Goal: Task Accomplishment & Management: Use online tool/utility

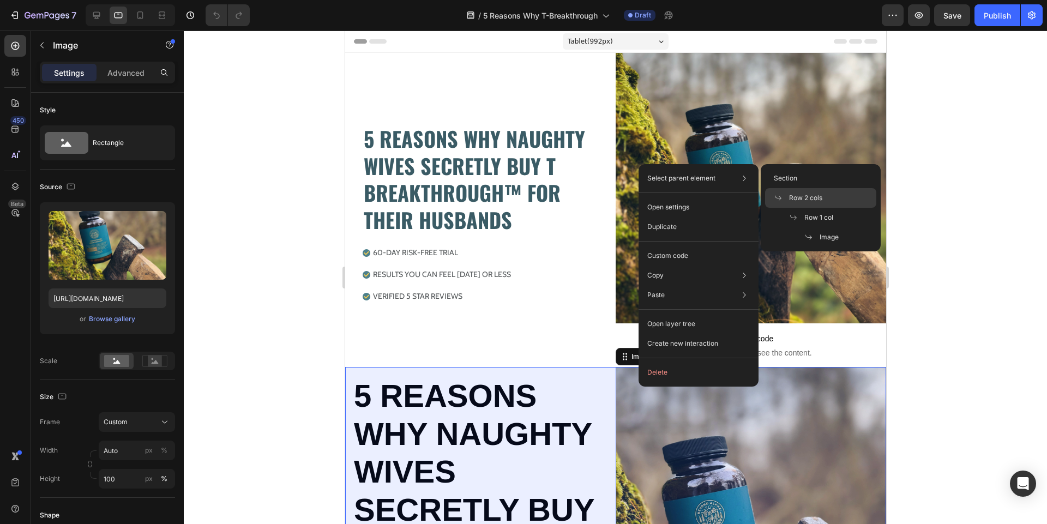
click at [817, 200] on span "Row 2 cols" at bounding box center [805, 198] width 33 height 10
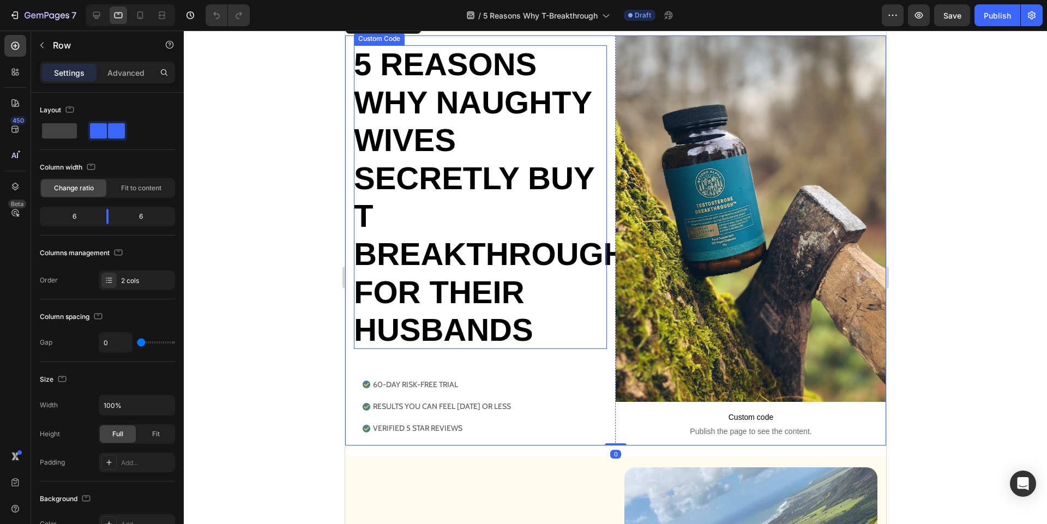
scroll to position [338, 0]
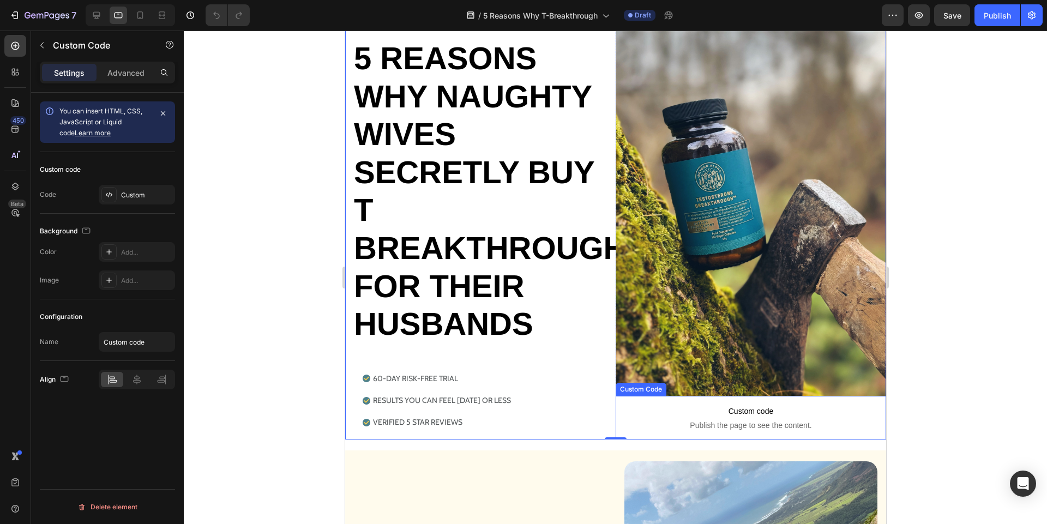
click at [647, 422] on span "Publish the page to see the content." at bounding box center [750, 425] width 270 height 11
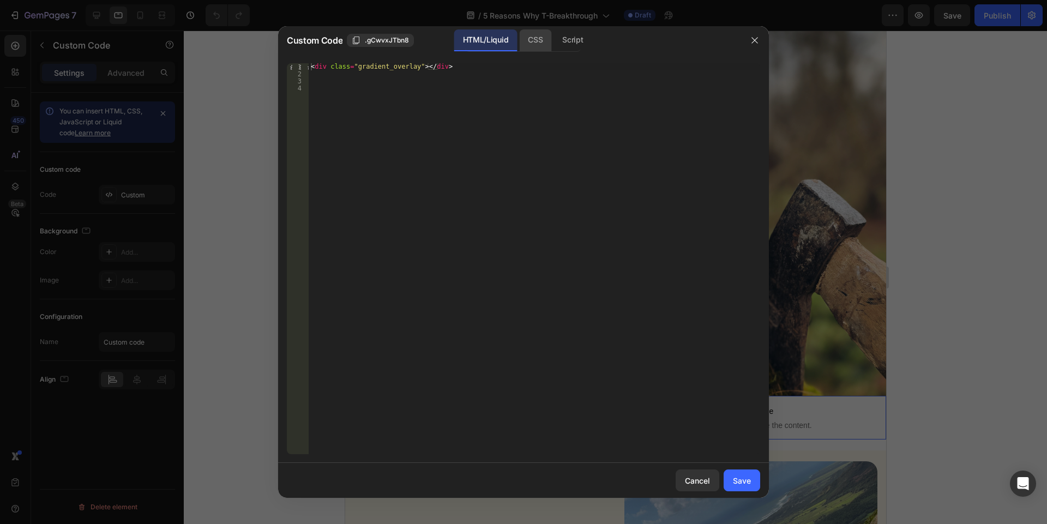
click at [534, 41] on div "CSS" at bounding box center [535, 40] width 32 height 22
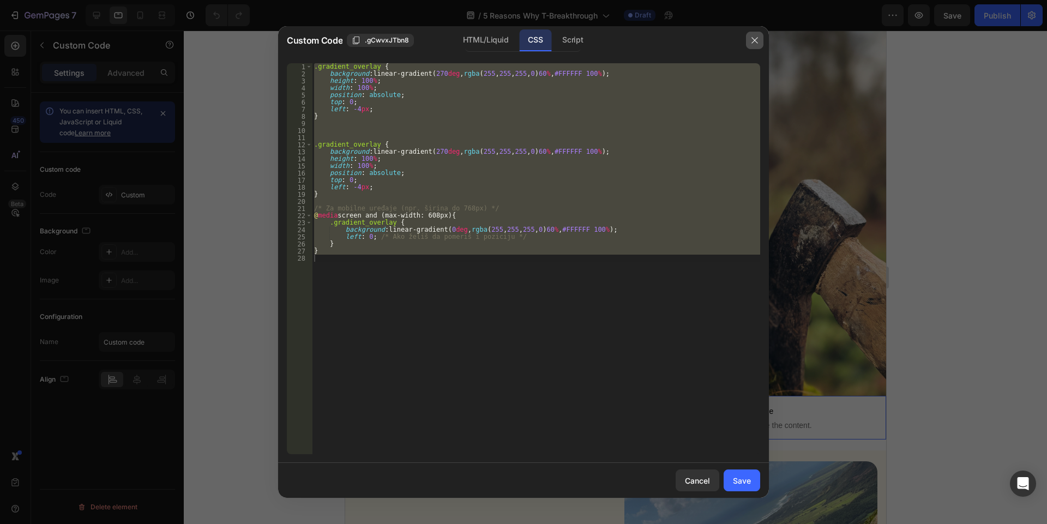
click at [750, 43] on button "button" at bounding box center [754, 40] width 17 height 17
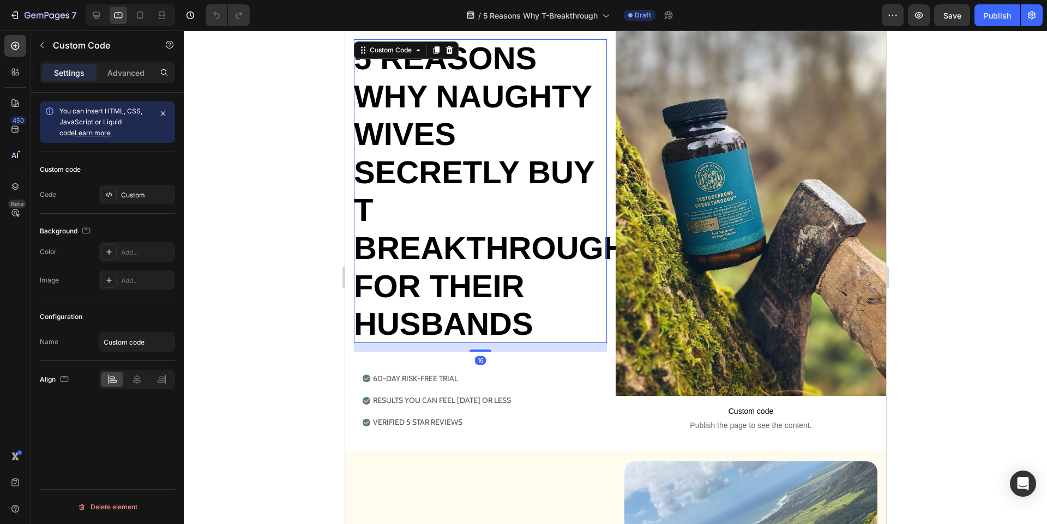
click at [528, 267] on h2 "5 REASONS WHY NAUGHTY WIVES SECRETLY BUY T BREAKTHROUGH™ FOR THEIR HUSBANDS" at bounding box center [479, 191] width 253 height 304
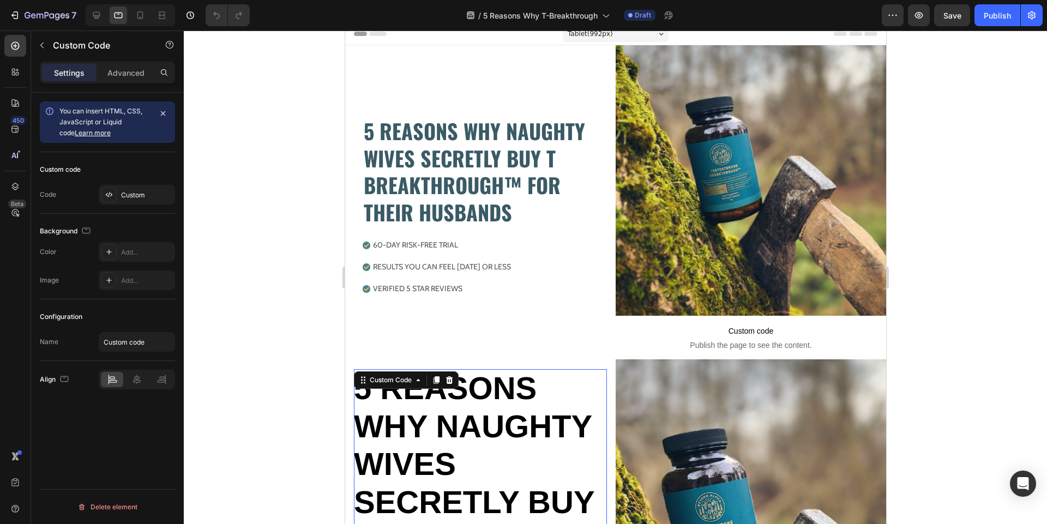
scroll to position [2, 0]
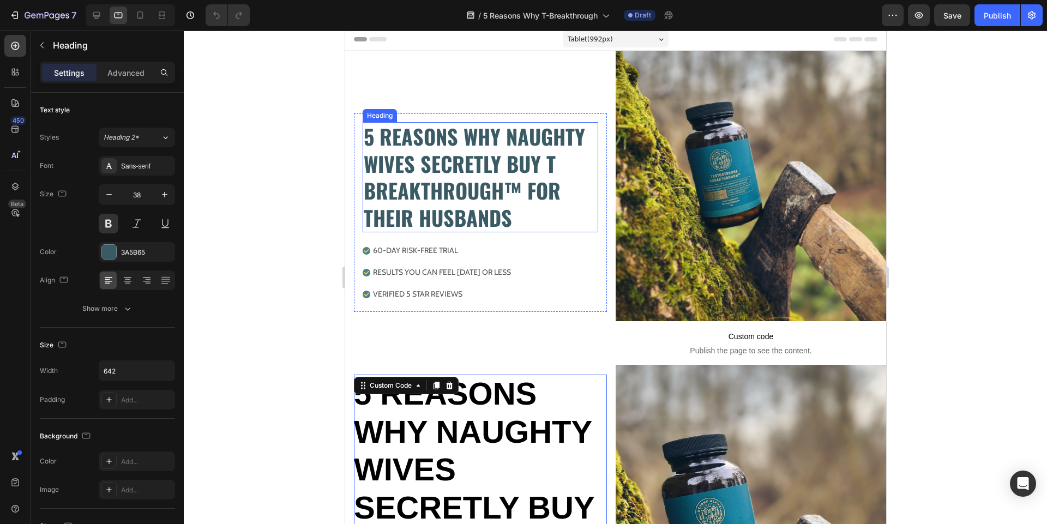
click at [439, 201] on h2 "5 REASONS WHY NAUGHTY WIVES SECRETLY BUY T BREAKTHROUGH™ FOR THEIR HUSBANDS" at bounding box center [480, 177] width 236 height 110
click at [141, 67] on p "Advanced" at bounding box center [125, 72] width 37 height 11
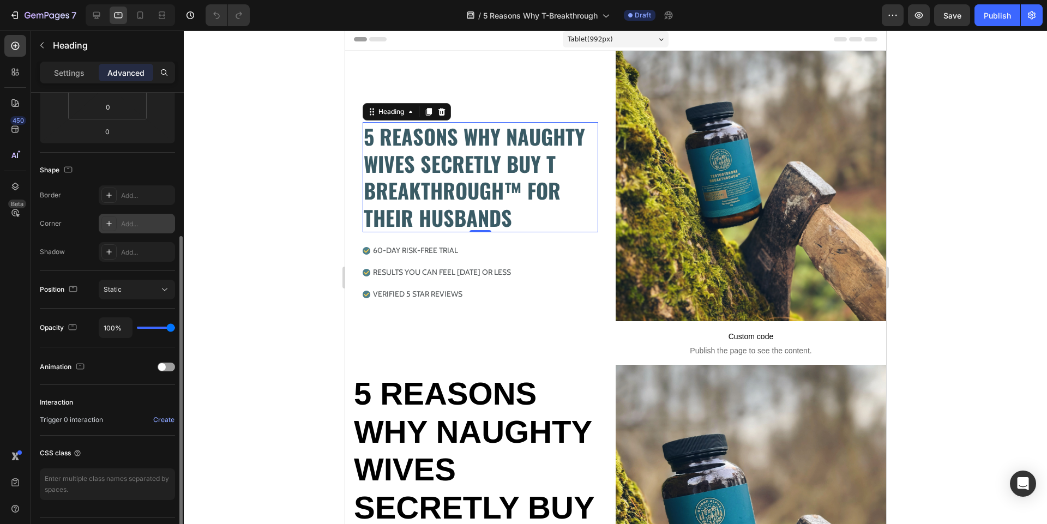
scroll to position [225, 0]
click at [118, 287] on span "Static" at bounding box center [113, 285] width 18 height 8
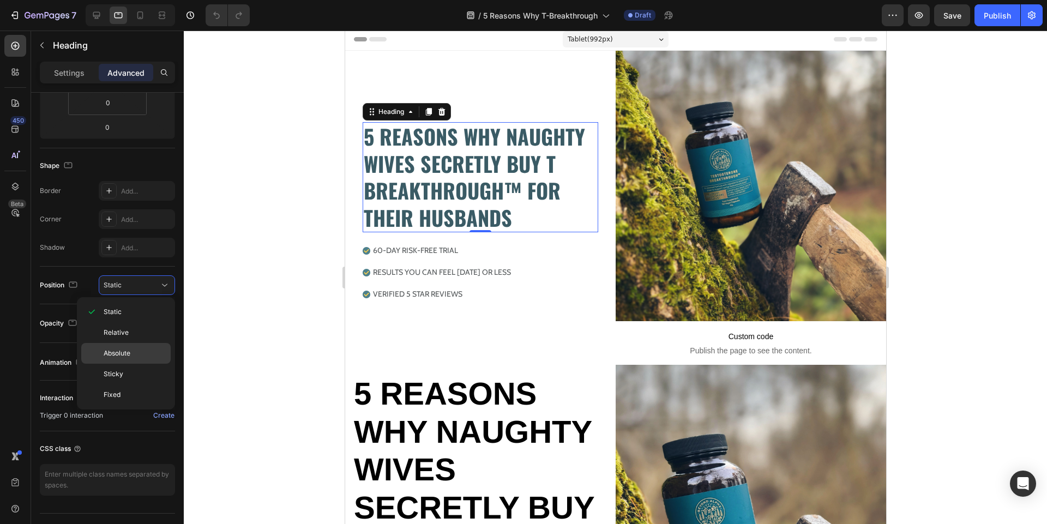
click at [129, 347] on div "Absolute" at bounding box center [125, 353] width 89 height 21
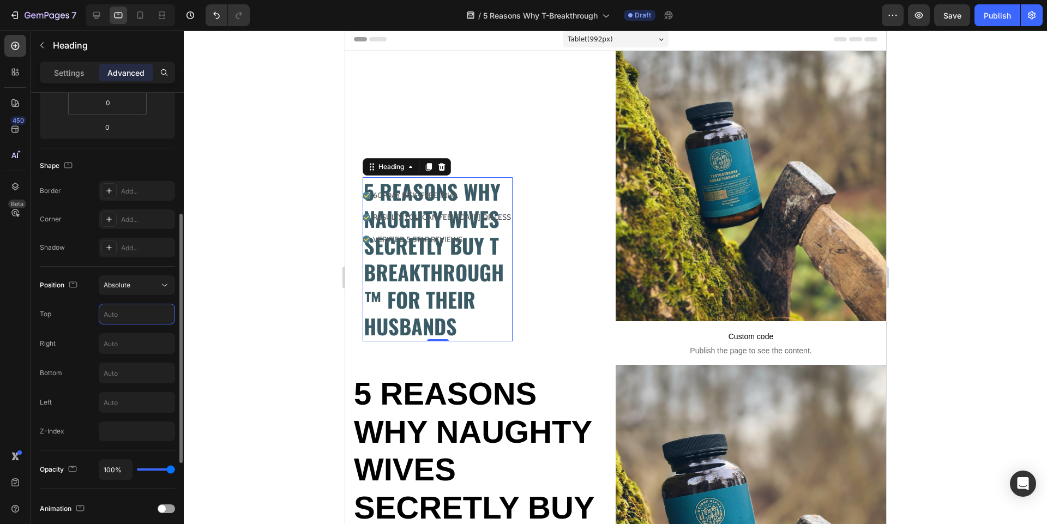
click at [128, 317] on input "text" at bounding box center [136, 314] width 75 height 20
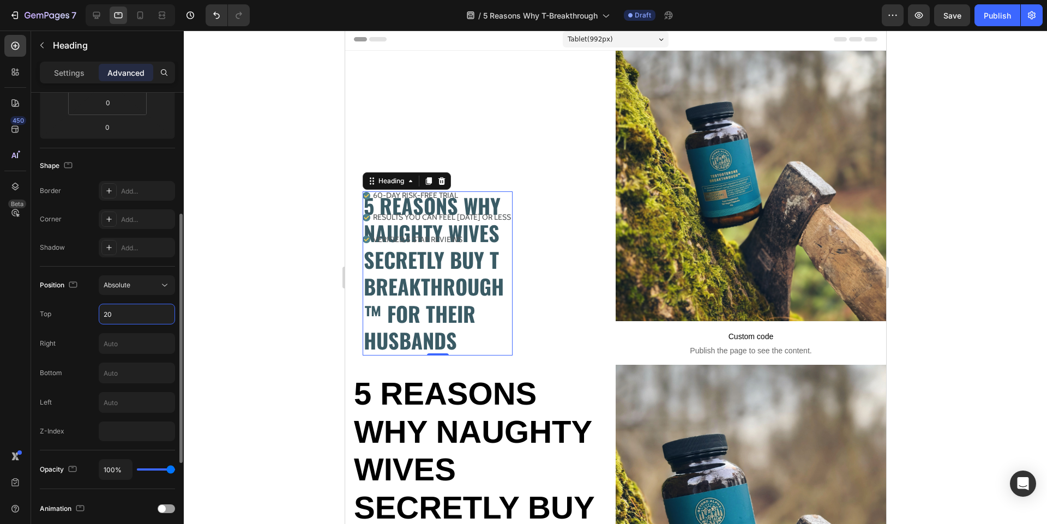
type input "2"
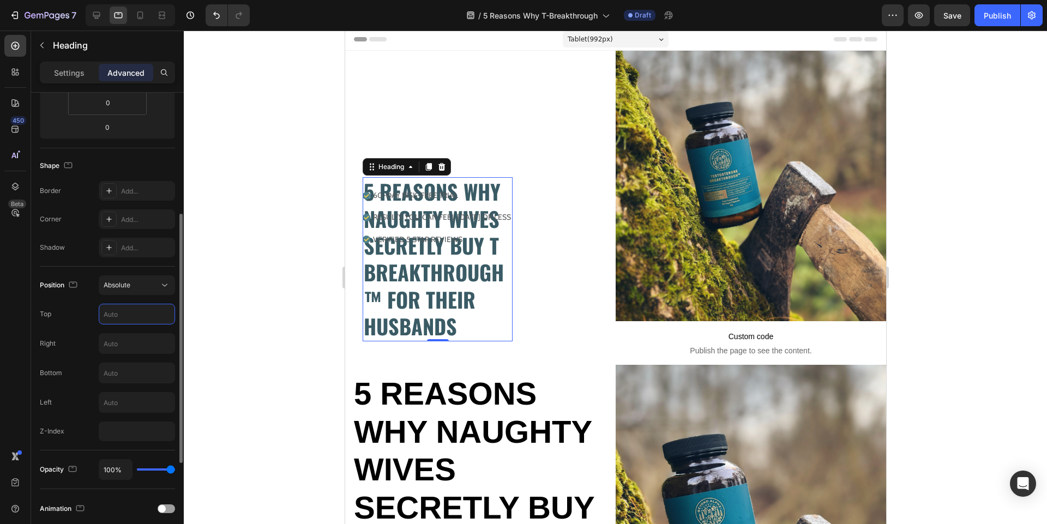
type input "1"
type input "-"
click at [130, 370] on input "text" at bounding box center [136, 373] width 75 height 20
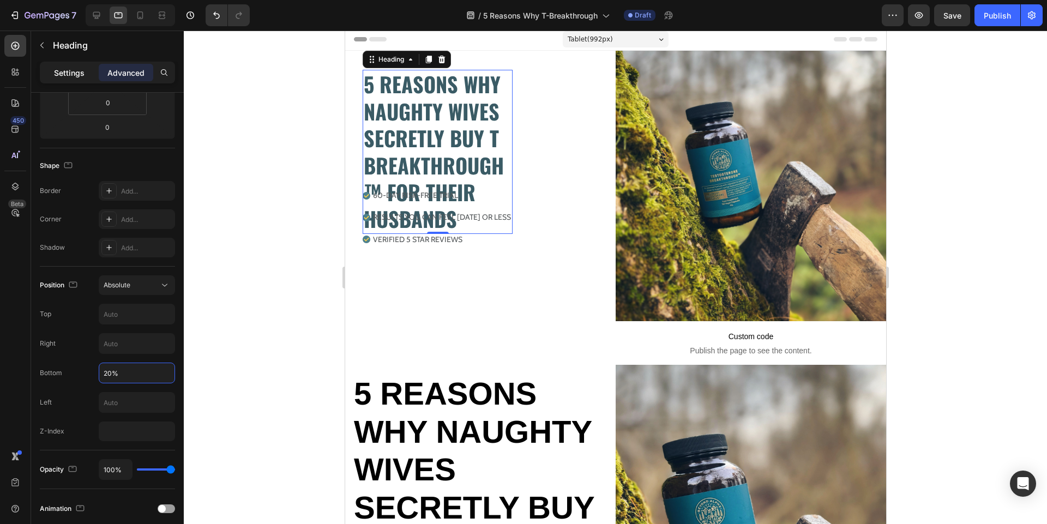
type input "20%"
click at [69, 75] on p "Settings" at bounding box center [69, 72] width 31 height 11
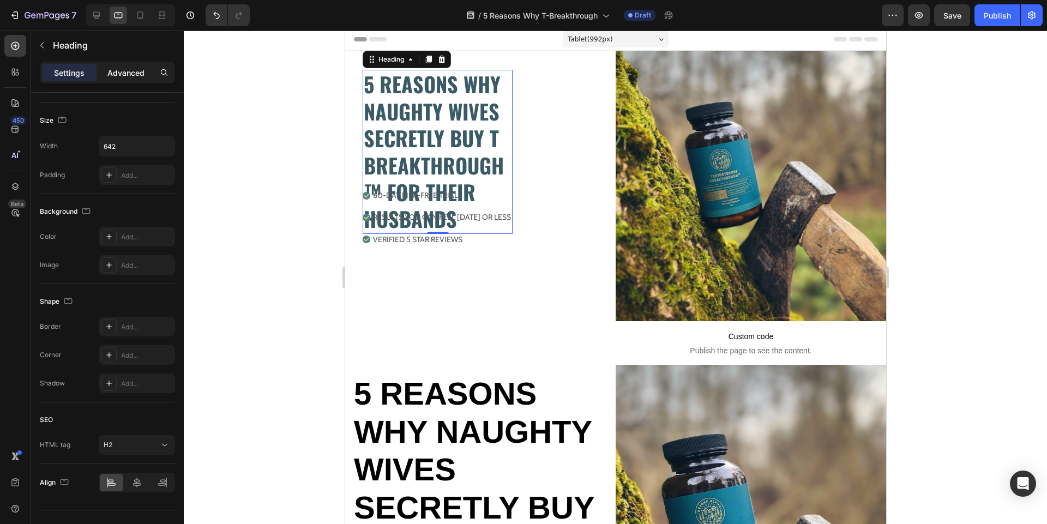
click at [125, 74] on p "Advanced" at bounding box center [125, 72] width 37 height 11
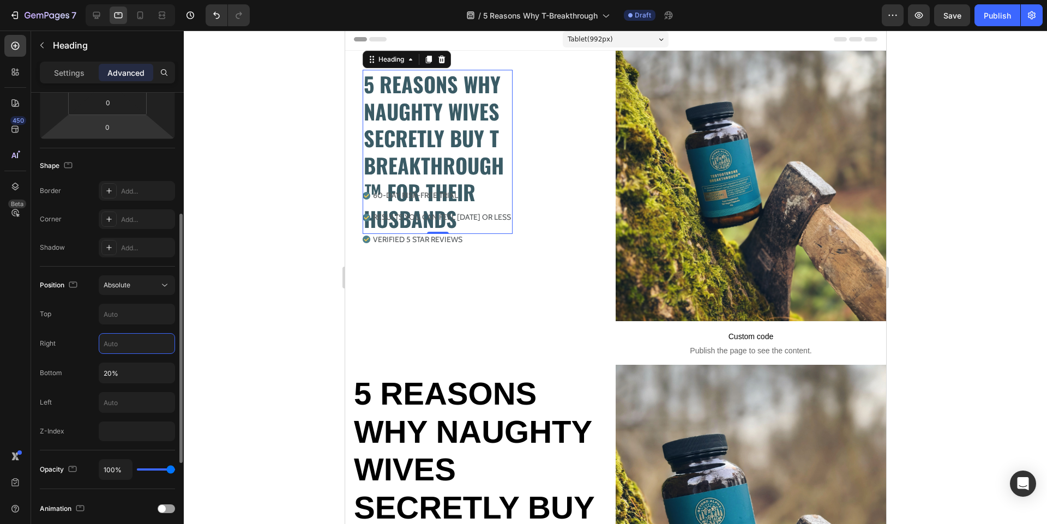
click at [123, 348] on input "text" at bounding box center [136, 344] width 75 height 20
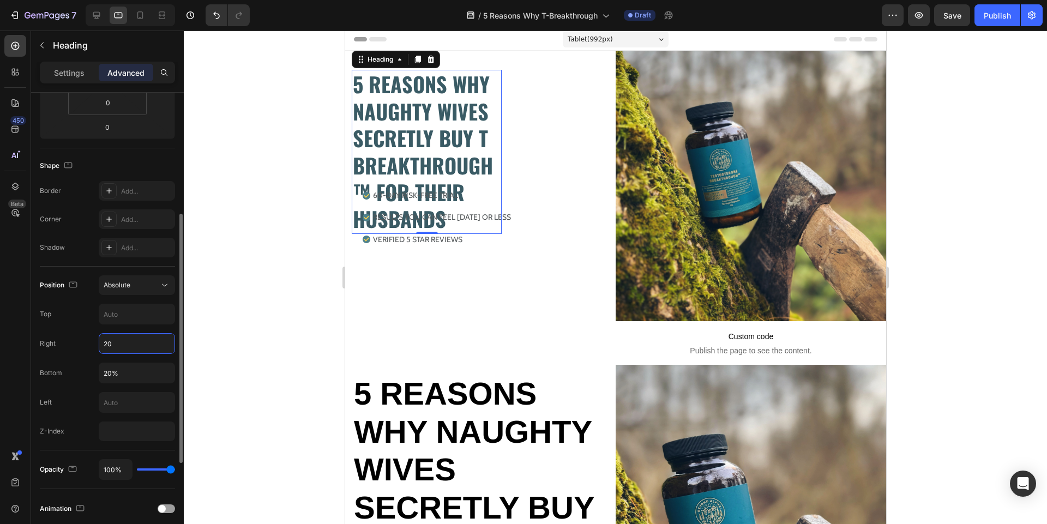
type input "2"
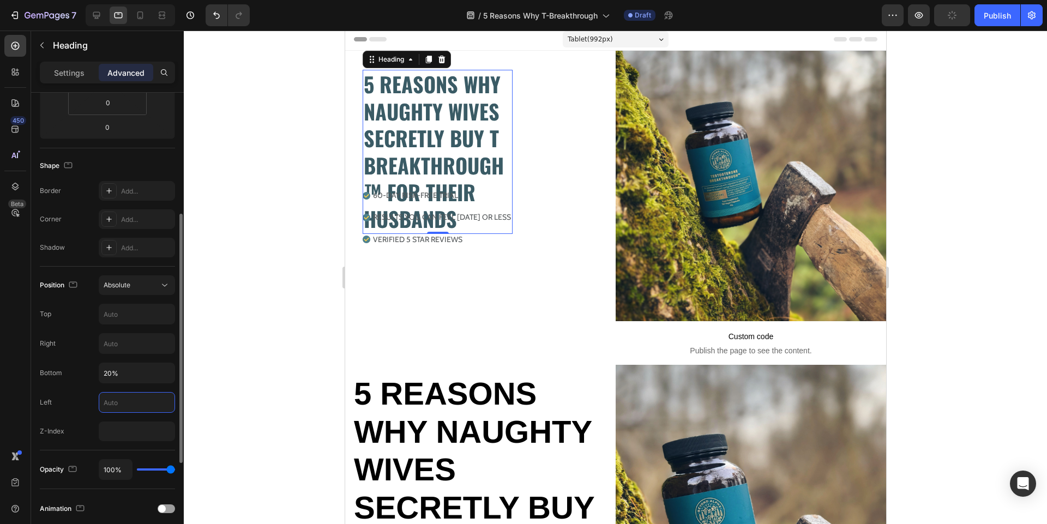
click at [116, 399] on input "text" at bounding box center [136, 403] width 75 height 20
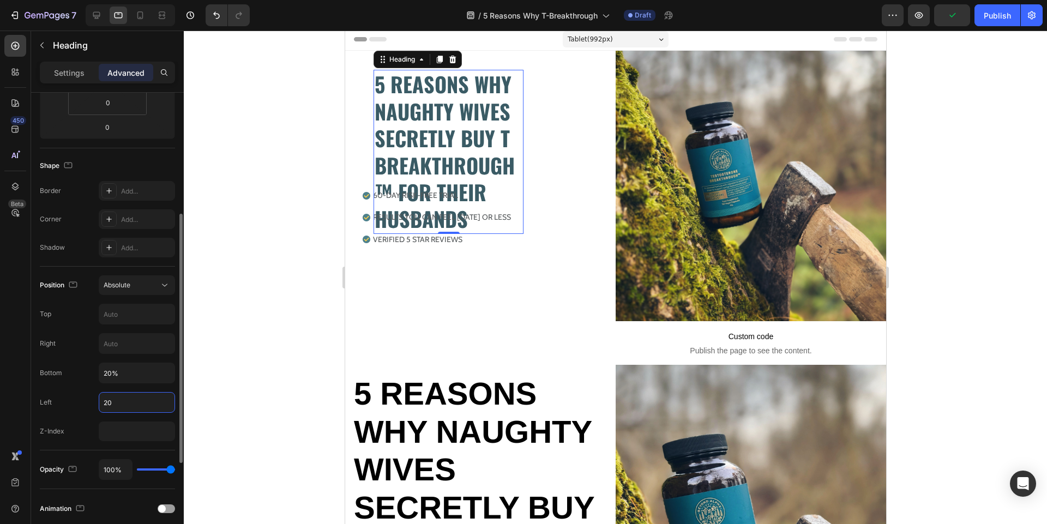
type input "2"
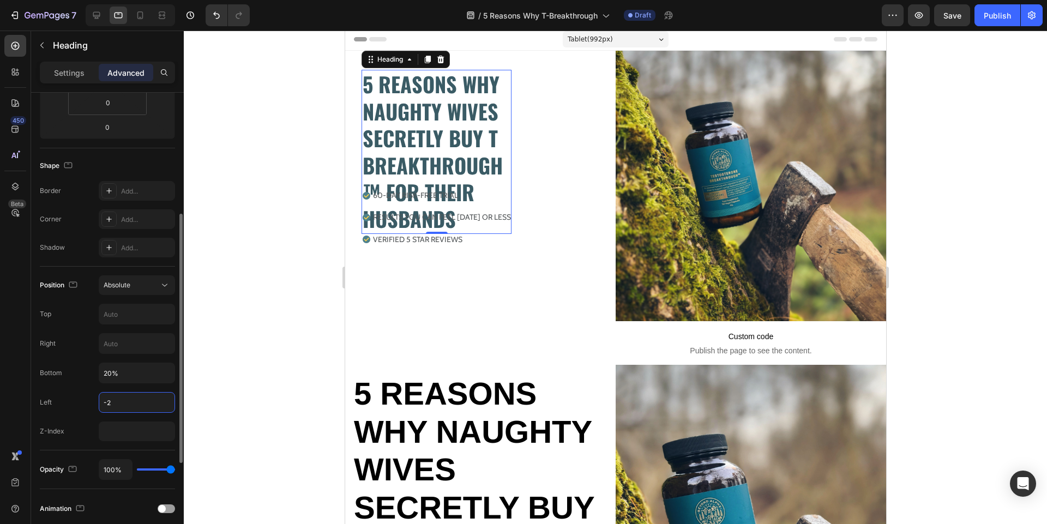
type input "-"
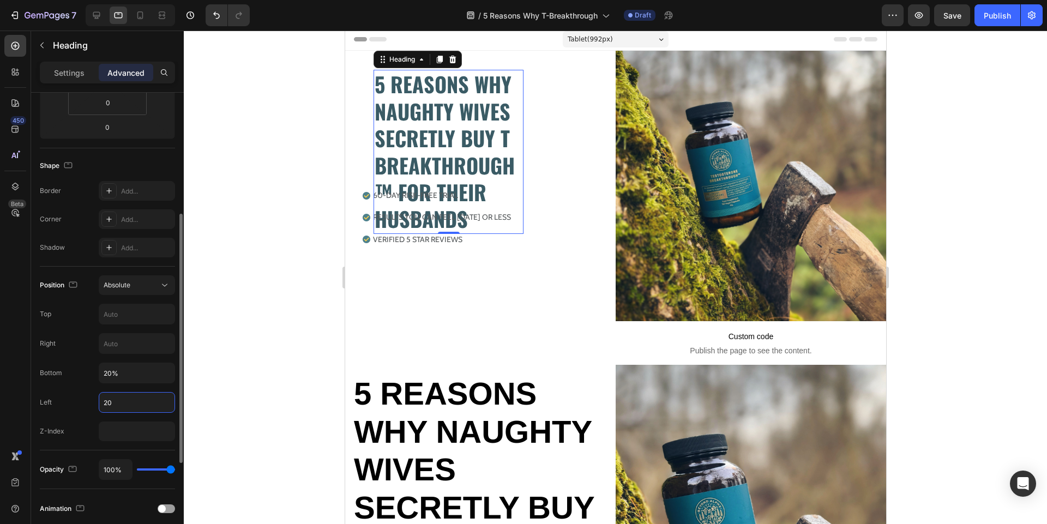
type input "2"
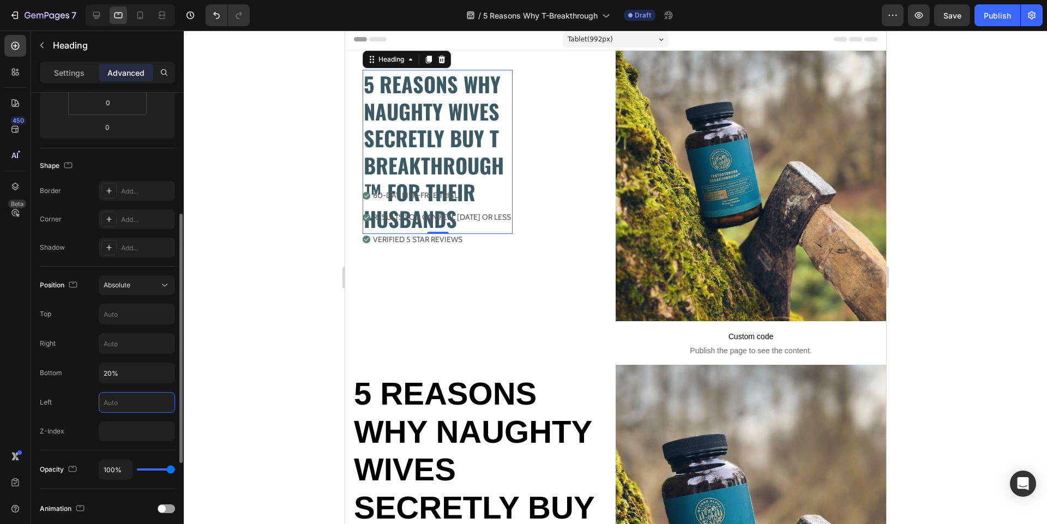
type input "20%"
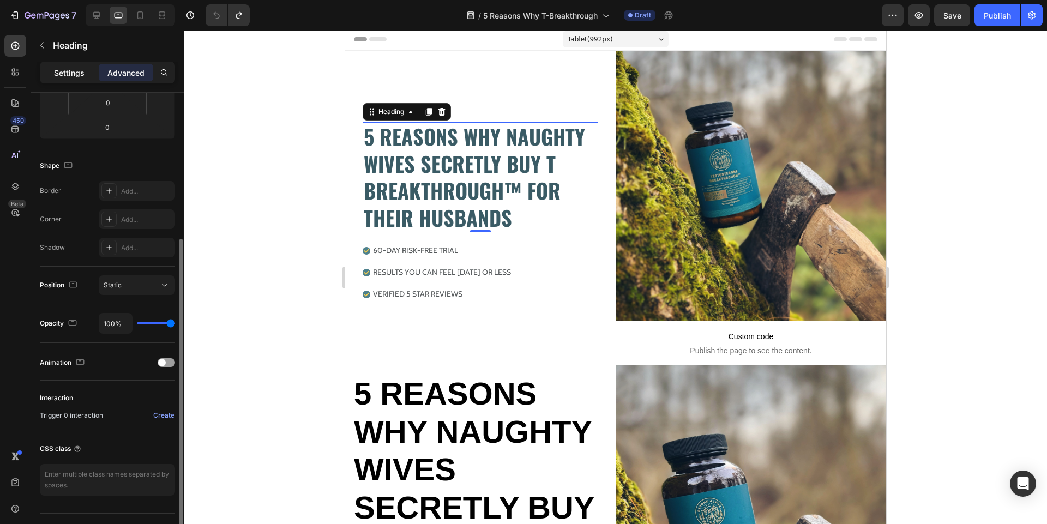
click at [64, 74] on p "Settings" at bounding box center [69, 72] width 31 height 11
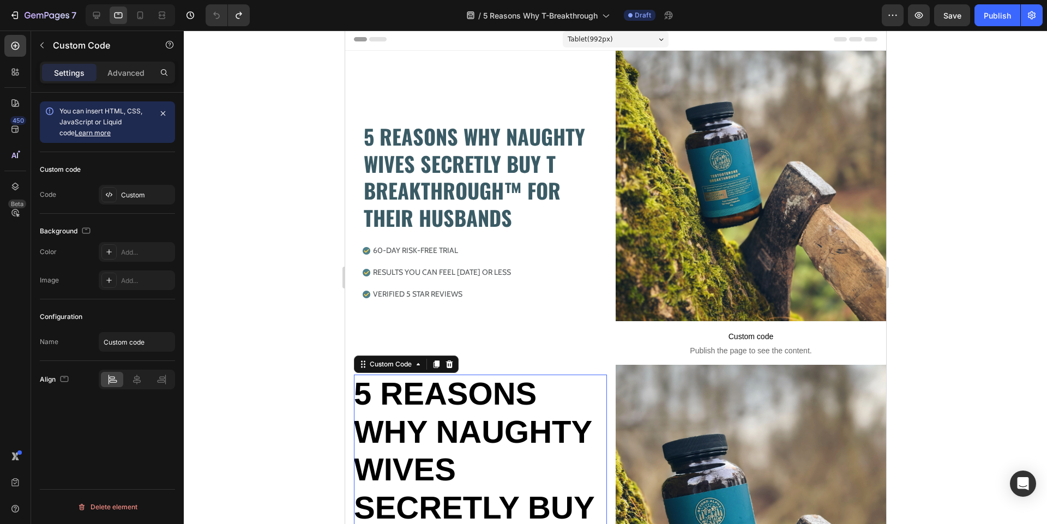
scroll to position [0, 0]
click at [471, 403] on h2 "5 REASONS WHY NAUGHTY WIVES SECRETLY BUY T BREAKTHROUGH™ FOR THEIR HUSBANDS" at bounding box center [479, 527] width 253 height 304
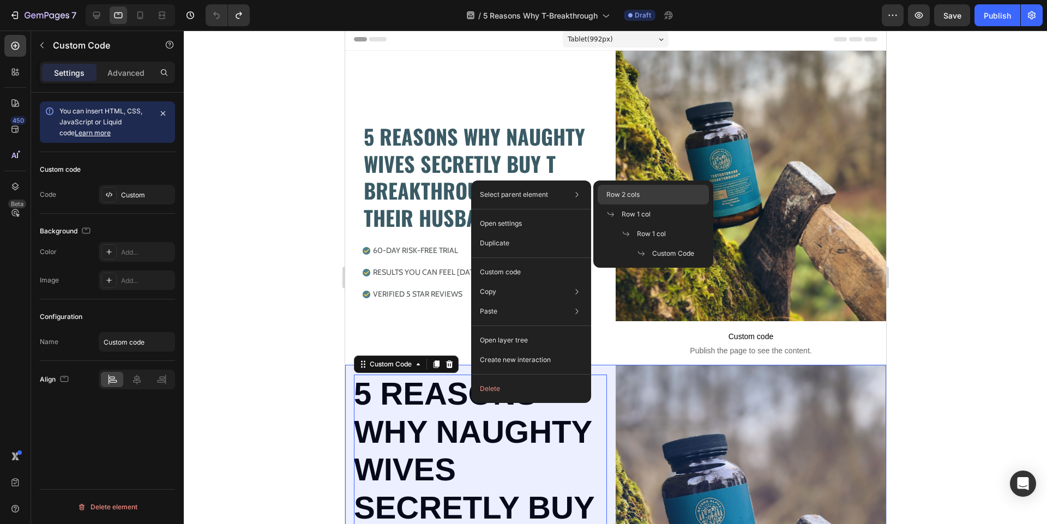
click at [627, 198] on span "Row 2 cols" at bounding box center [622, 195] width 33 height 10
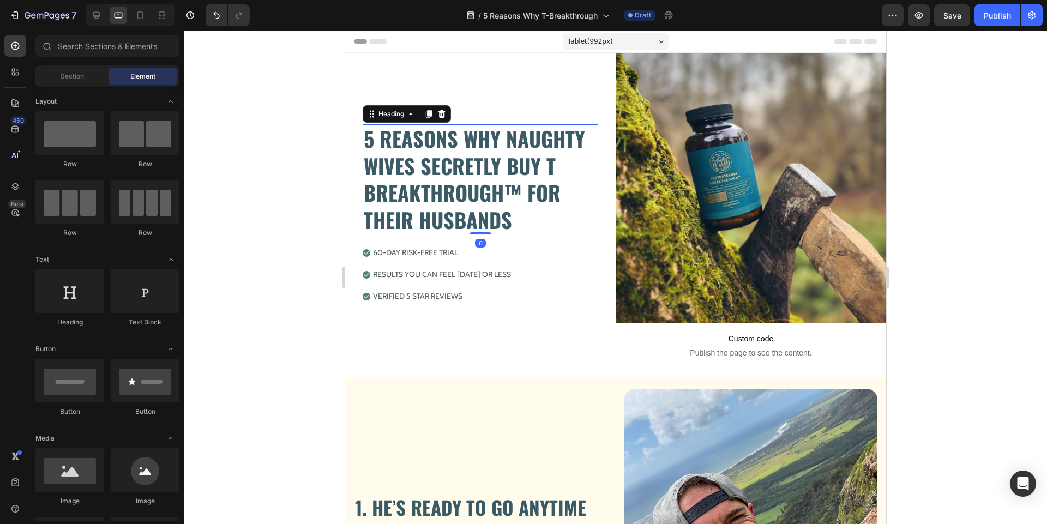
click at [537, 204] on h2 "5 REASONS WHY NAUGHTY WIVES SECRETLY BUY T BREAKTHROUGH™ FOR THEIR HUSBANDS" at bounding box center [480, 179] width 236 height 110
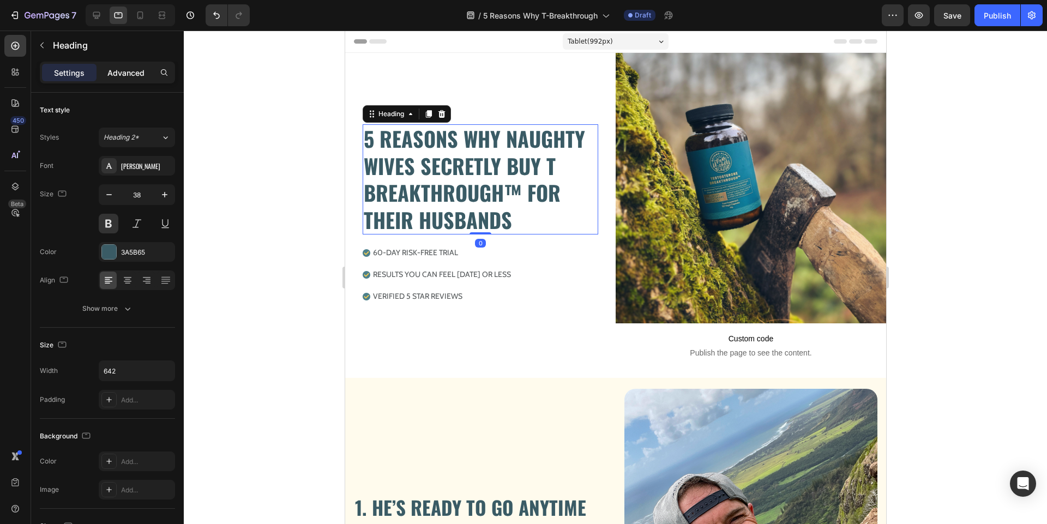
click at [121, 71] on p "Advanced" at bounding box center [125, 72] width 37 height 11
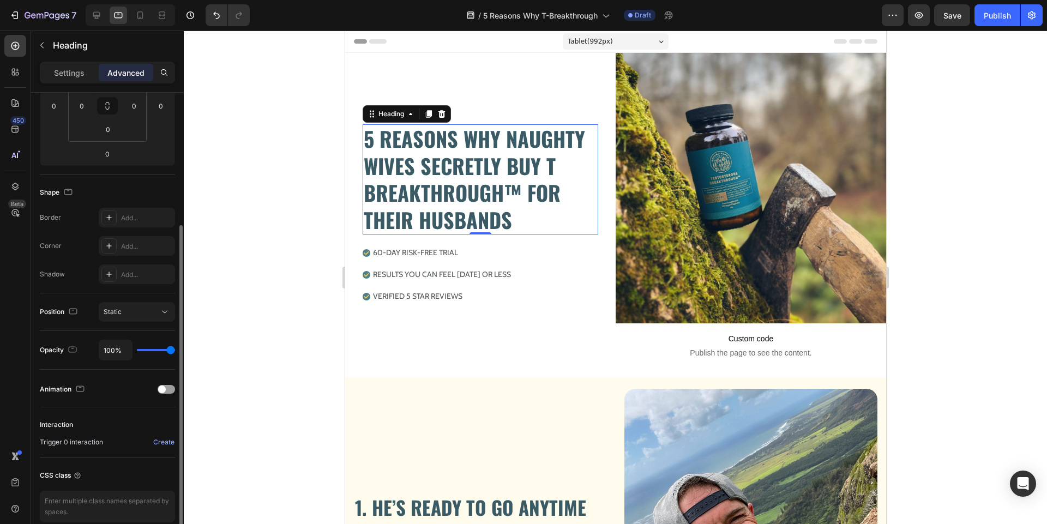
scroll to position [200, 0]
click at [125, 311] on div "Static" at bounding box center [132, 310] width 56 height 10
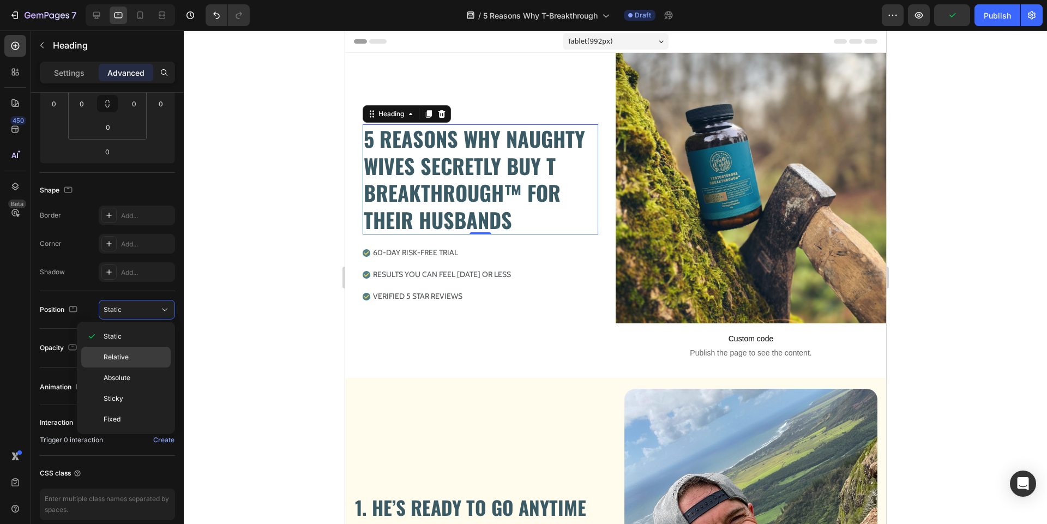
click at [125, 354] on span "Relative" at bounding box center [116, 357] width 25 height 10
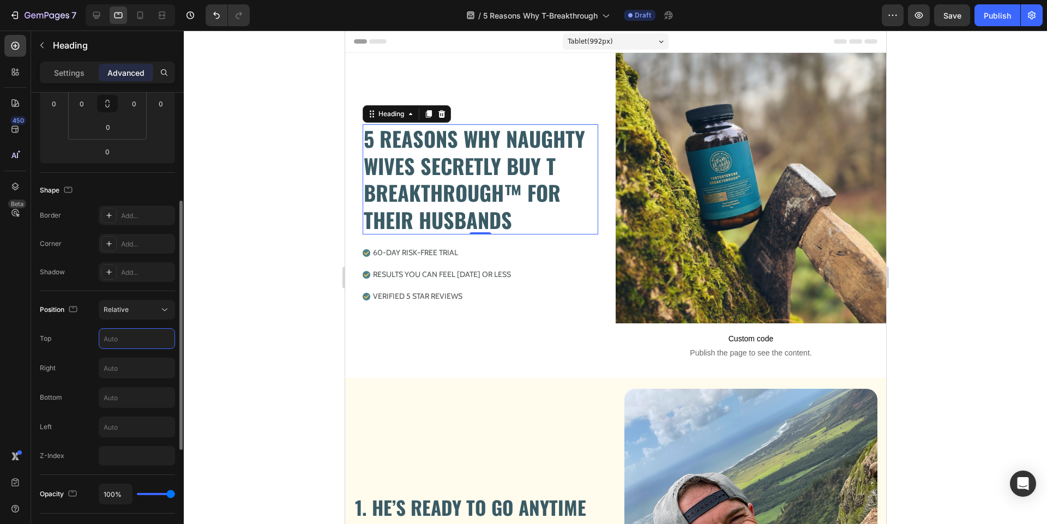
click at [130, 337] on input "text" at bounding box center [136, 339] width 75 height 20
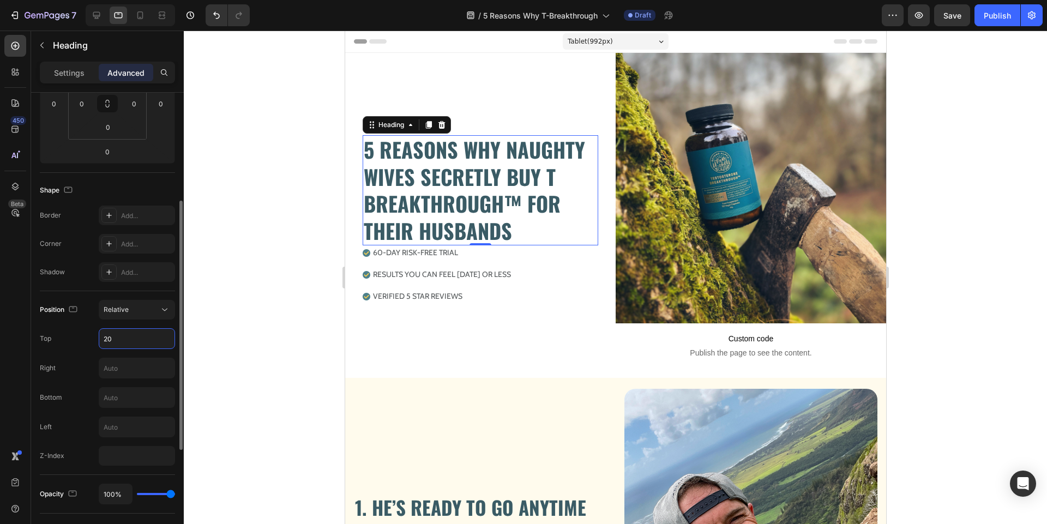
type input "2"
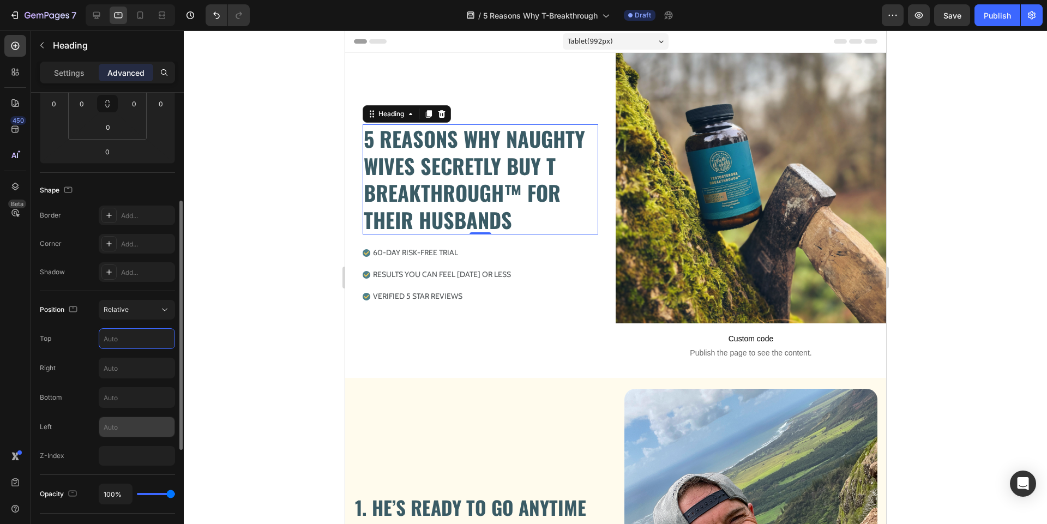
click at [122, 427] on input "text" at bounding box center [136, 427] width 75 height 20
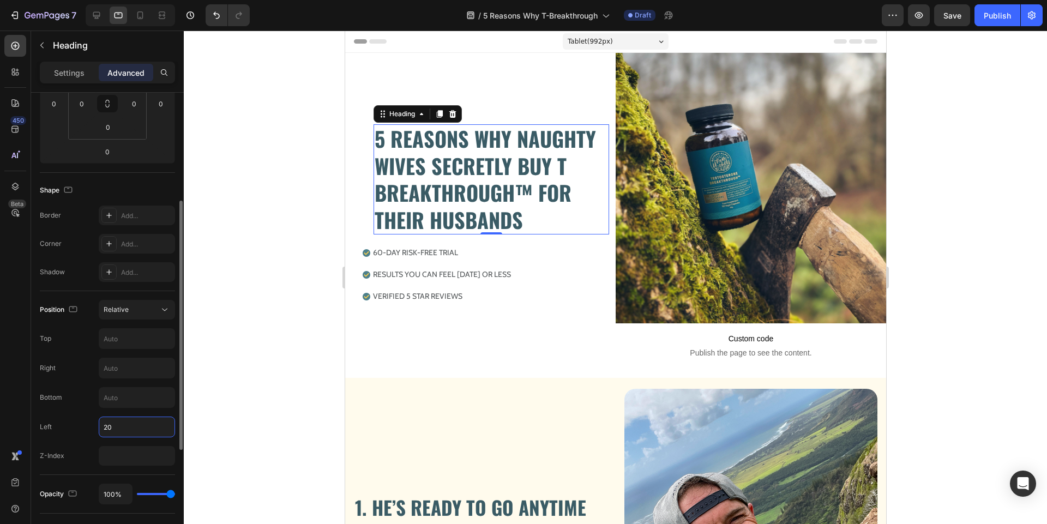
type input "2"
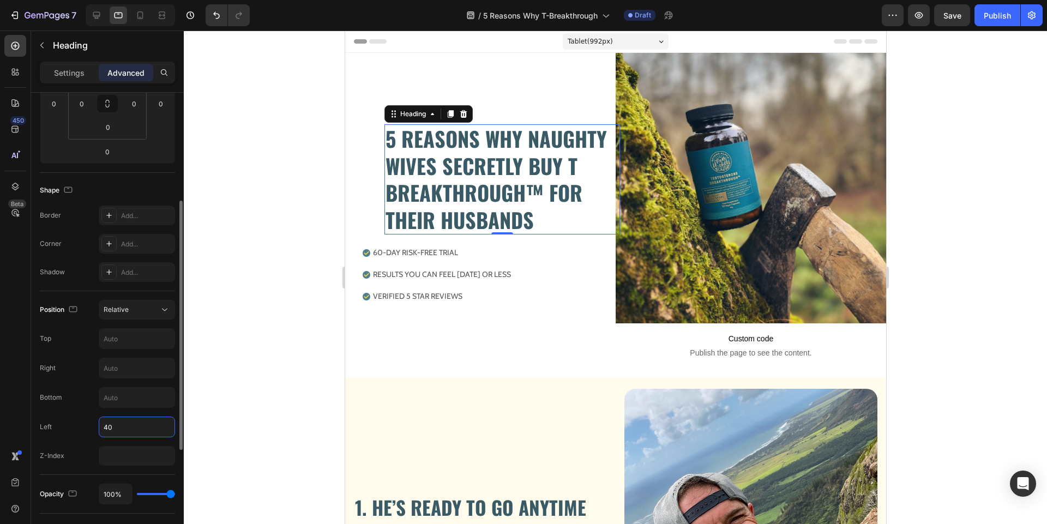
type input "4"
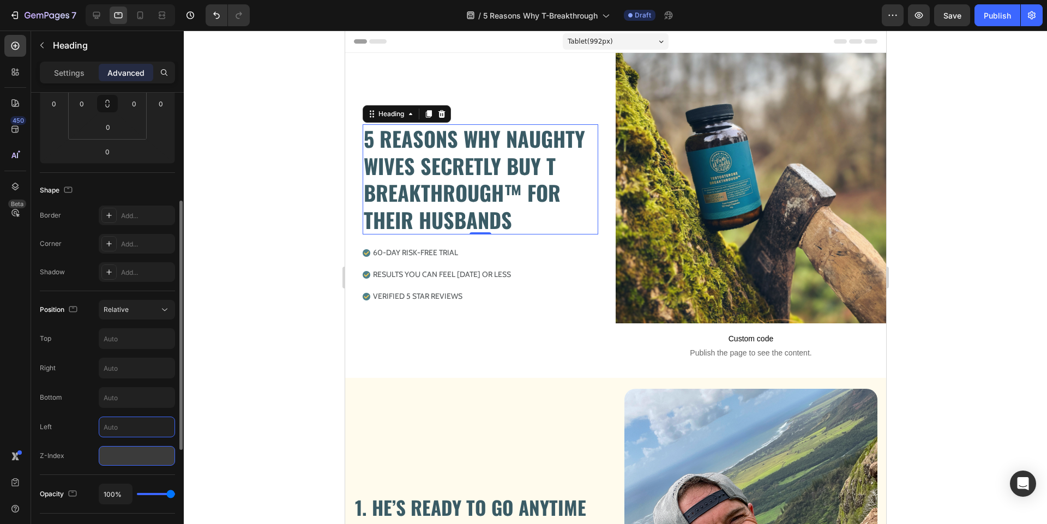
click at [135, 458] on input "number" at bounding box center [137, 456] width 76 height 20
type input "1"
click at [133, 434] on input "text" at bounding box center [136, 427] width 75 height 20
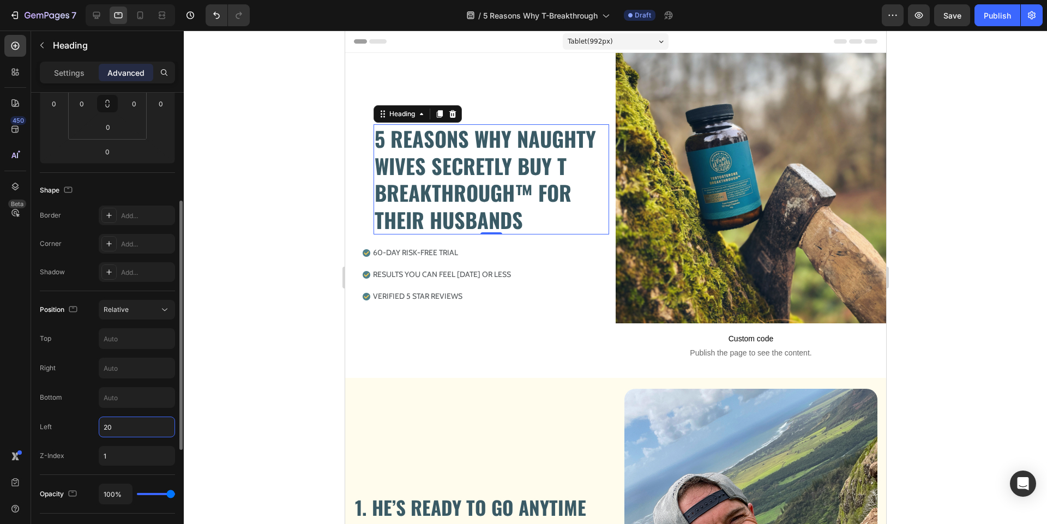
type input "2"
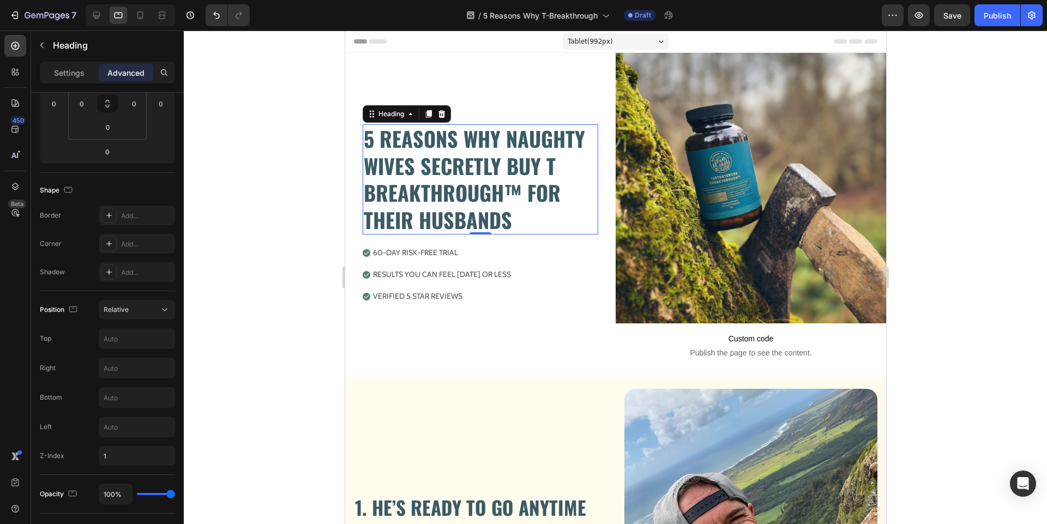
click at [276, 275] on div at bounding box center [615, 278] width 863 height 494
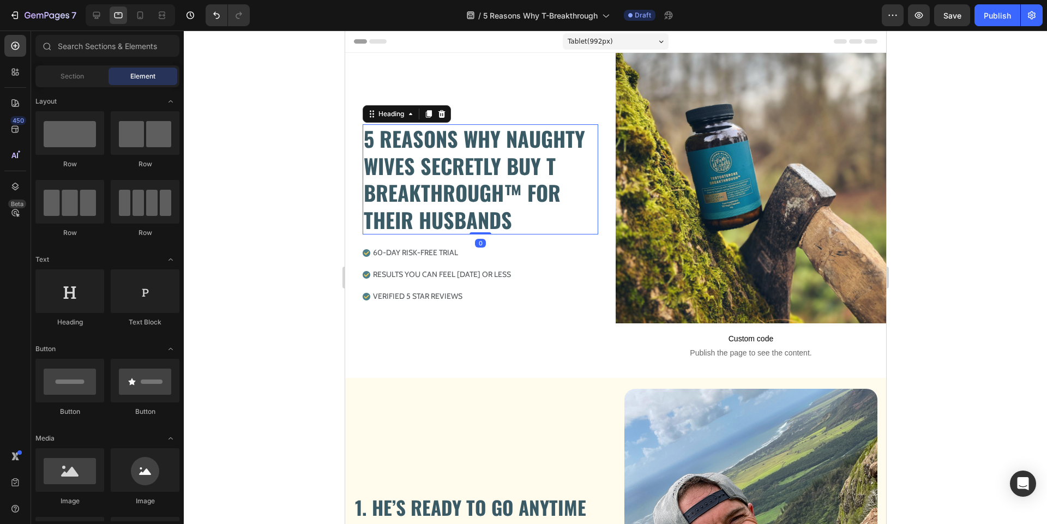
click at [477, 161] on h2 "5 REASONS WHY NAUGHTY WIVES SECRETLY BUY T BREAKTHROUGH™ FOR THEIR HUSBANDS" at bounding box center [480, 179] width 236 height 110
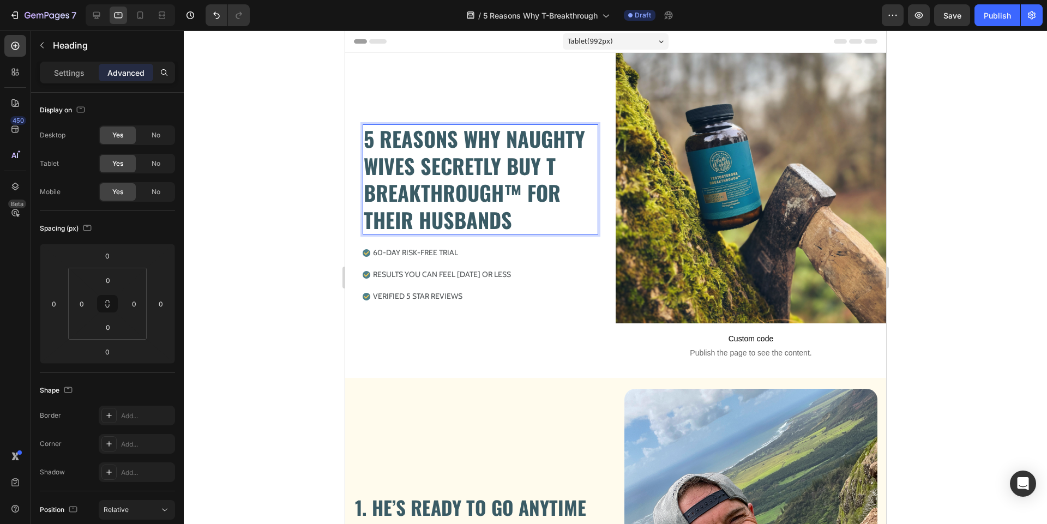
click at [479, 146] on h2 "5 REASONS WHY NAUGHTY WIVES SECRETLY BUY T BREAKTHROUGH™ FOR THEIR HUSBANDS" at bounding box center [480, 179] width 236 height 110
click at [75, 77] on p "Settings" at bounding box center [69, 72] width 31 height 11
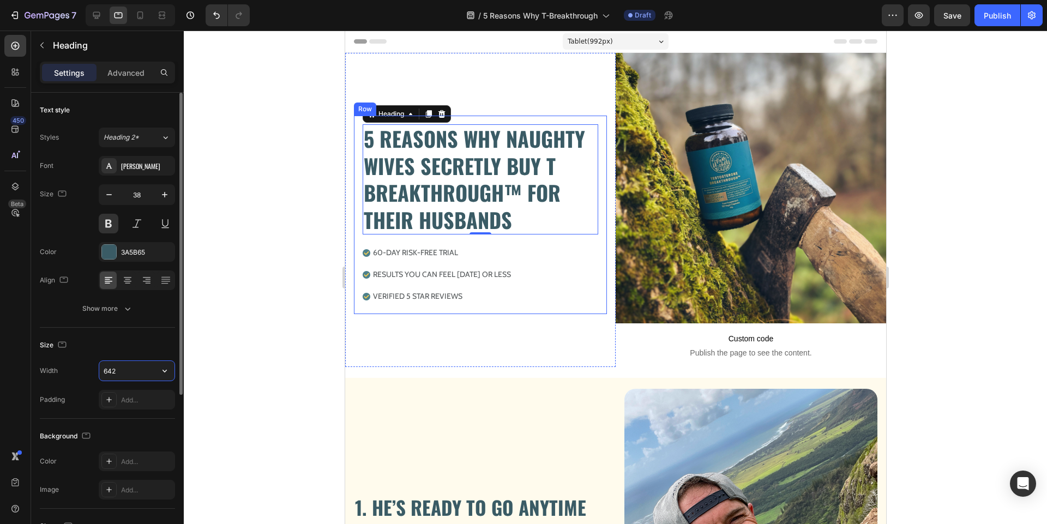
click at [123, 368] on input "642" at bounding box center [136, 371] width 75 height 20
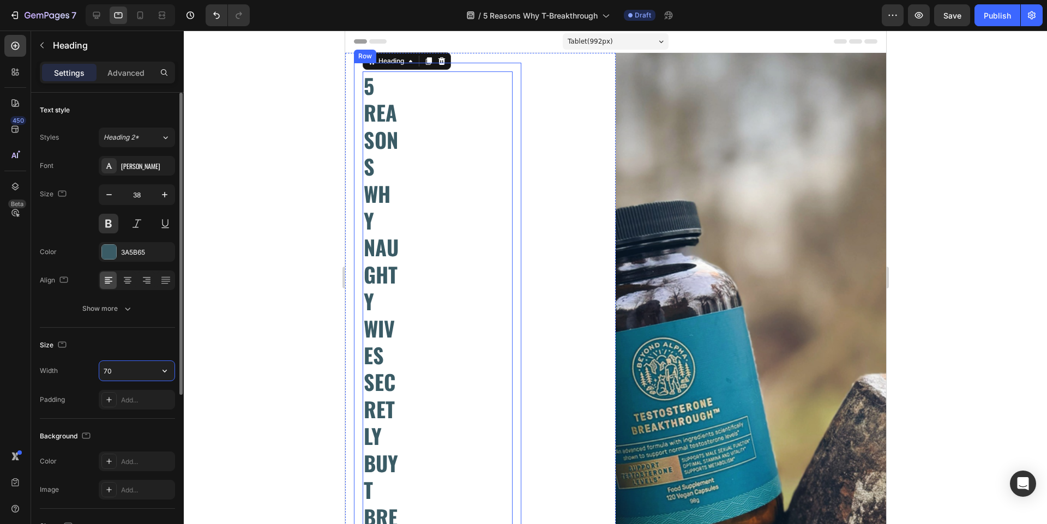
type input "7"
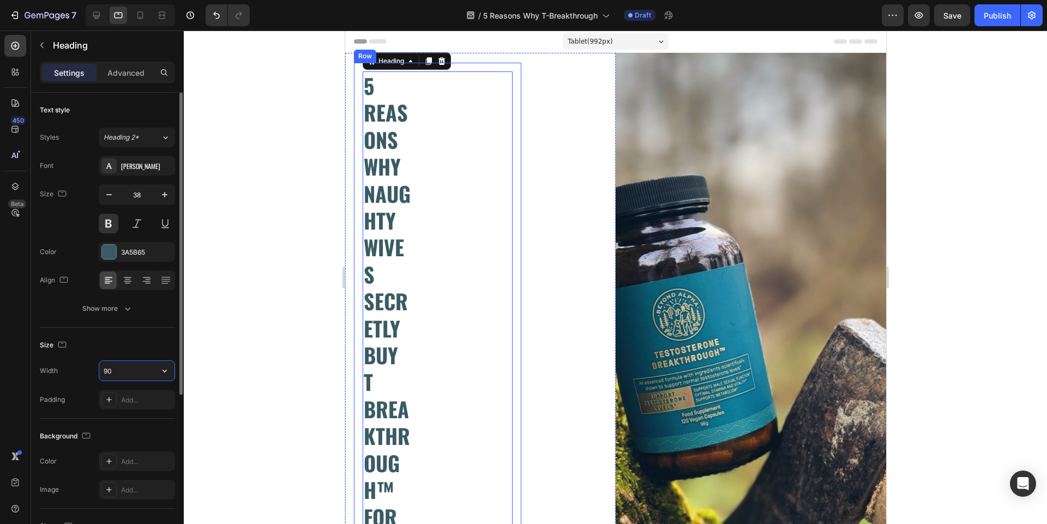
type input "9"
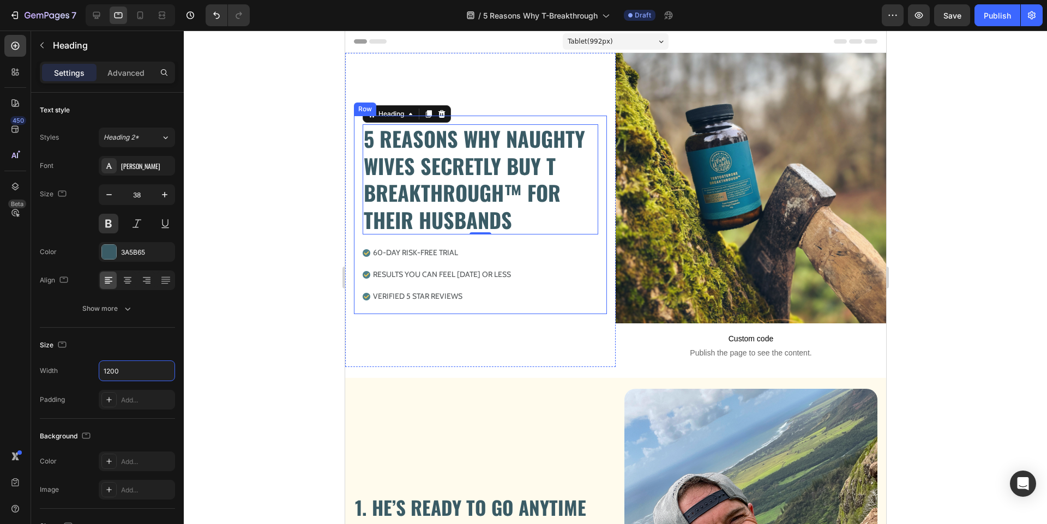
type input "1200"
click at [278, 326] on div at bounding box center [615, 278] width 863 height 494
click at [492, 151] on p "5 REASONS WHY NAUGHTY WIVES SECRETLY BUY T BREAKTHROUGH™ FOR THEIR HUSBANDS" at bounding box center [479, 179] width 233 height 108
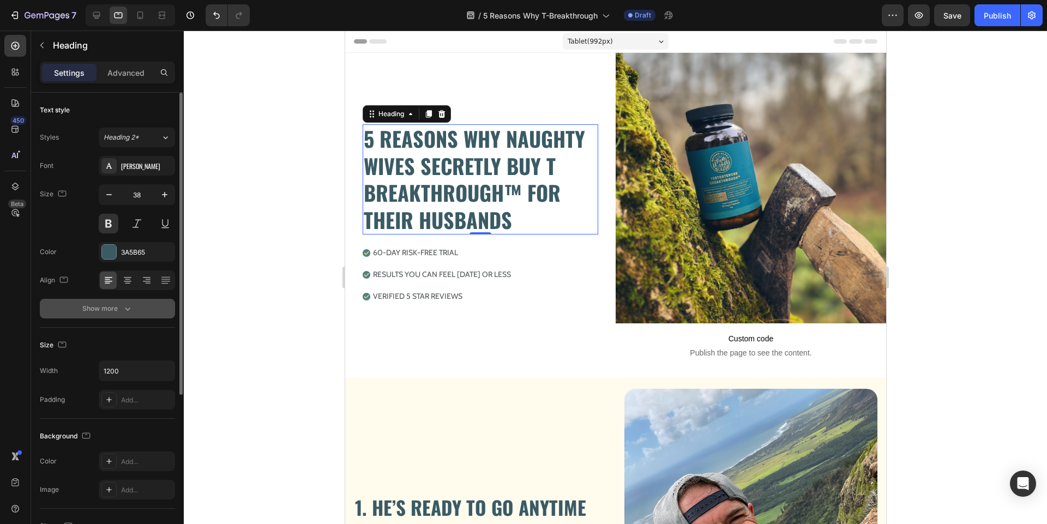
click at [107, 311] on div "Show more" at bounding box center [107, 308] width 51 height 11
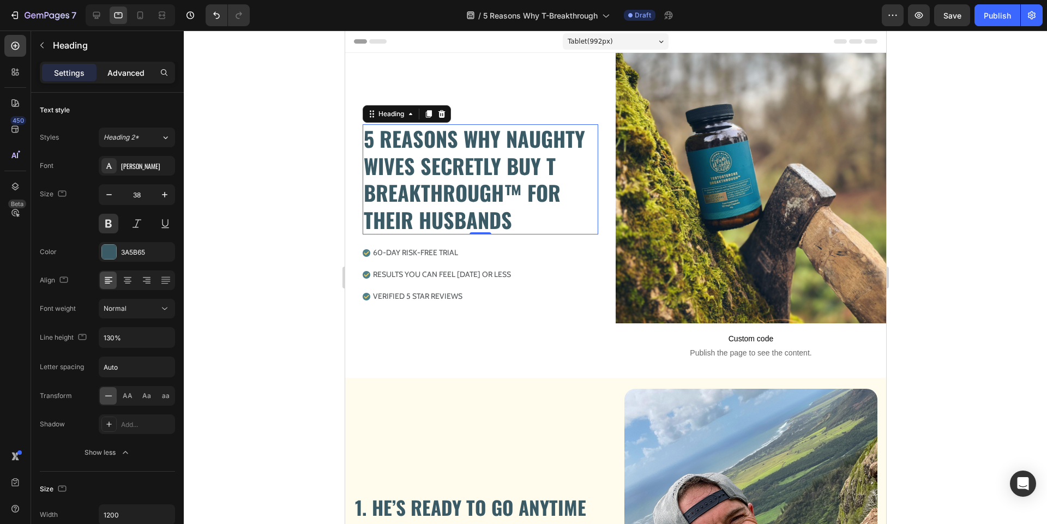
click at [123, 77] on p "Advanced" at bounding box center [125, 72] width 37 height 11
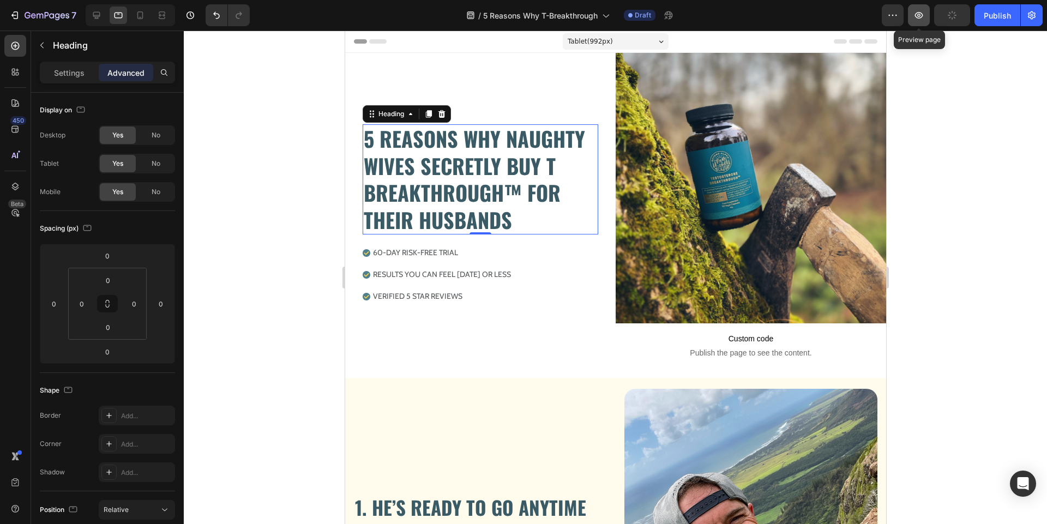
click at [917, 16] on icon "button" at bounding box center [918, 15] width 11 height 11
click at [569, 41] on span "Tablet ( 992 px)" at bounding box center [589, 41] width 45 height 11
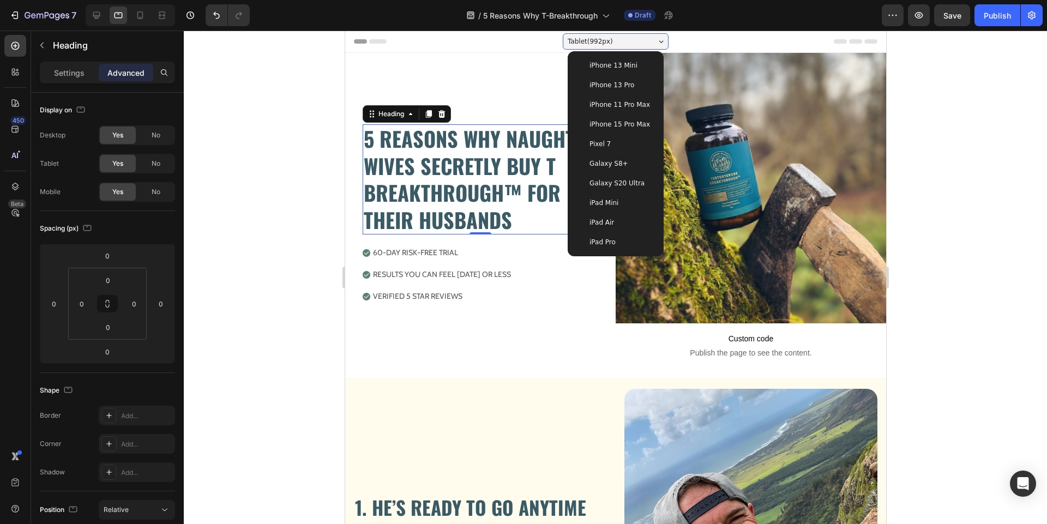
click at [286, 157] on div at bounding box center [615, 278] width 863 height 494
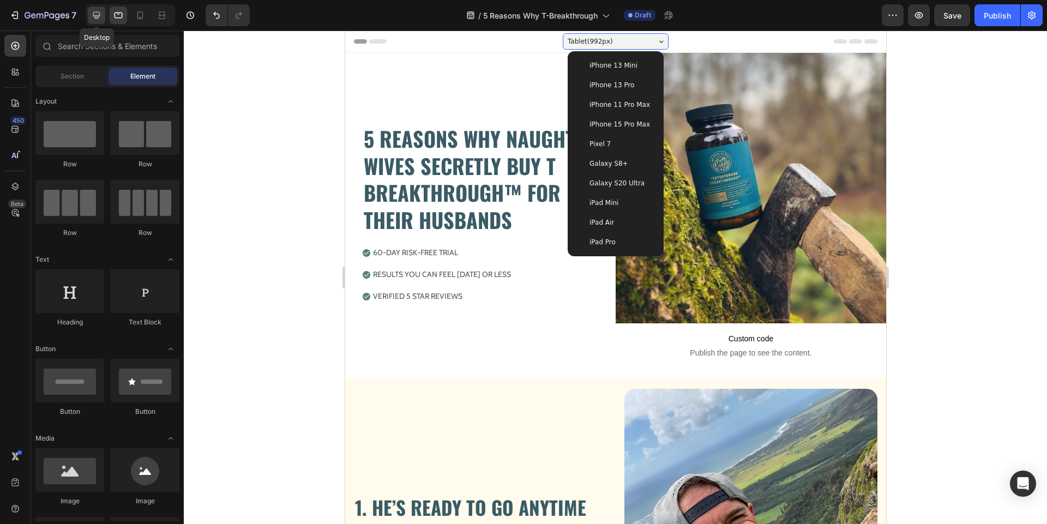
click at [97, 14] on icon at bounding box center [96, 15] width 11 height 11
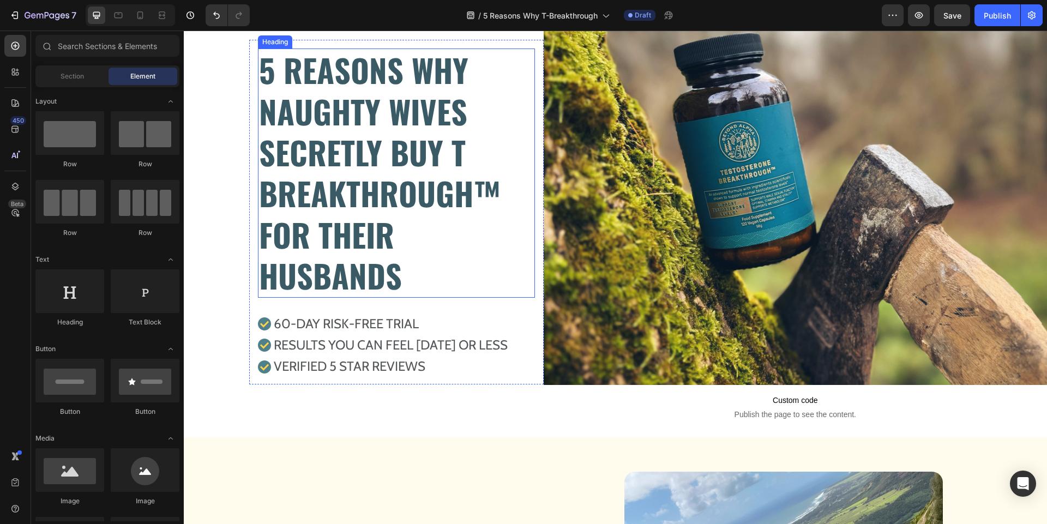
scroll to position [56, 0]
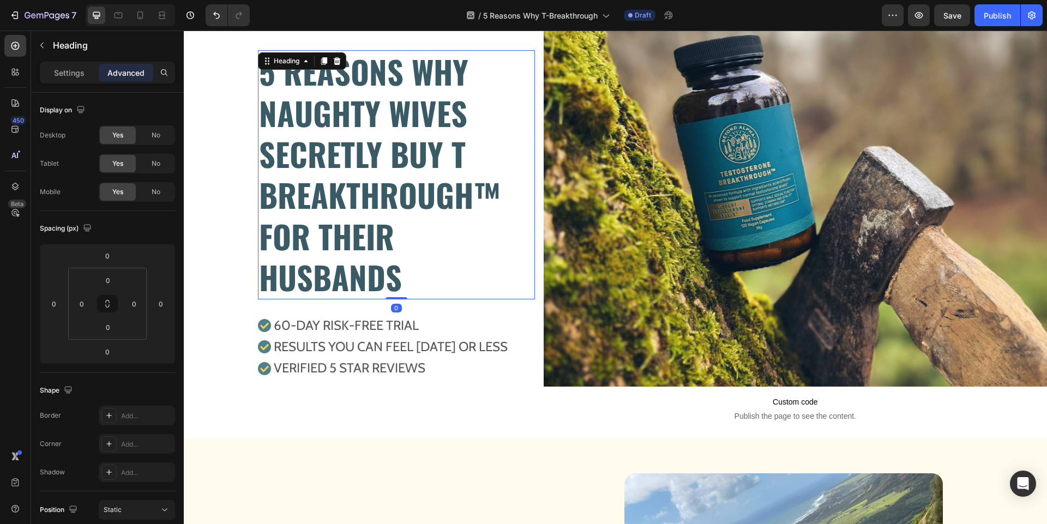
click at [392, 205] on p "5 REASONS WHY NAUGHTY WIVES SECRETLY BUY T BREAKTHROUGH™ FOR THEIR HUSBANDS" at bounding box center [396, 174] width 275 height 246
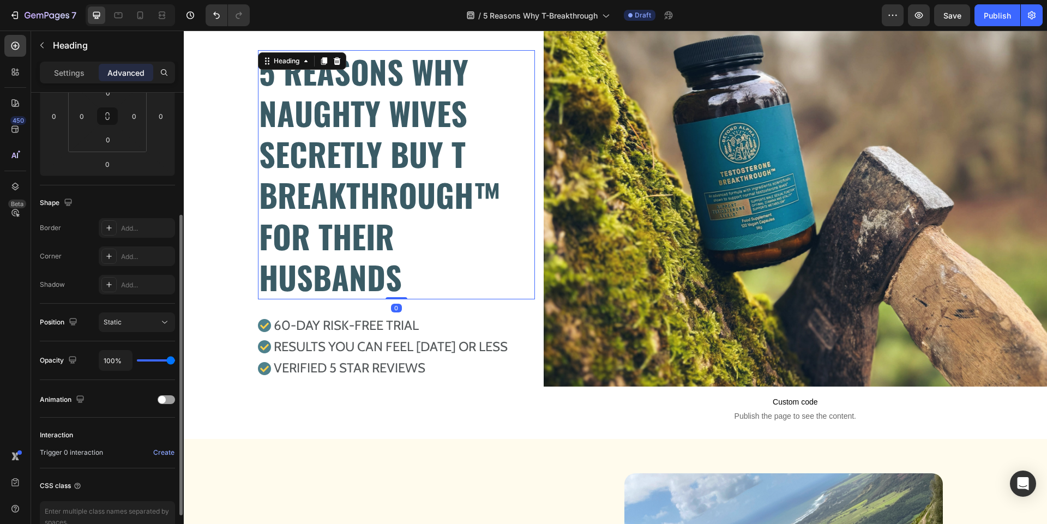
scroll to position [249, 0]
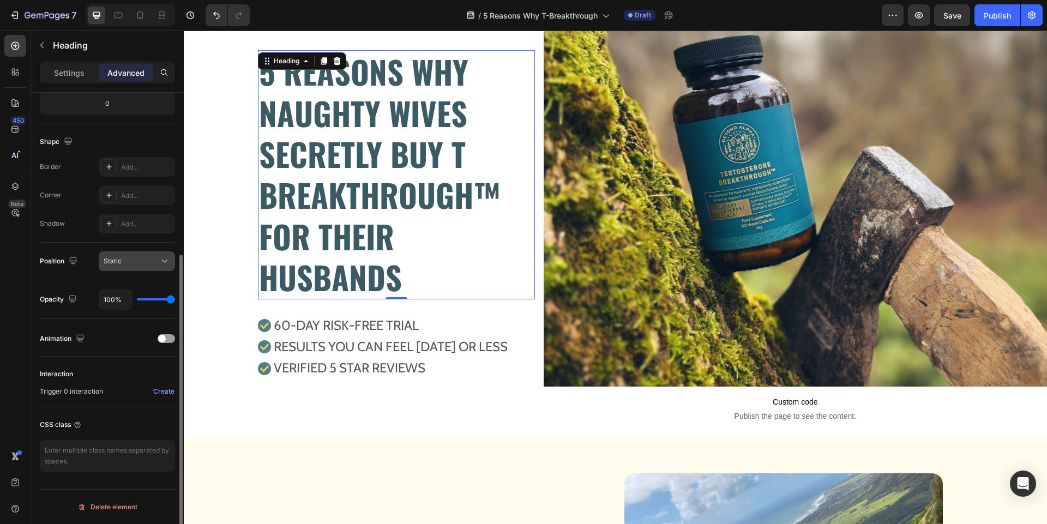
click at [140, 267] on button "Static" at bounding box center [137, 261] width 76 height 20
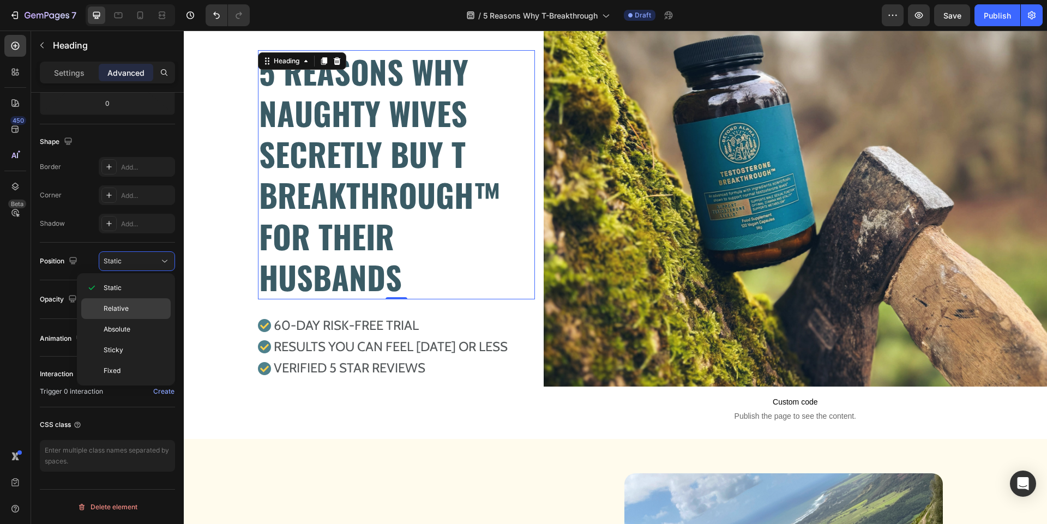
click at [117, 307] on span "Relative" at bounding box center [116, 309] width 25 height 10
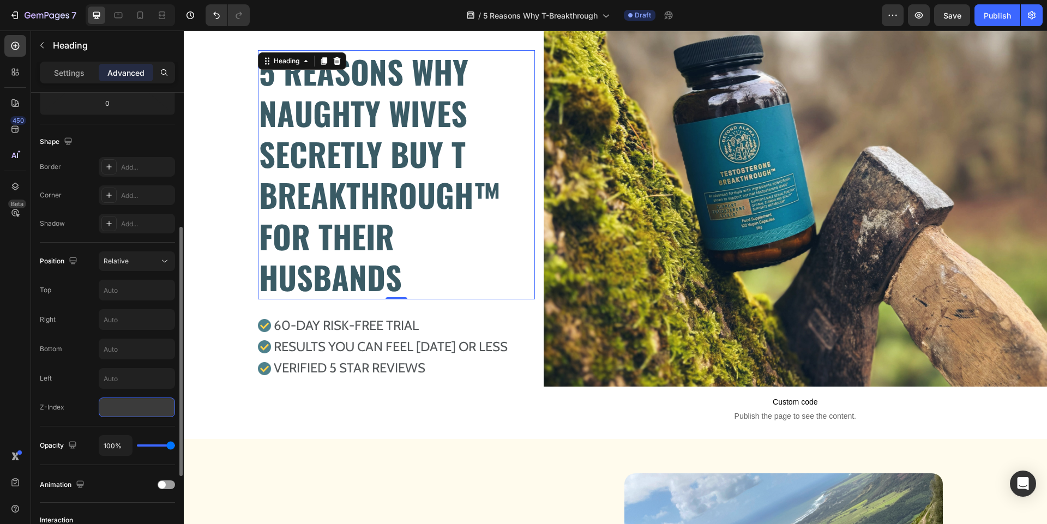
click at [118, 404] on input "number" at bounding box center [137, 408] width 76 height 20
type input "1"
click at [121, 376] on input "text" at bounding box center [136, 379] width 75 height 20
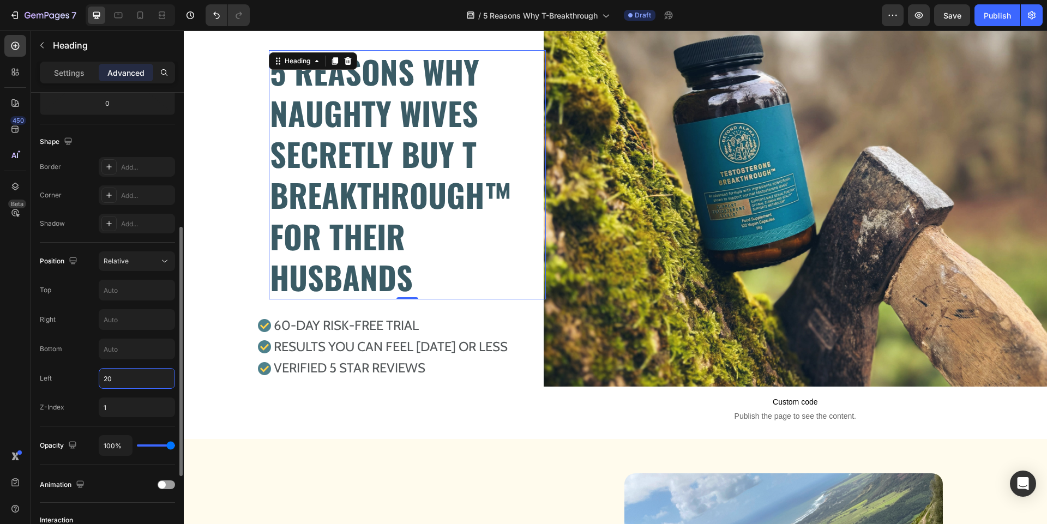
type input "2"
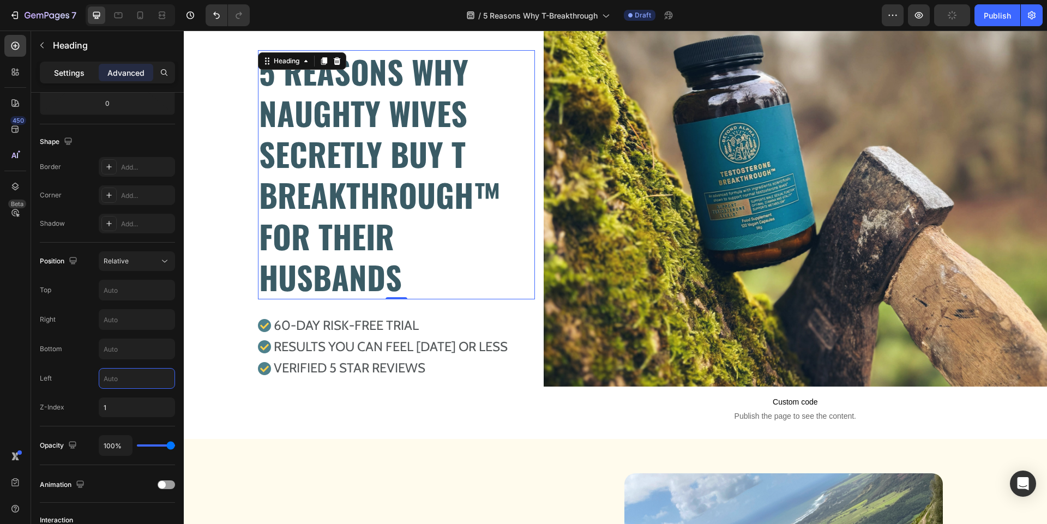
click at [71, 71] on p "Settings" at bounding box center [69, 72] width 31 height 11
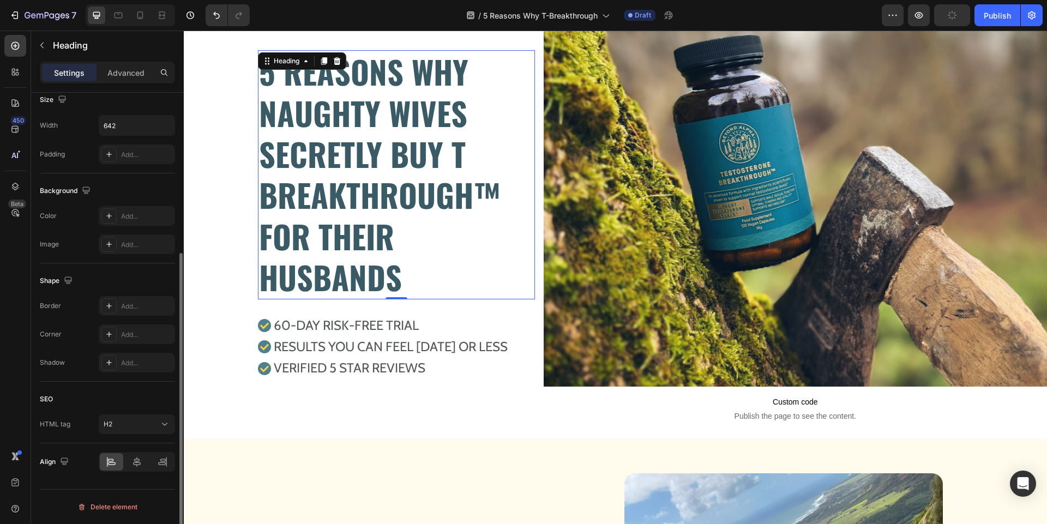
scroll to position [245, 0]
click at [129, 130] on input "642" at bounding box center [136, 126] width 75 height 20
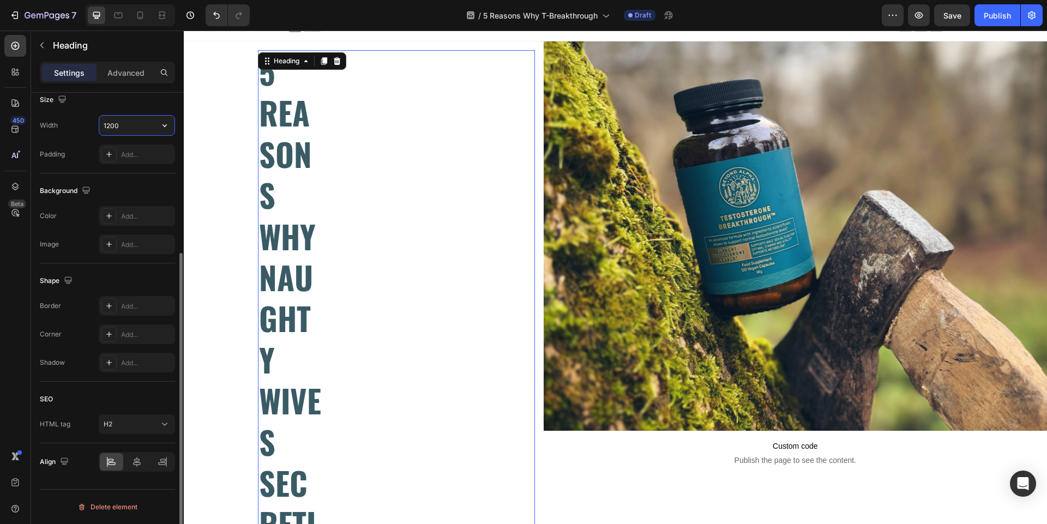
scroll to position [56, 0]
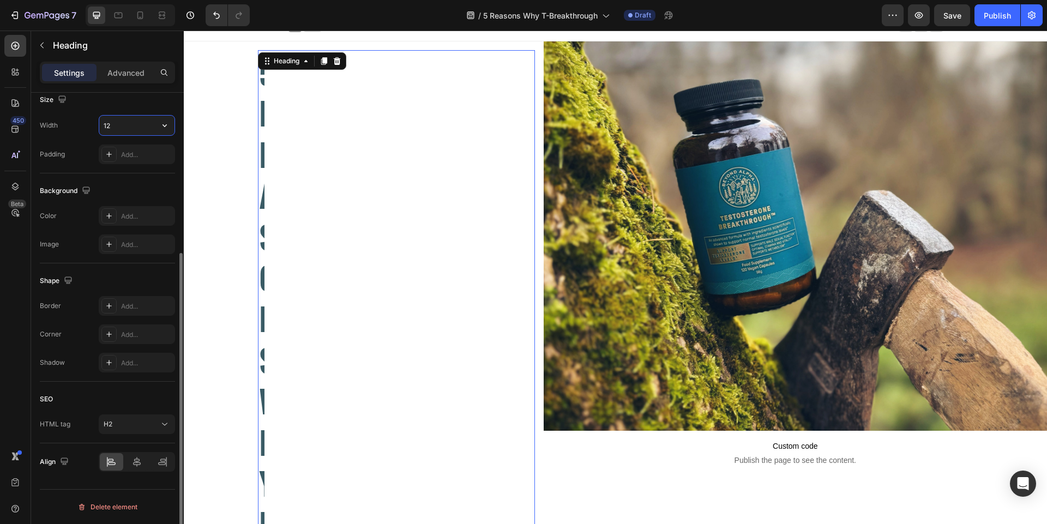
type input "1"
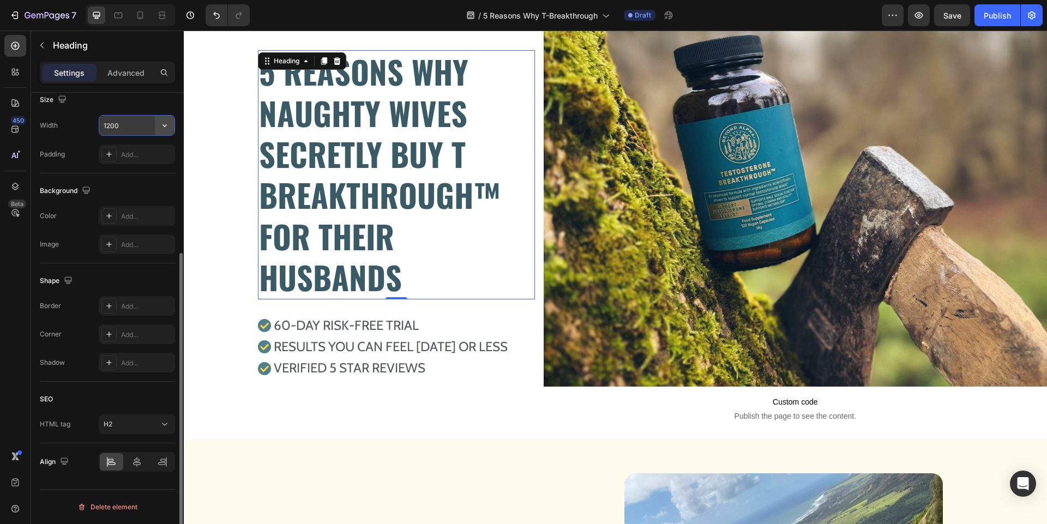
click at [167, 128] on icon "button" at bounding box center [164, 125] width 11 height 11
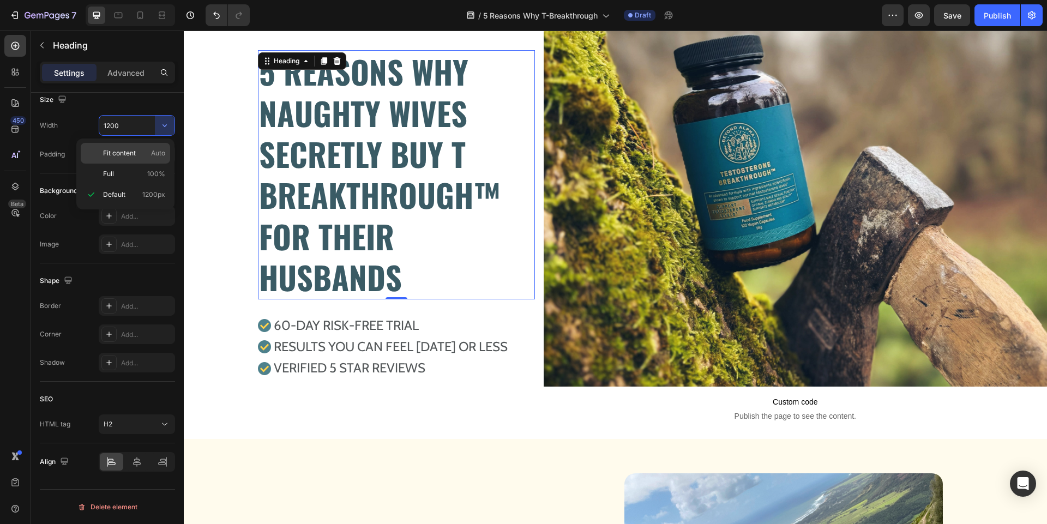
click at [147, 151] on p "Fit content Auto" at bounding box center [134, 153] width 62 height 10
type input "Auto"
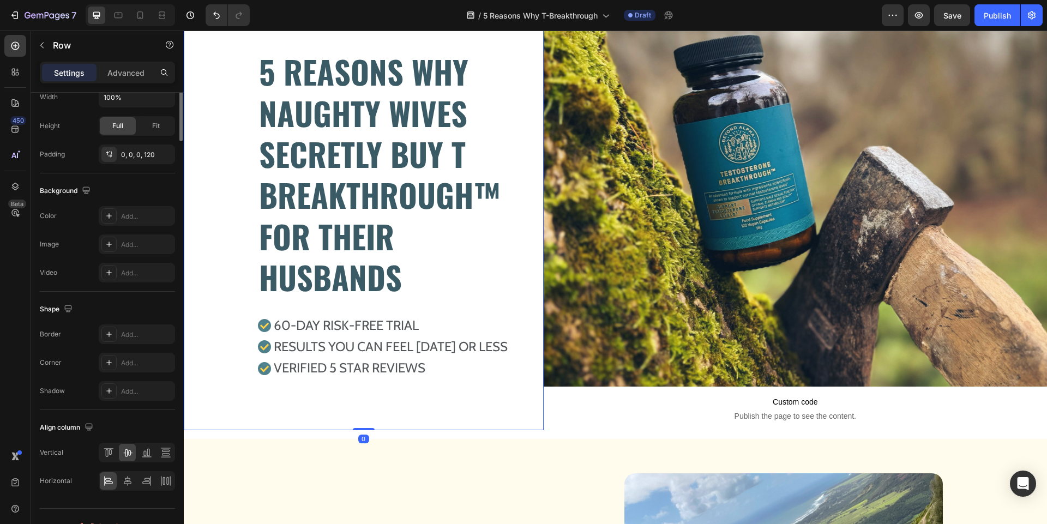
click at [212, 153] on div "5 REASONS WHY NAUGHTY WIVES SECRETLY BUY T BREAKTHROUGH™ FOR THEIR HUSBANDS Hea…" at bounding box center [364, 213] width 360 height 433
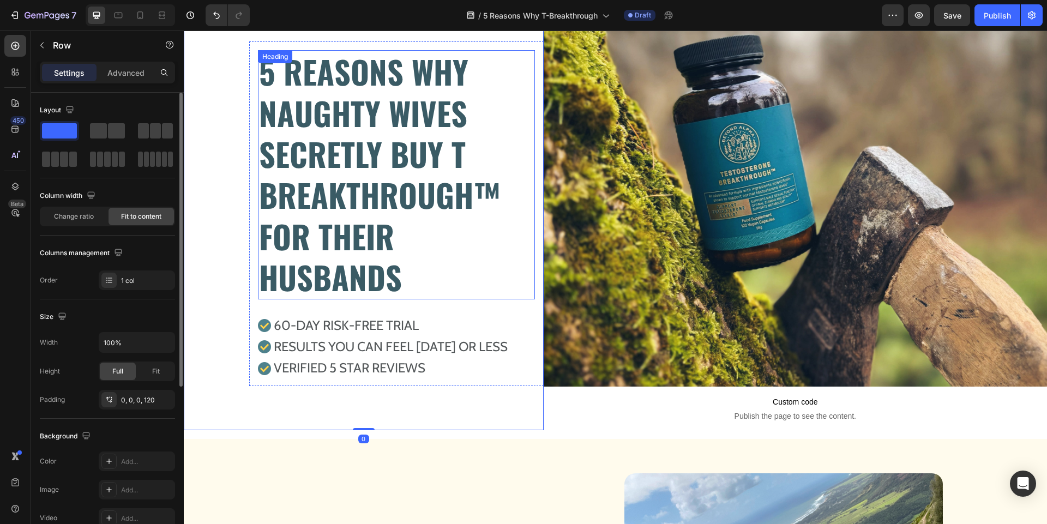
scroll to position [0, 0]
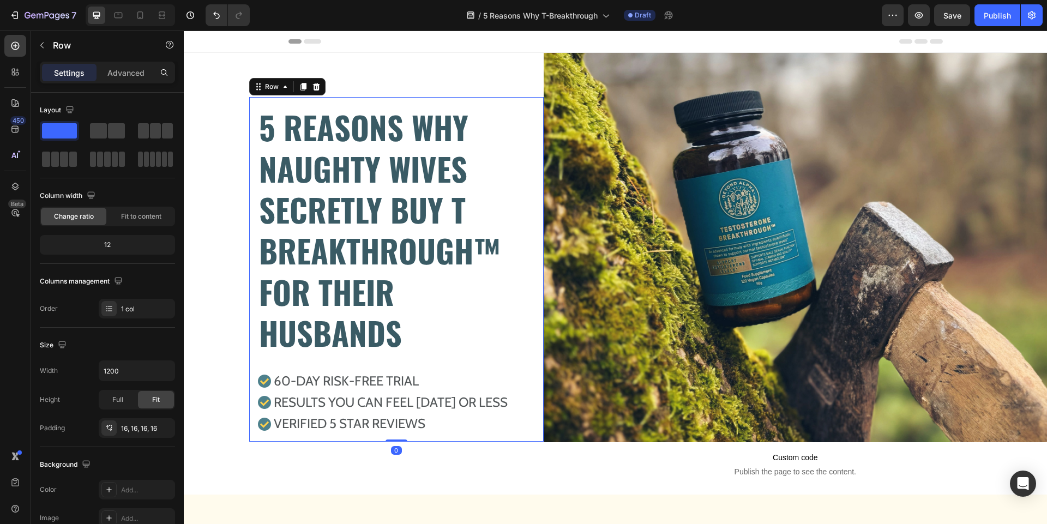
click at [286, 103] on div "5 REASONS WHY NAUGHTY WIVES SECRETLY BUY T BREAKTHROUGH™ FOR THEIR HUSBANDS Hea…" at bounding box center [396, 269] width 294 height 345
click at [128, 71] on p "Advanced" at bounding box center [125, 72] width 37 height 11
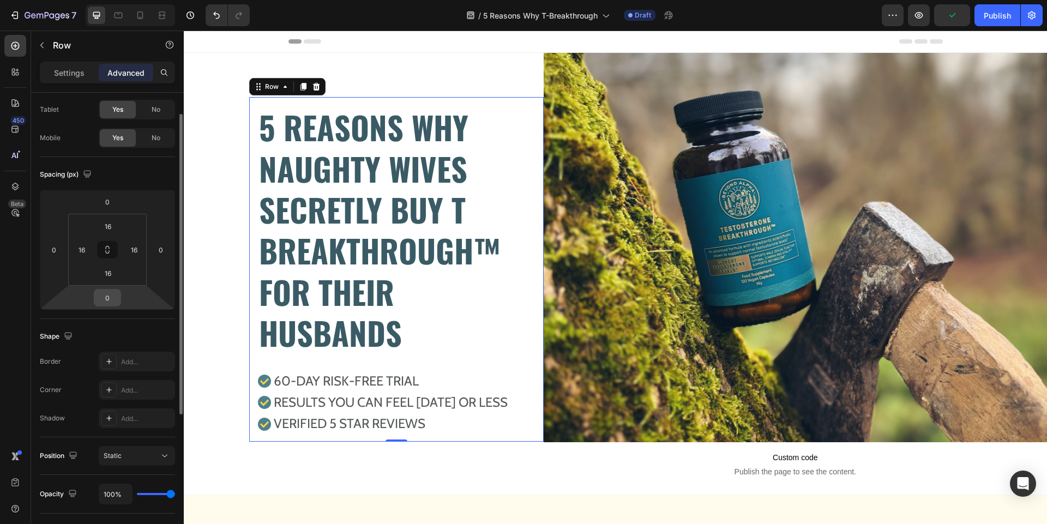
scroll to position [39, 0]
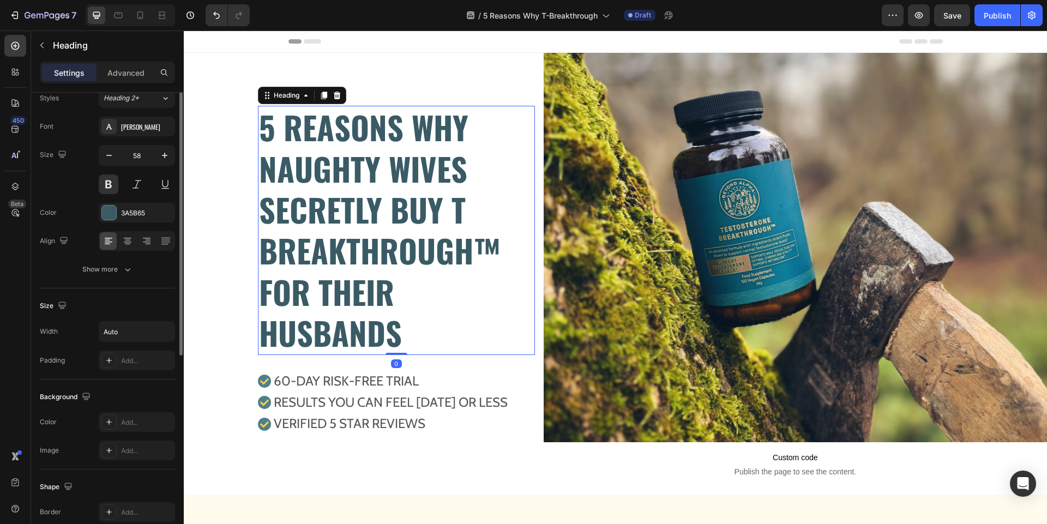
click at [491, 197] on p "5 REASONS WHY NAUGHTY WIVES SECRETLY BUY T BREAKTHROUGH™ FOR THEIR HUSBANDS" at bounding box center [396, 230] width 275 height 246
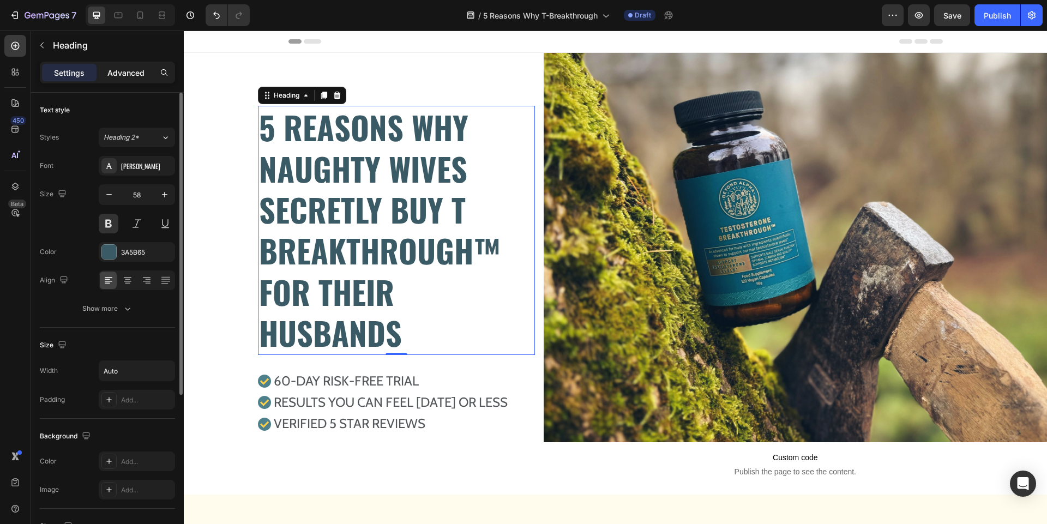
click at [132, 78] on p "Advanced" at bounding box center [125, 72] width 37 height 11
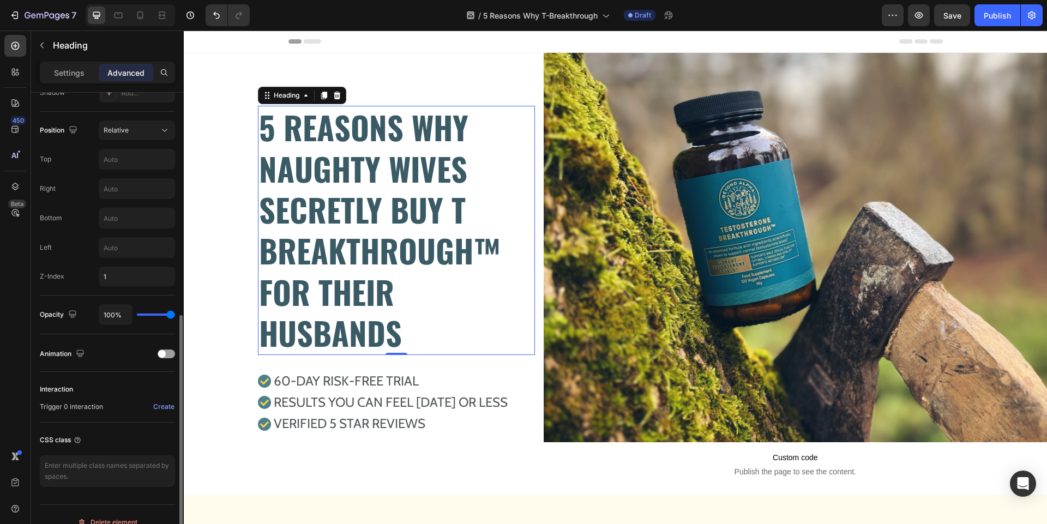
scroll to position [395, 0]
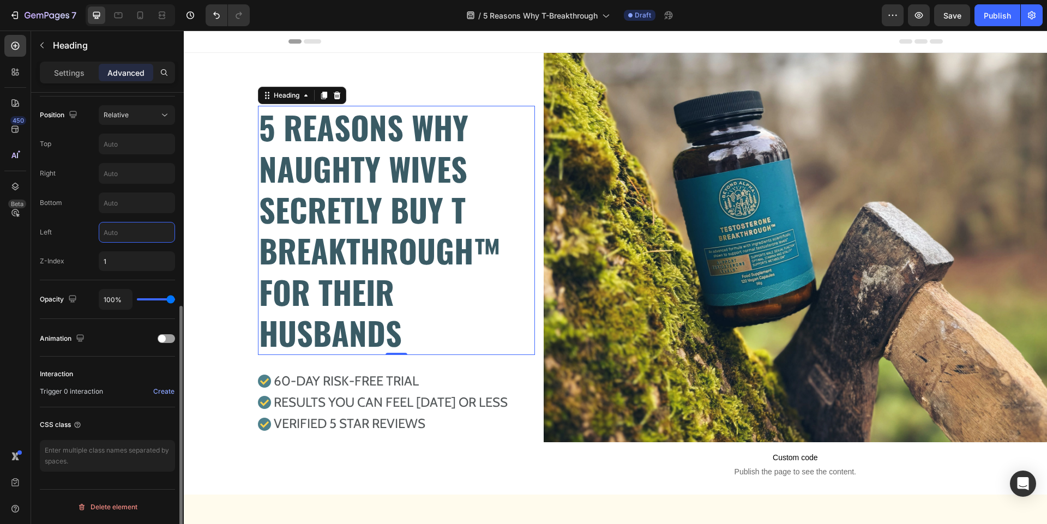
click at [128, 239] on input "text" at bounding box center [136, 232] width 75 height 20
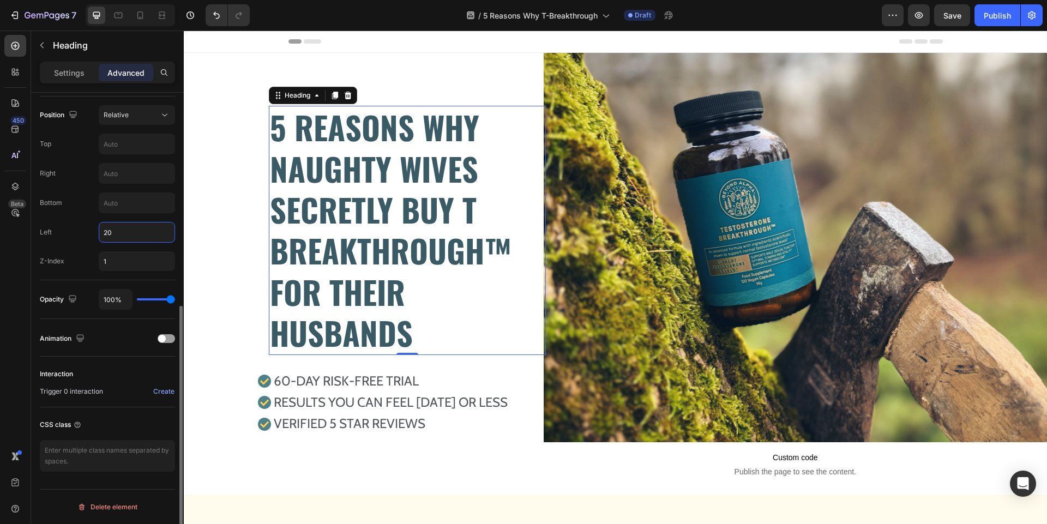
type input "2"
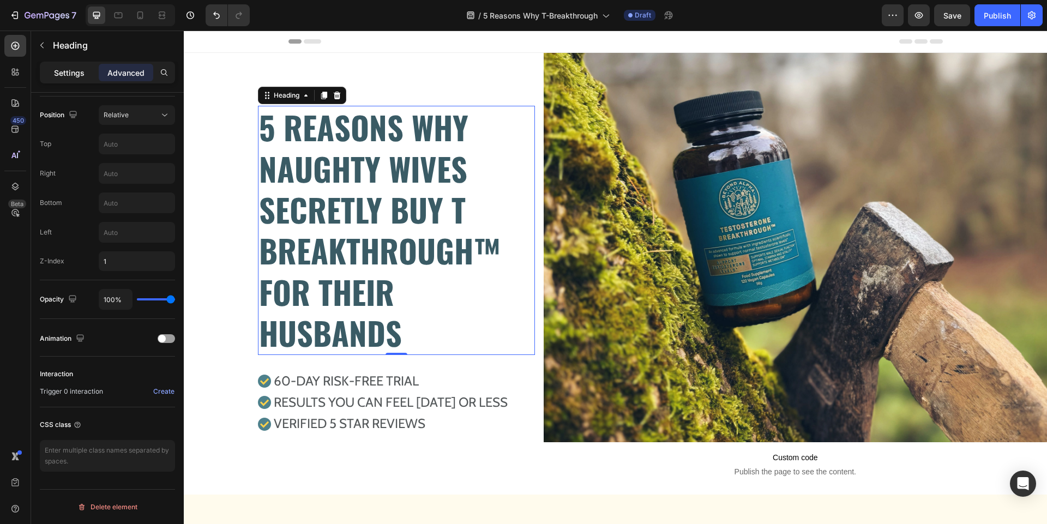
click at [68, 72] on p "Settings" at bounding box center [69, 72] width 31 height 11
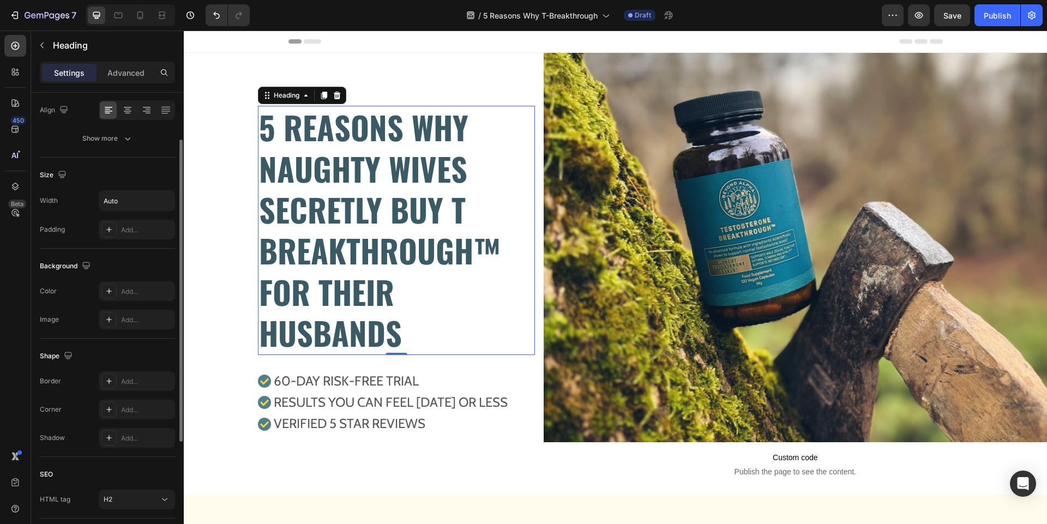
scroll to position [0, 0]
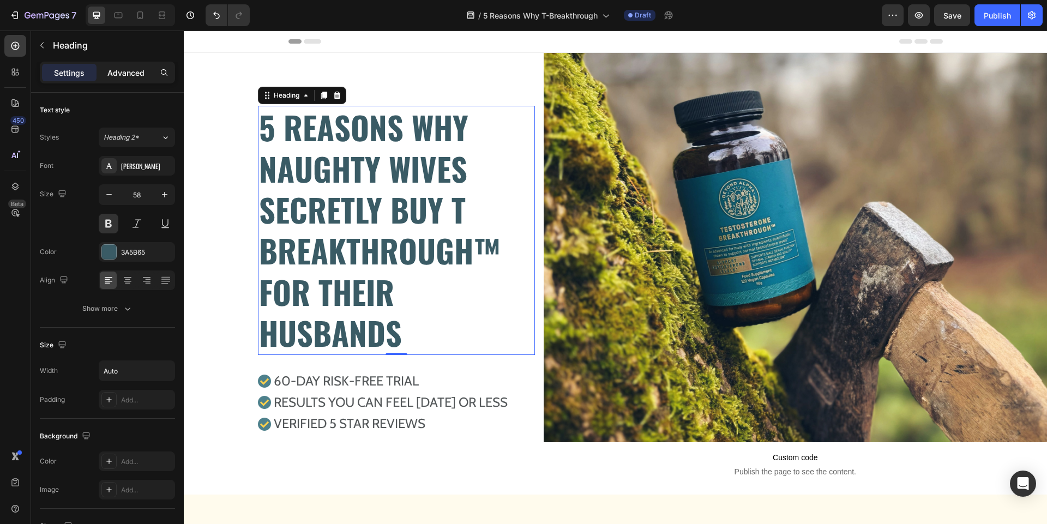
click at [132, 68] on p "Advanced" at bounding box center [125, 72] width 37 height 11
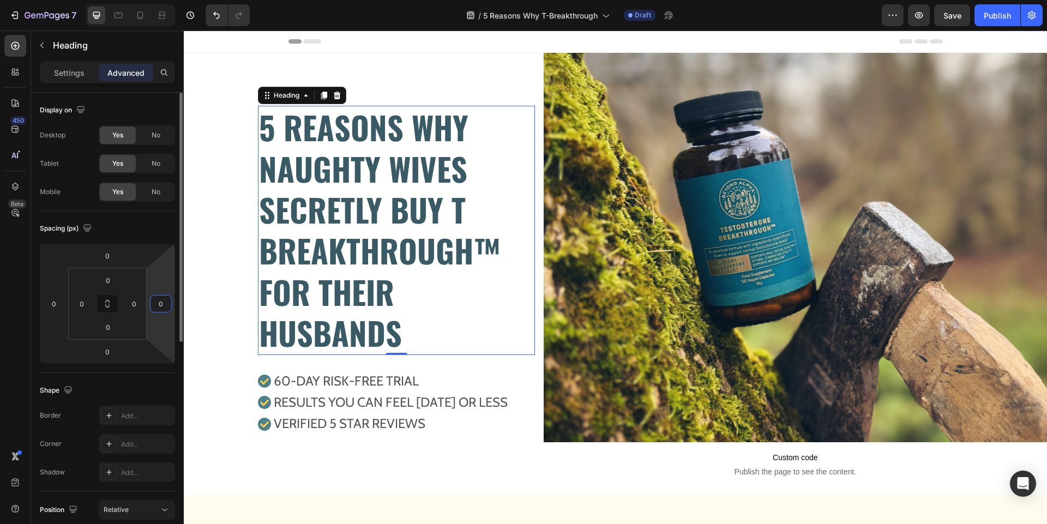
click at [167, 303] on input "0" at bounding box center [161, 304] width 16 height 16
type input "-1000"
click at [62, 300] on div "0" at bounding box center [54, 303] width 22 height 17
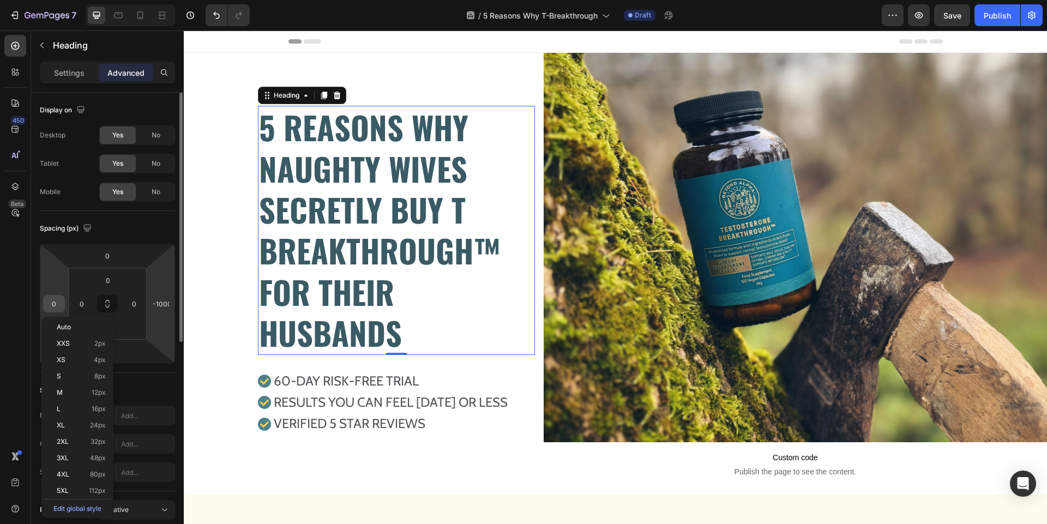
click at [55, 301] on input "0" at bounding box center [54, 304] width 16 height 16
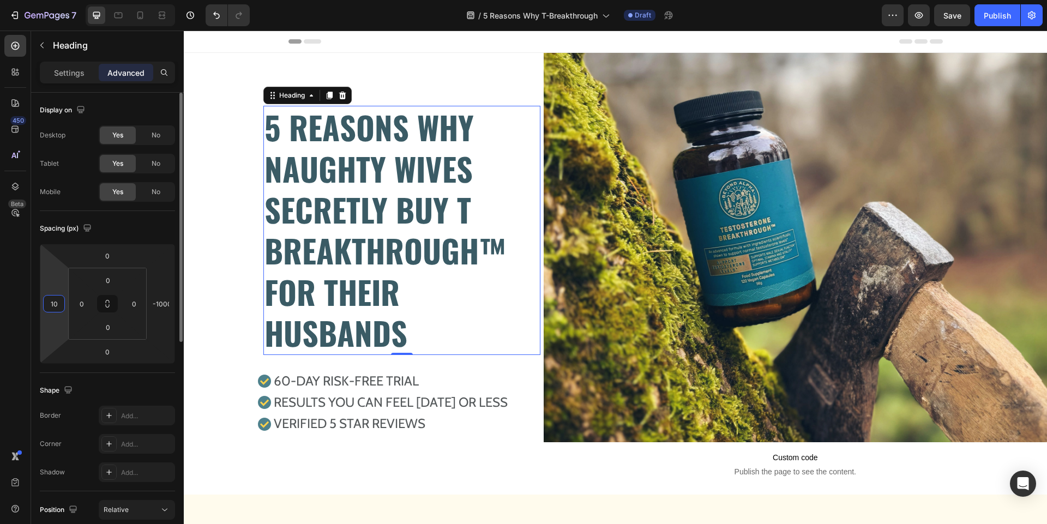
type input "1"
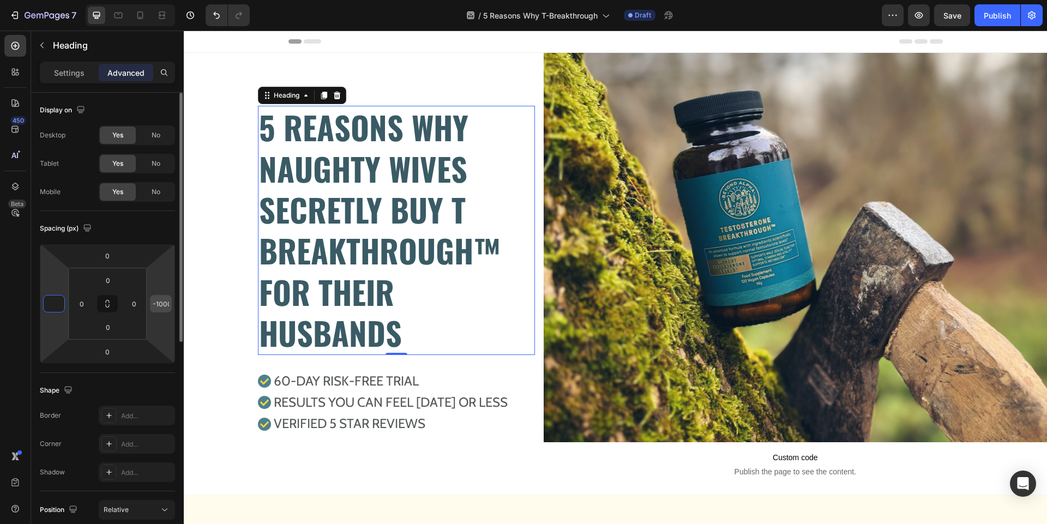
type input "0"
click at [159, 306] on input "-1000" at bounding box center [161, 304] width 16 height 16
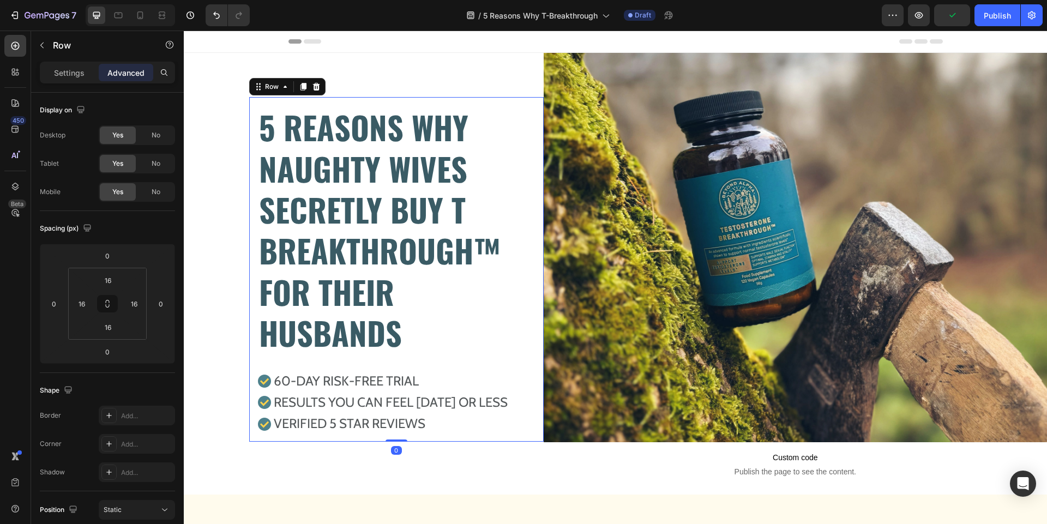
click at [383, 98] on div "5 REASONS WHY NAUGHTY WIVES SECRETLY BUY T BREAKTHROUGH™ FOR THEIR HUSBANDS Hea…" at bounding box center [396, 269] width 294 height 345
click at [79, 69] on p "Settings" at bounding box center [69, 72] width 31 height 11
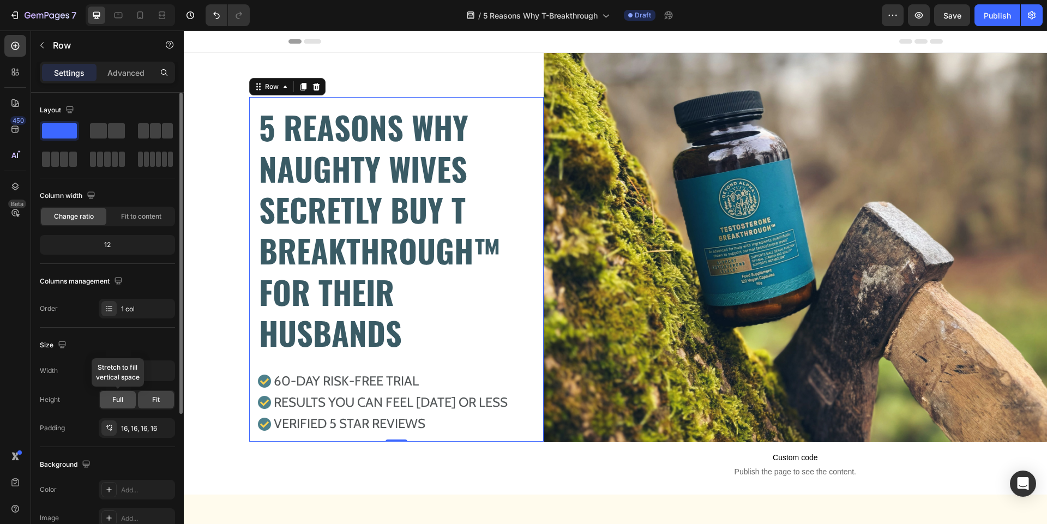
click at [122, 403] on span "Full" at bounding box center [117, 400] width 11 height 10
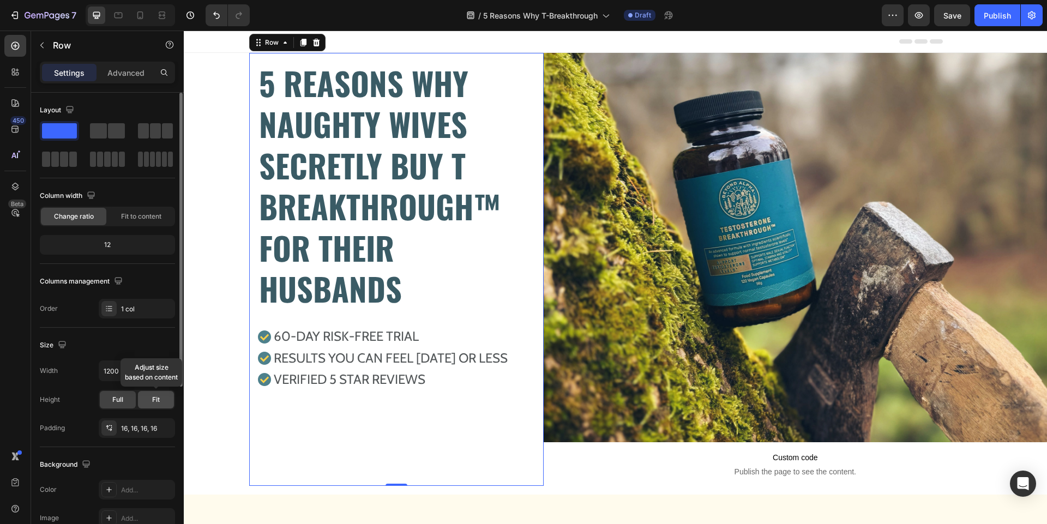
click at [158, 404] on span "Fit" at bounding box center [156, 400] width 8 height 10
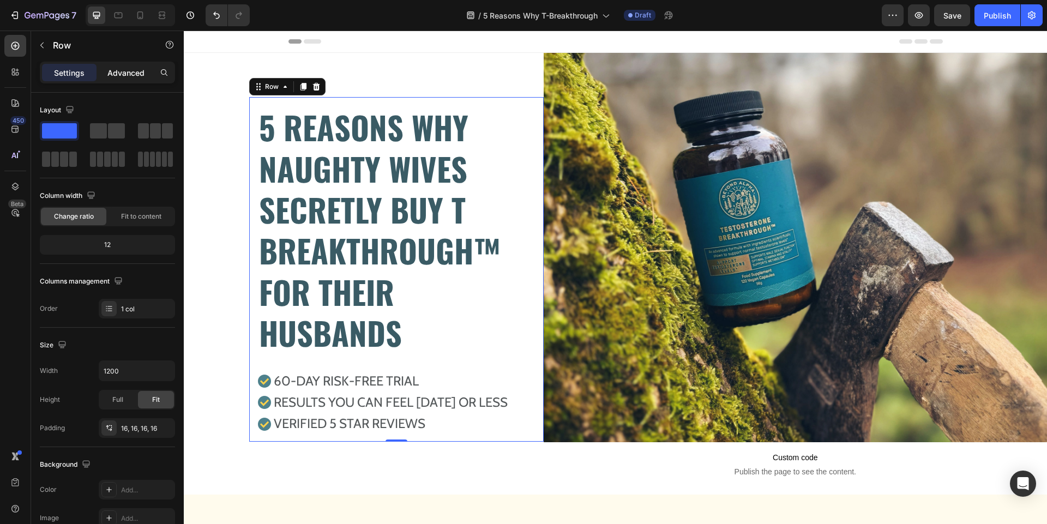
click at [124, 76] on p "Advanced" at bounding box center [125, 72] width 37 height 11
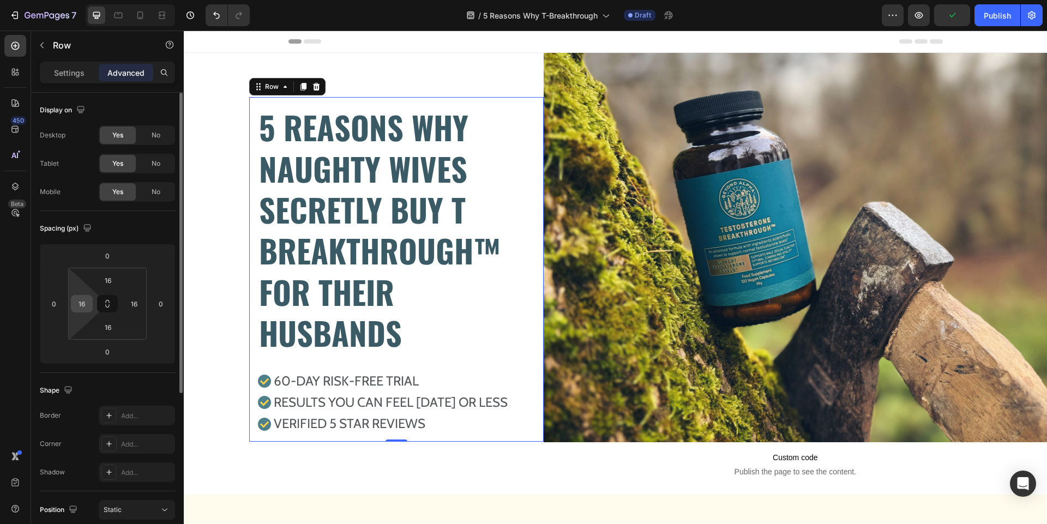
click at [85, 303] on input "16" at bounding box center [82, 304] width 16 height 16
type input "0"
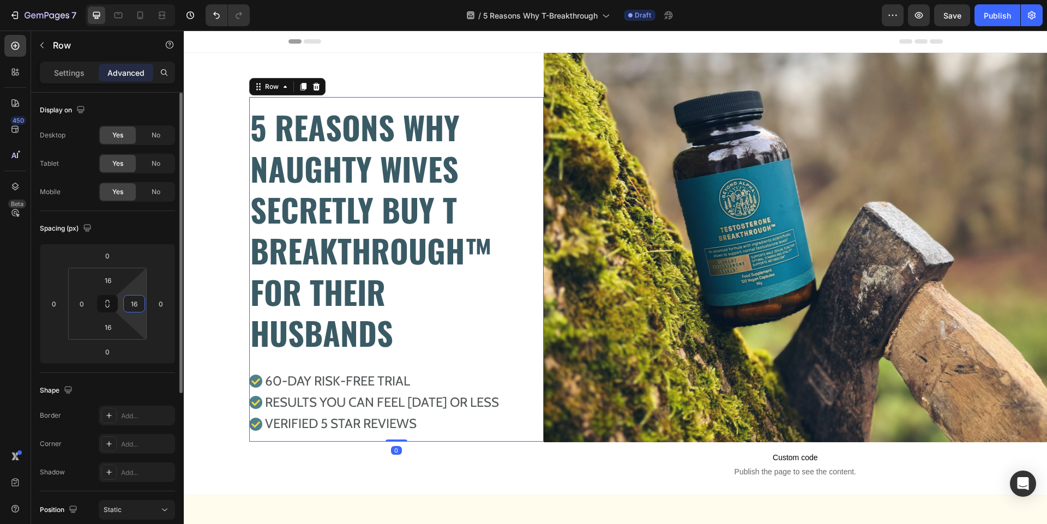
click at [134, 301] on input "16" at bounding box center [134, 304] width 16 height 16
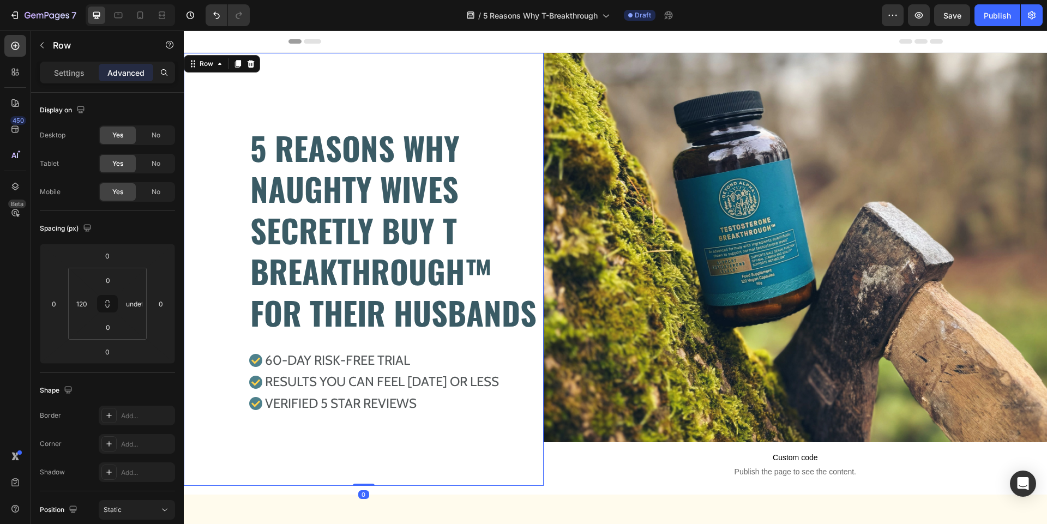
click at [197, 283] on div "5 REASONS WHY NAUGHTY WIVES SECRETLY BUY T BREAKTHROUGH™ FOR THEIR HUSBANDS Hea…" at bounding box center [364, 269] width 360 height 433
click at [85, 304] on input "120" at bounding box center [82, 304] width 16 height 16
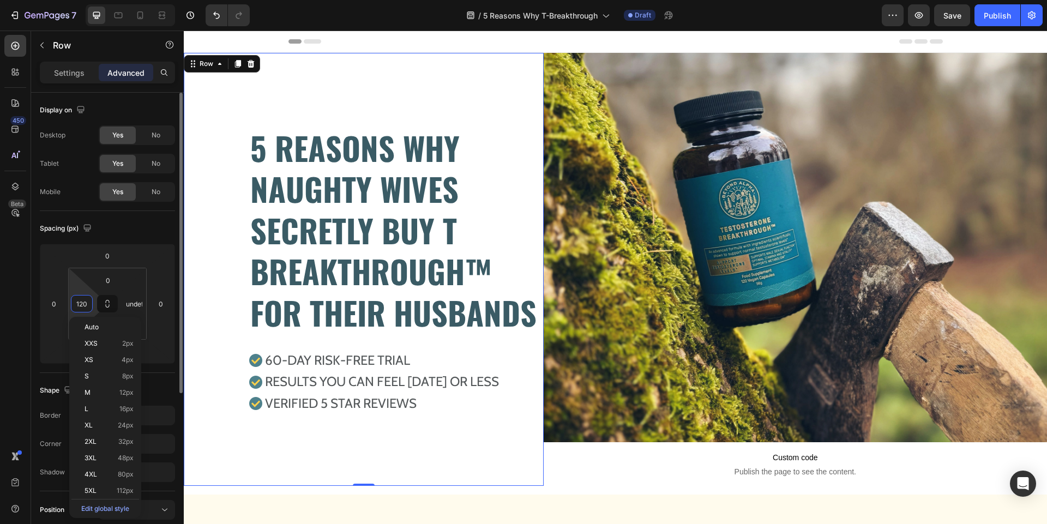
type input "0"
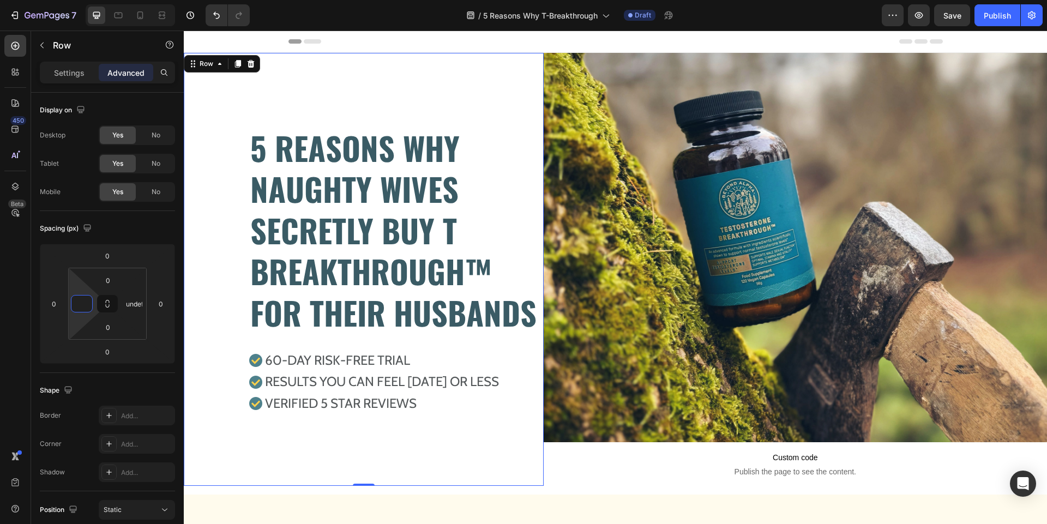
type input "0"
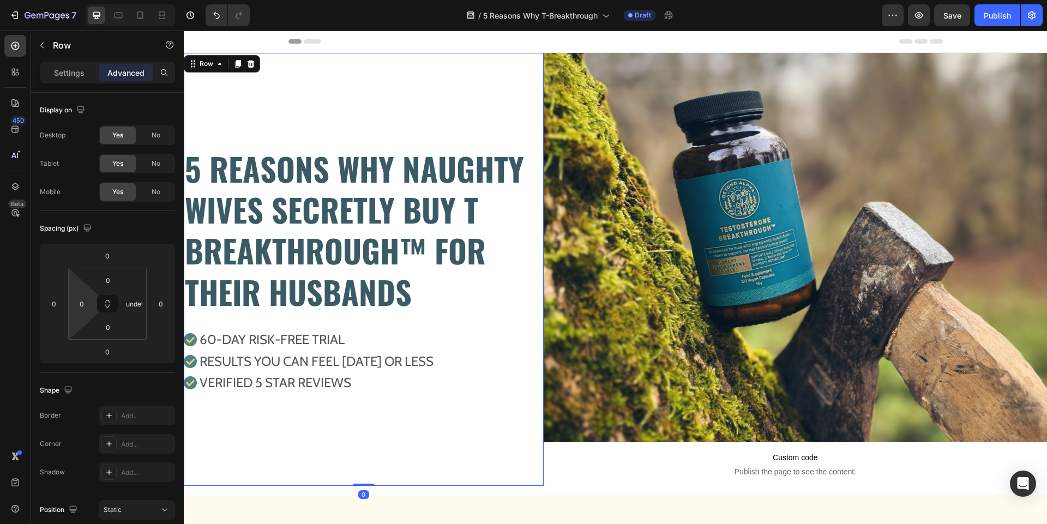
click at [195, 293] on div "5 REASONS WHY NAUGHTY WIVES SECRETLY BUY T BREAKTHROUGH™ FOR THEIR HUSBANDS Hea…" at bounding box center [364, 269] width 360 height 433
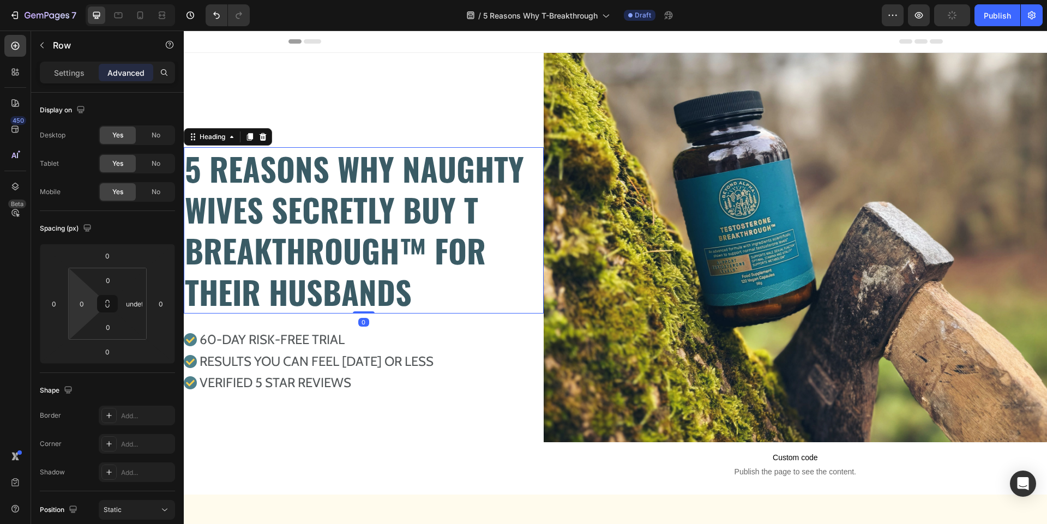
click at [288, 243] on p "5 REASONS WHY NAUGHTY WIVES SECRETLY BUY T BREAKTHROUGH™ FOR THEIR HUSBANDS" at bounding box center [364, 230] width 358 height 165
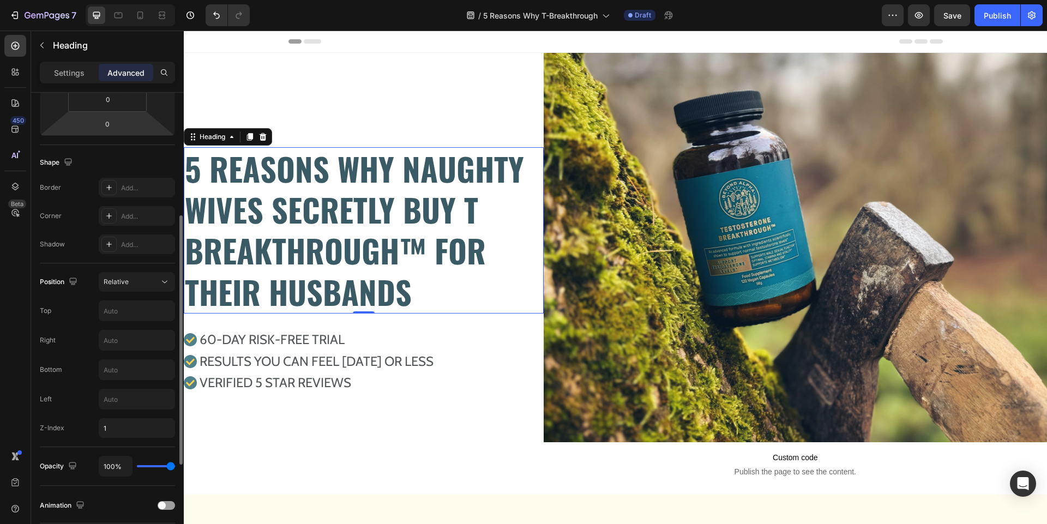
scroll to position [232, 0]
click at [110, 396] on input "text" at bounding box center [136, 395] width 75 height 20
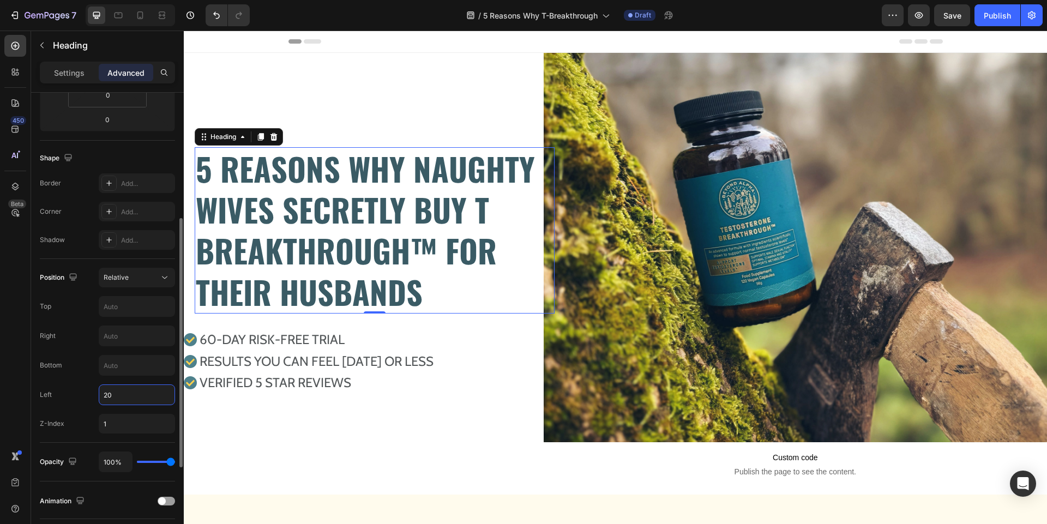
type input "2"
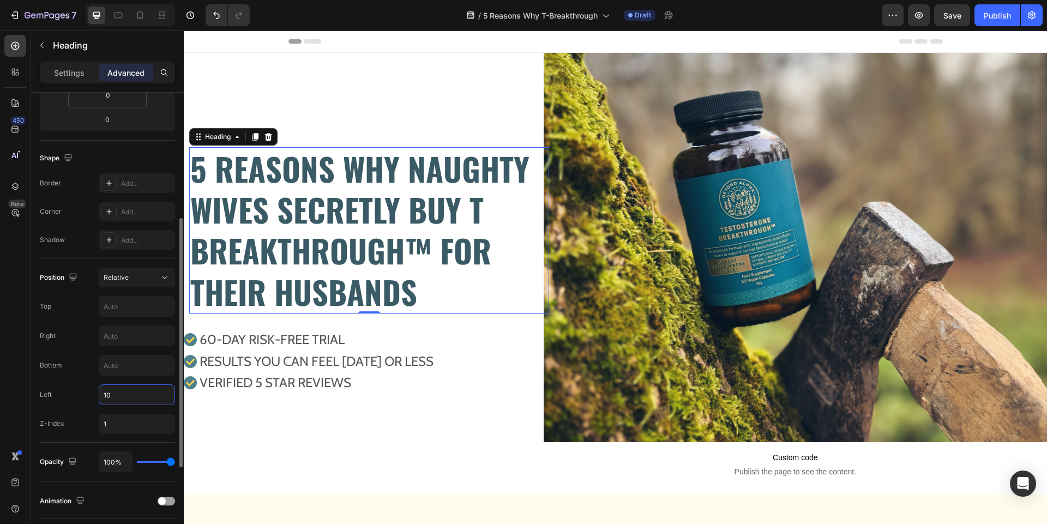
type input "100"
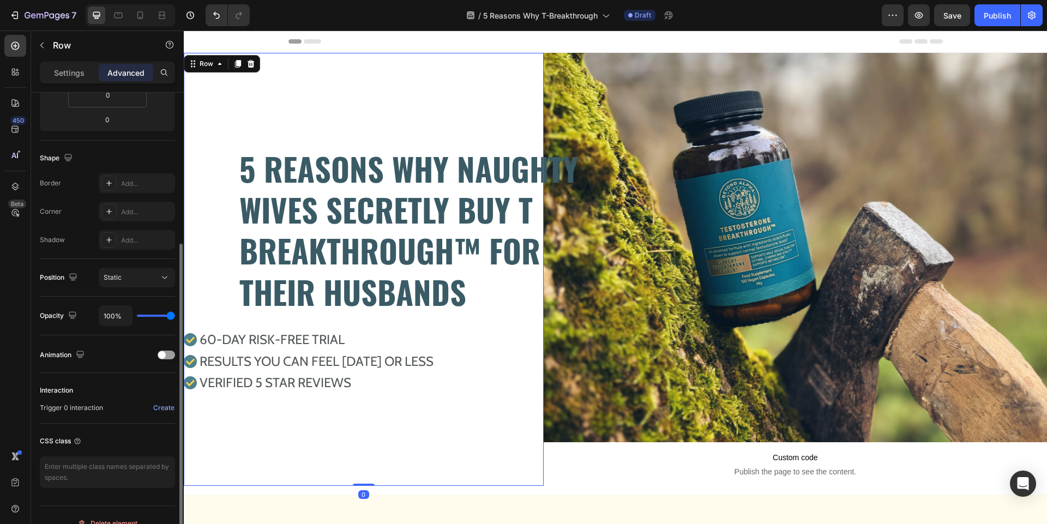
click at [356, 109] on div "5 REASONS WHY NAUGHTY WIVES SECRETLY BUY T BREAKTHROUGH™ FOR THEIR HUSBANDS Hea…" at bounding box center [364, 269] width 360 height 433
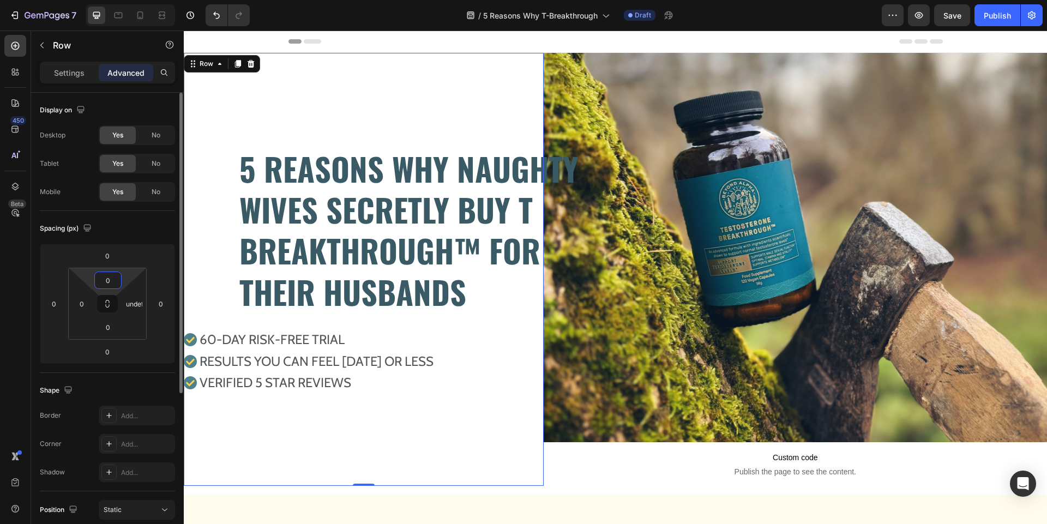
click at [116, 281] on input "0" at bounding box center [108, 280] width 22 height 16
type input "0"
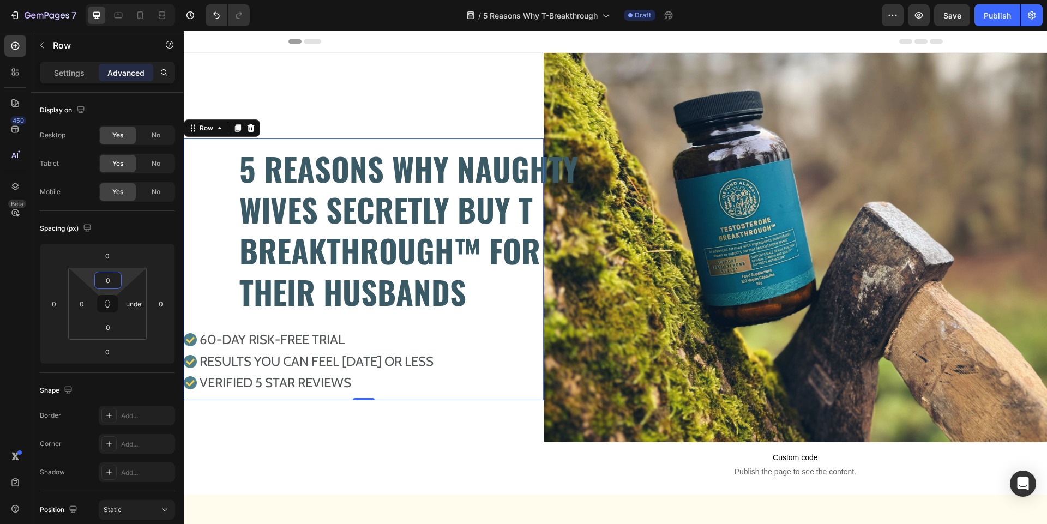
click at [318, 145] on div "5 REASONS WHY NAUGHTY WIVES SECRETLY BUY T BREAKTHROUGH™ FOR THEIR HUSBANDS Hea…" at bounding box center [364, 270] width 360 height 262
click at [111, 280] on input "16" at bounding box center [108, 280] width 22 height 16
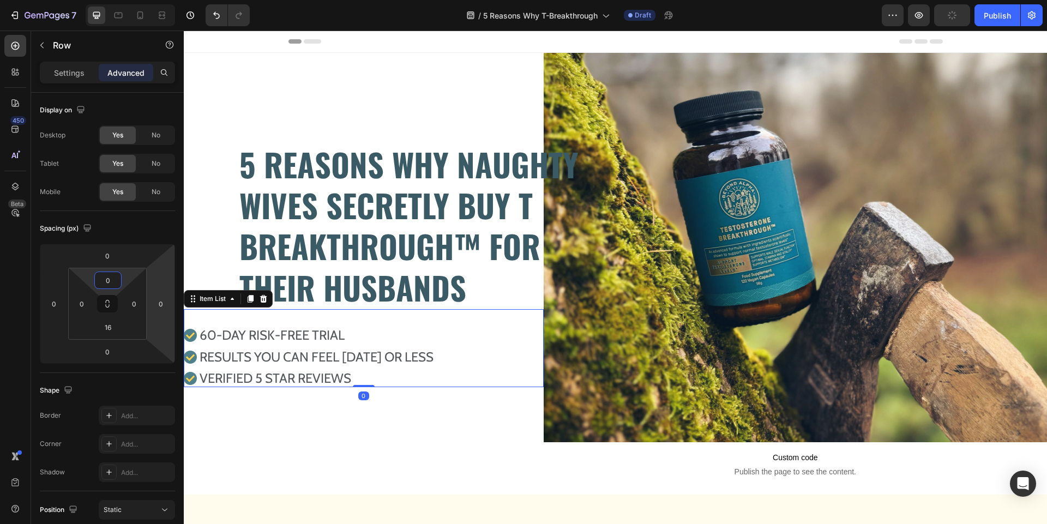
click at [220, 320] on div "60-DAY RISK-FREE TRIAL RESULTS YOU CAN FEEL [DATE] OR LESs VERIFIED 5 STAR REVI…" at bounding box center [364, 348] width 360 height 78
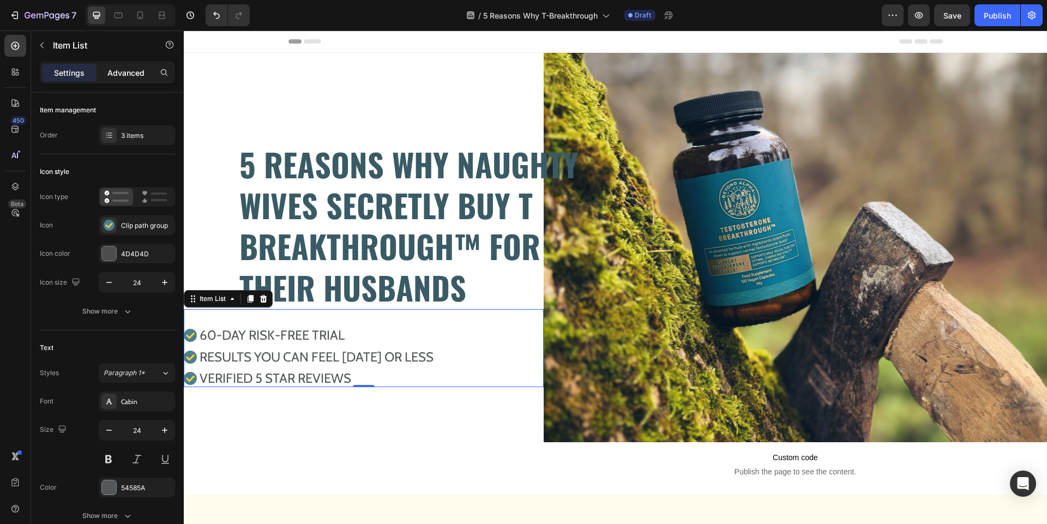
click at [135, 69] on p "Advanced" at bounding box center [125, 72] width 37 height 11
type input "100%"
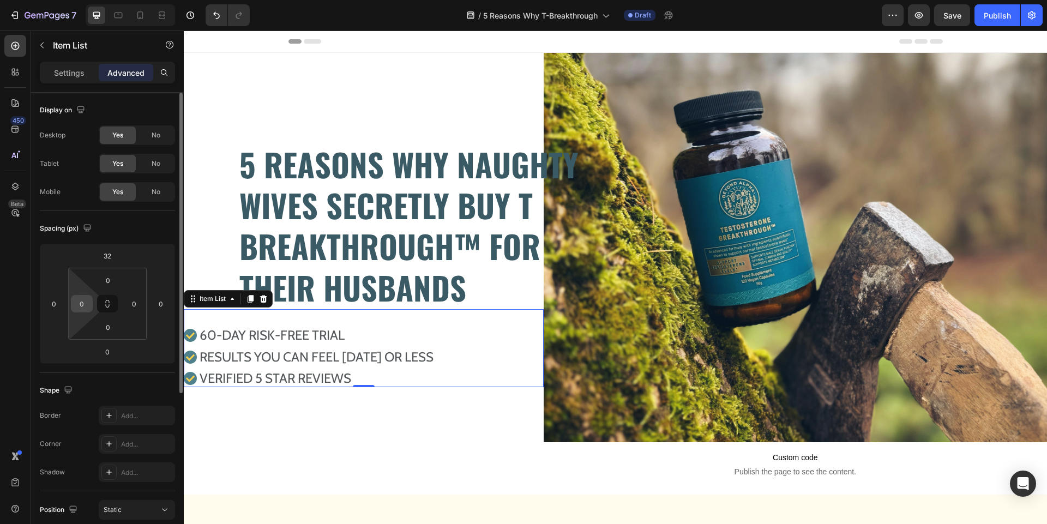
click at [83, 305] on input "0" at bounding box center [82, 304] width 16 height 16
type input "120"
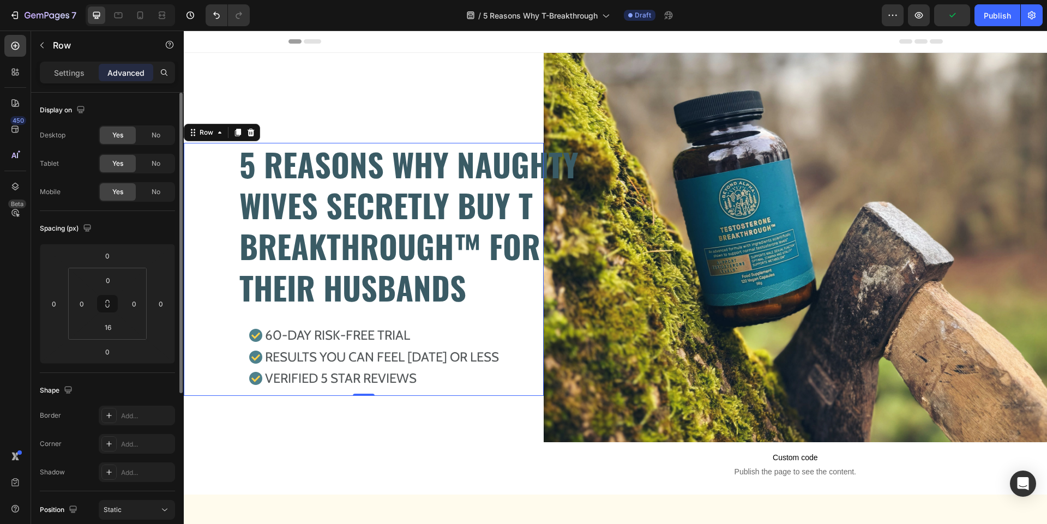
click at [213, 181] on div "5 REASONS WHY NAUGHTY WIVES SECRETLY BUY T BREAKTHROUGH™ FOR THEIR HUSBANDS Hea…" at bounding box center [364, 265] width 360 height 245
click at [85, 302] on input "0" at bounding box center [82, 304] width 16 height 16
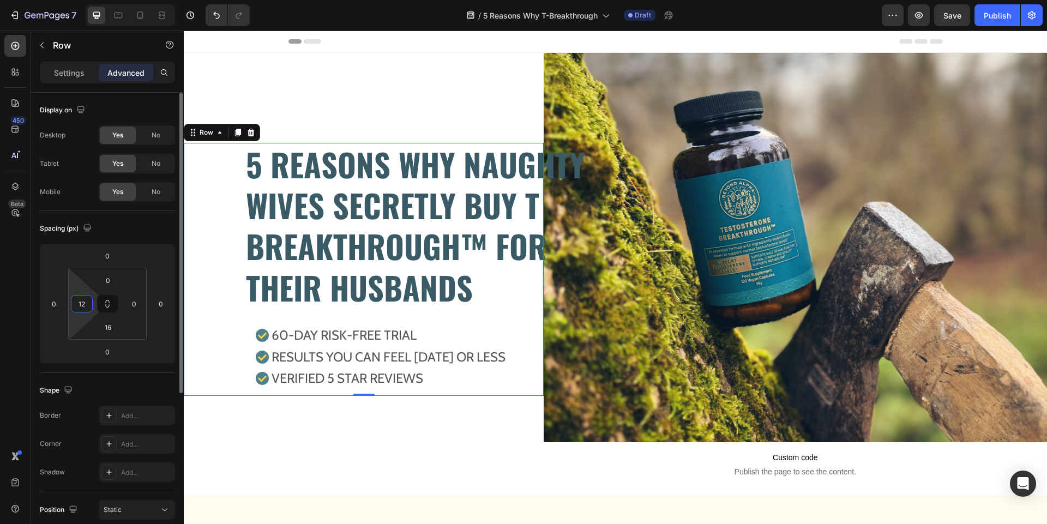
type input "120"
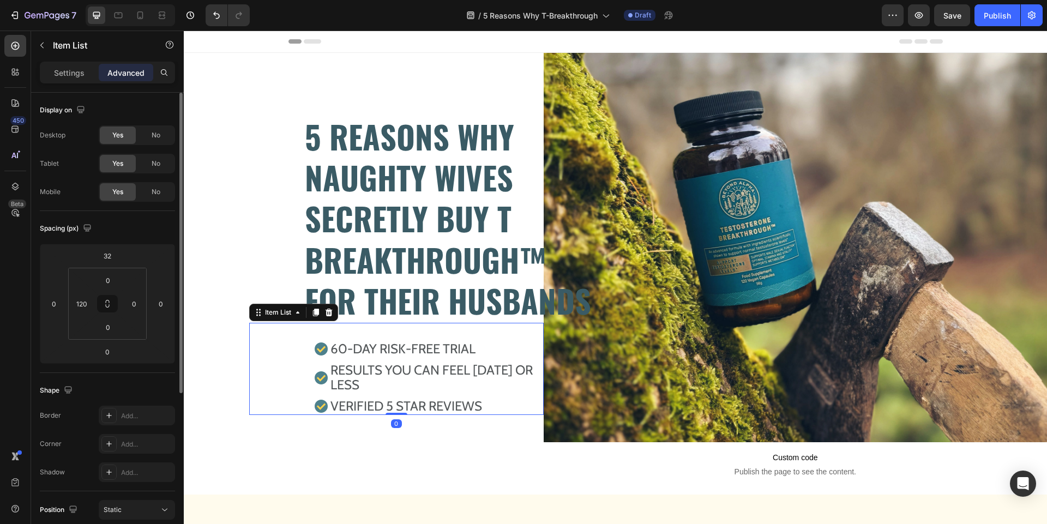
click at [295, 371] on div "60-DAY RISK-FREE TRIAL RESULTS YOU CAN FEEL [DATE] OR LESs VERIFIED 5 STAR REVI…" at bounding box center [396, 377] width 294 height 75
click at [84, 306] on input "120" at bounding box center [82, 304] width 16 height 16
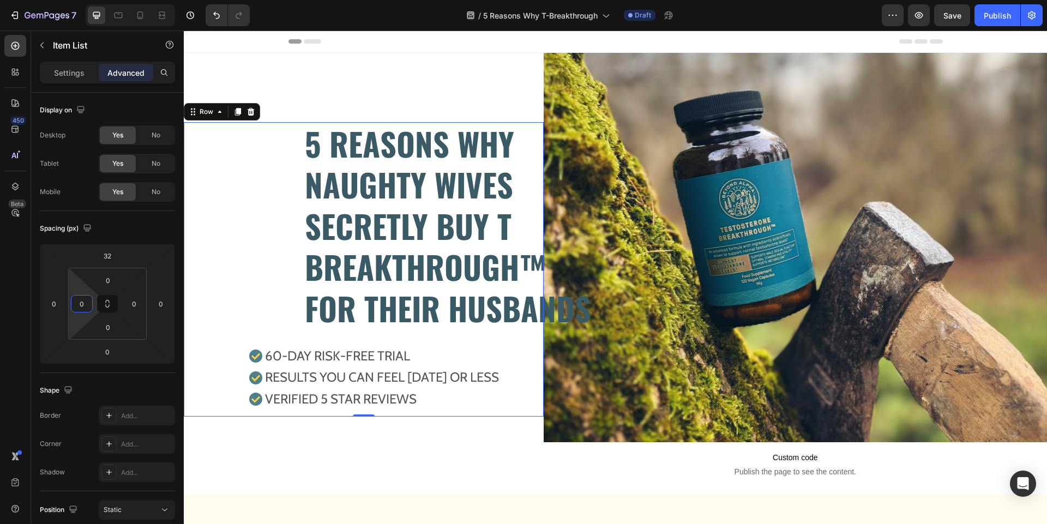
click at [262, 243] on div "5 REASONS WHY NAUGHTY WIVES SECRETLY BUY T BREAKTHROUGH™ FOR THEIR HUSBANDS Hea…" at bounding box center [396, 265] width 294 height 286
click at [272, 200] on div "5 REASONS WHY NAUGHTY WIVES SECRETLY BUY T BREAKTHROUGH™ FOR THEIR HUSBANDS Hea…" at bounding box center [396, 265] width 294 height 286
click at [259, 239] on div "5 REASONS WHY NAUGHTY WIVES SECRETLY BUY T BREAKTHROUGH™ FOR THEIR HUSBANDS Hea…" at bounding box center [396, 265] width 294 height 286
click at [88, 298] on input "120" at bounding box center [82, 304] width 16 height 16
type input "0"
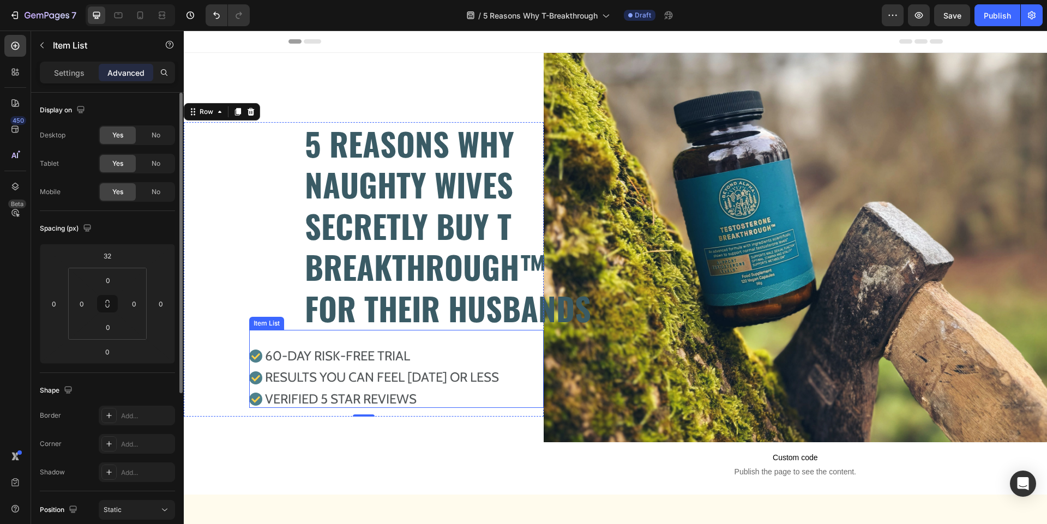
click at [305, 339] on div "60-DAY RISK-FREE TRIAL RESULTS YOU CAN FEEL [DATE] OR LESs VERIFIED 5 STAR REVI…" at bounding box center [396, 369] width 294 height 78
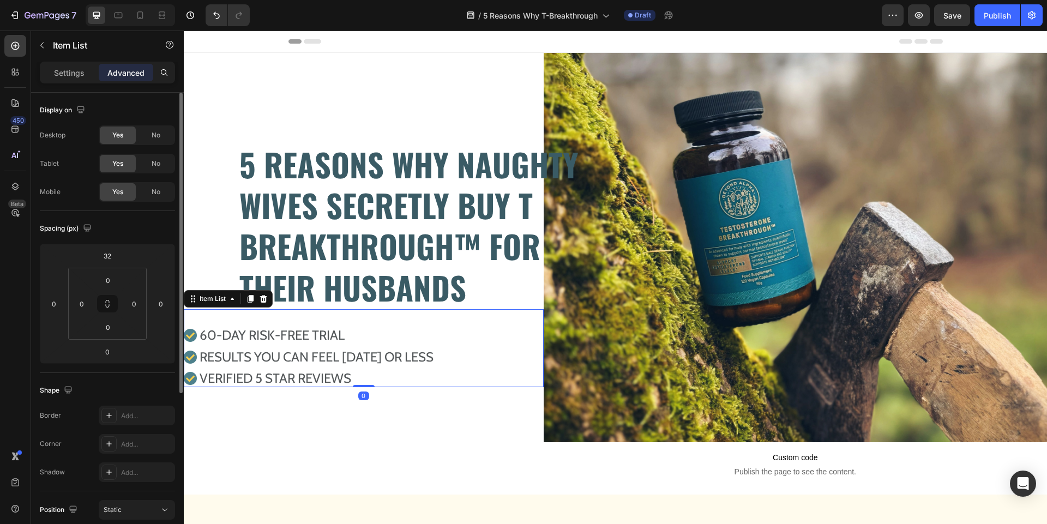
click at [294, 314] on div "60-DAY RISK-FREE TRIAL RESULTS YOU CAN FEEL [DATE] OR LESs VERIFIED 5 STAR REVI…" at bounding box center [364, 348] width 360 height 78
click at [83, 302] on input "0" at bounding box center [82, 304] width 16 height 16
type input "100"
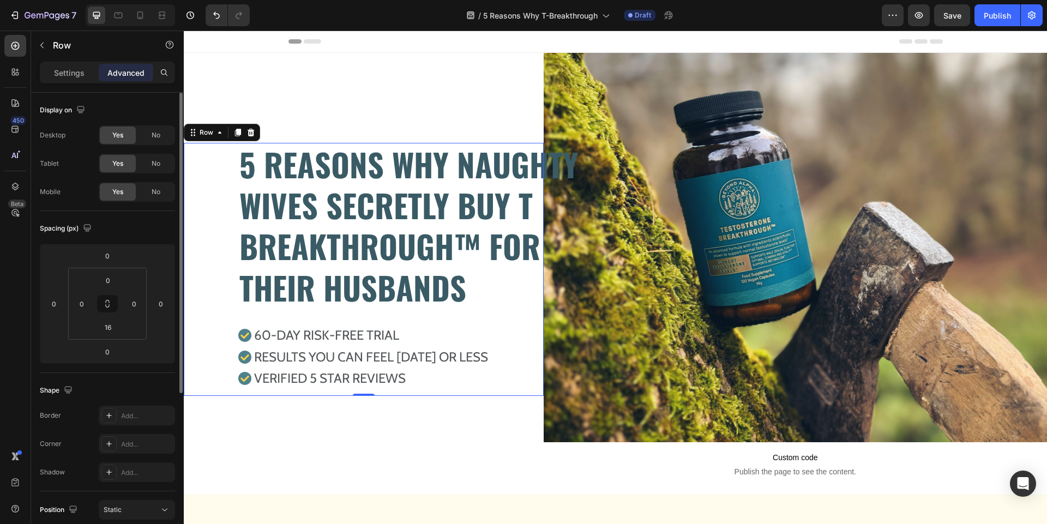
click at [229, 206] on div "5 REASONS WHY NAUGHTY WIVES SECRETLY BUY T BREAKTHROUGH™ FOR THEIR HUSBANDS Hea…" at bounding box center [364, 265] width 360 height 245
click at [282, 221] on p "5 REASONS WHY NAUGHTY WIVES SECRETLY BUY T BREAKTHROUGH™ FOR THEIR HUSBANDS" at bounding box center [418, 226] width 358 height 165
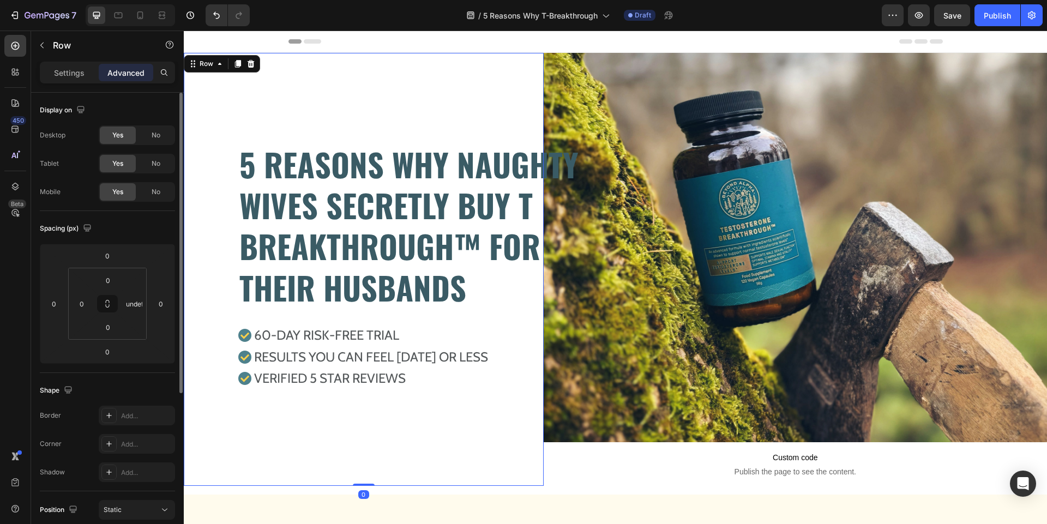
click at [349, 99] on div "5 REASONS WHY NAUGHTY WIVES SECRETLY BUY T BREAKTHROUGH™ FOR THEIR HUSBANDS Hea…" at bounding box center [364, 269] width 360 height 433
click at [925, 13] on button "button" at bounding box center [919, 15] width 22 height 22
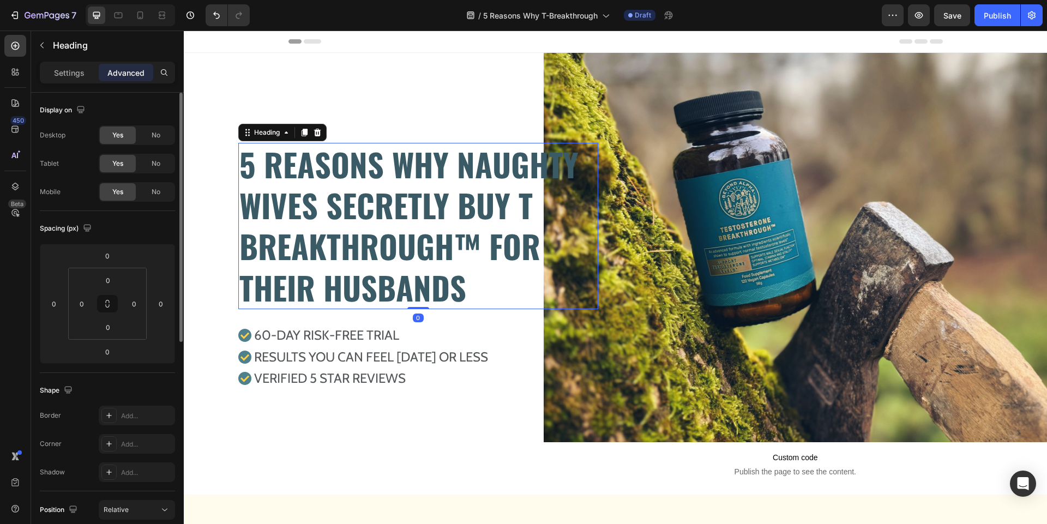
click at [583, 185] on p "5 REASONS WHY NAUGHTY WIVES SECRETLY BUY T BREAKTHROUGH™ FOR THEIR HUSBANDS" at bounding box center [418, 226] width 358 height 165
click at [140, 300] on input "0" at bounding box center [134, 304] width 16 height 16
type input "16"
click at [81, 299] on input "0" at bounding box center [82, 304] width 16 height 16
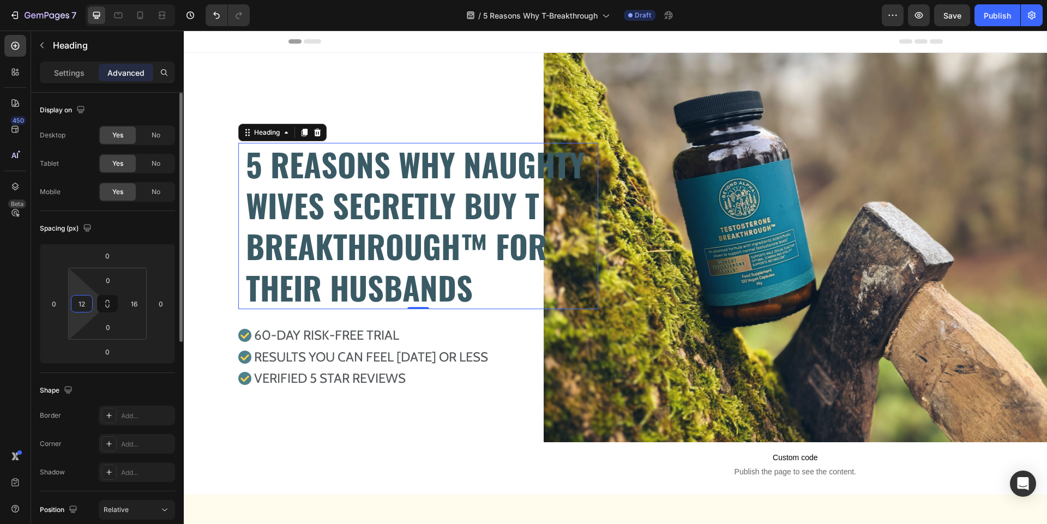
type input "1"
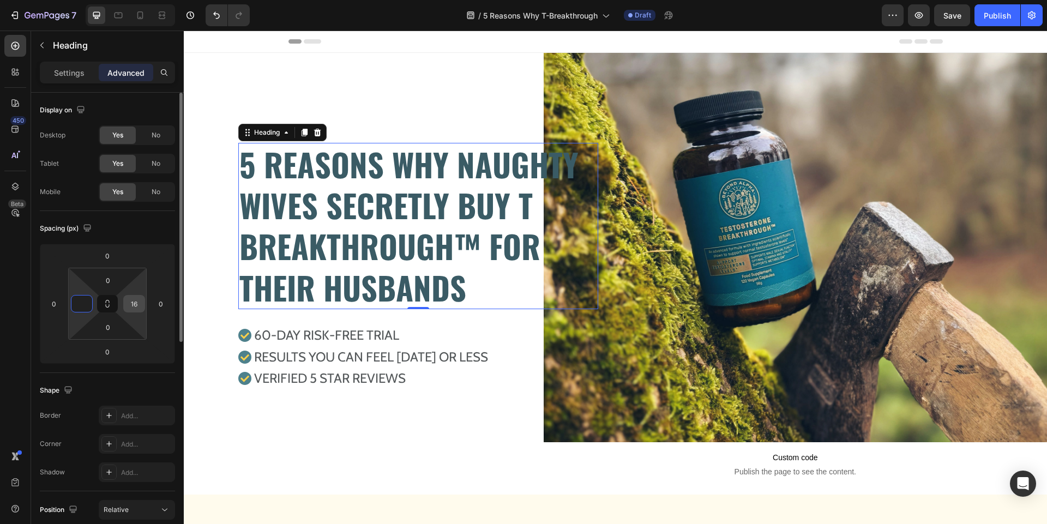
type input "0"
click at [137, 304] on input "16" at bounding box center [134, 304] width 16 height 16
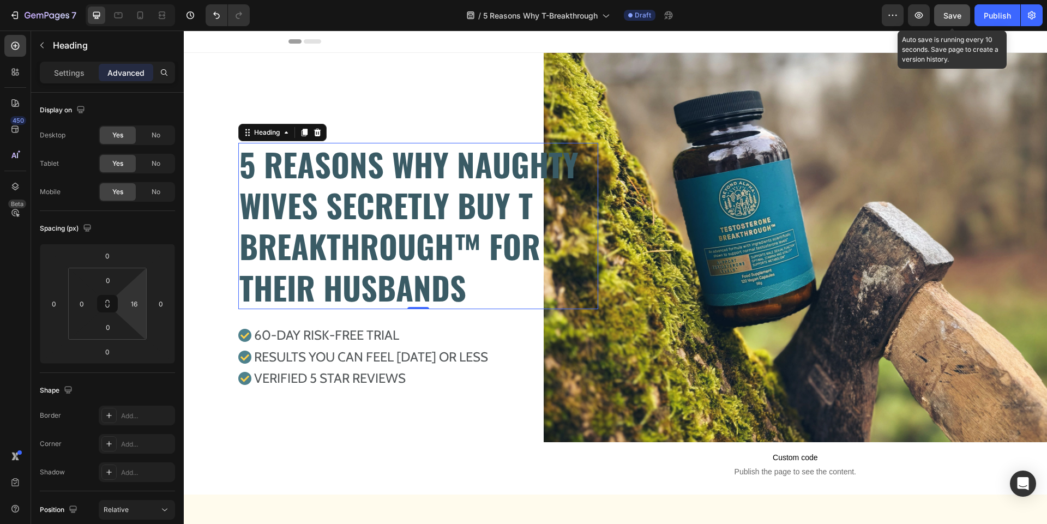
click at [956, 19] on span "Save" at bounding box center [952, 15] width 18 height 9
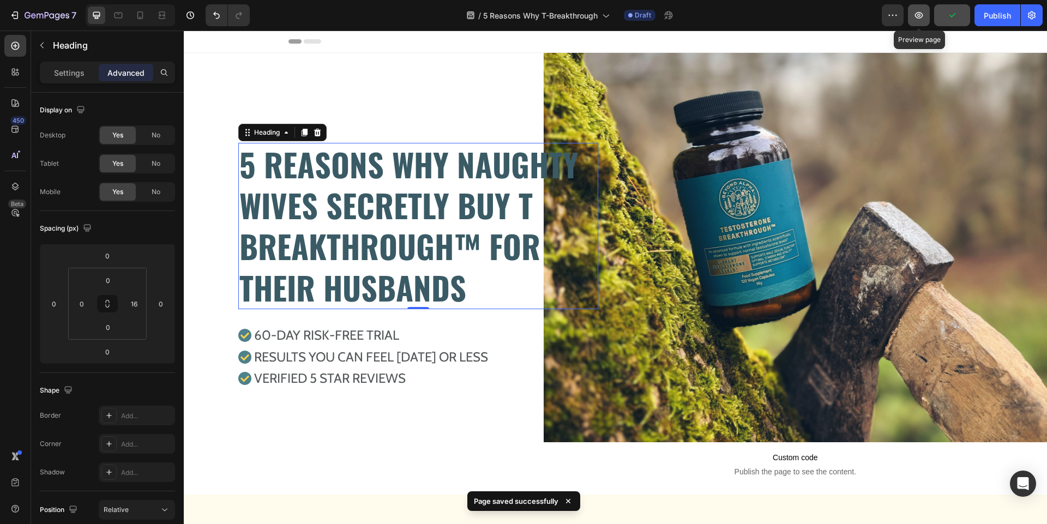
click at [924, 23] on button "button" at bounding box center [919, 15] width 22 height 22
click at [916, 11] on icon "button" at bounding box center [918, 15] width 11 height 11
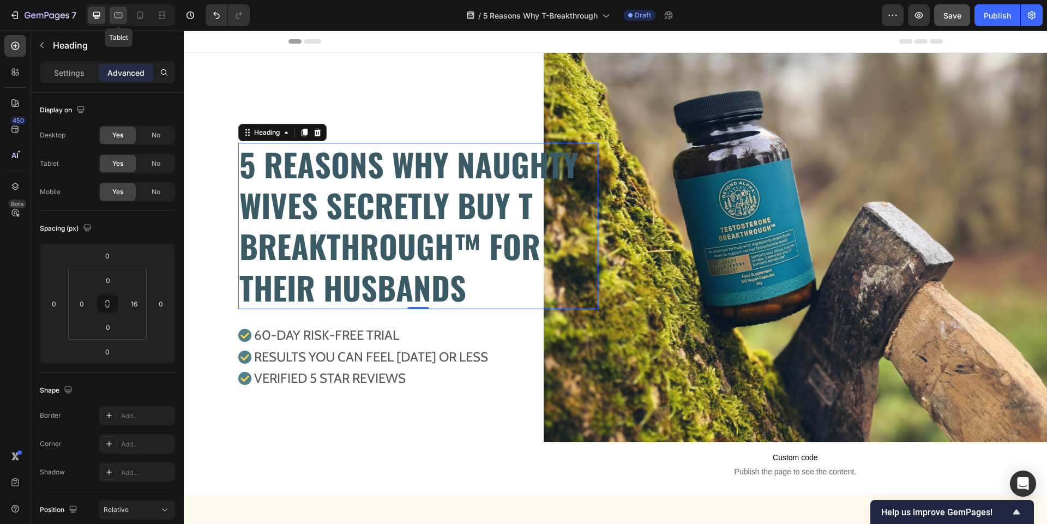
click at [118, 15] on icon at bounding box center [118, 15] width 11 height 11
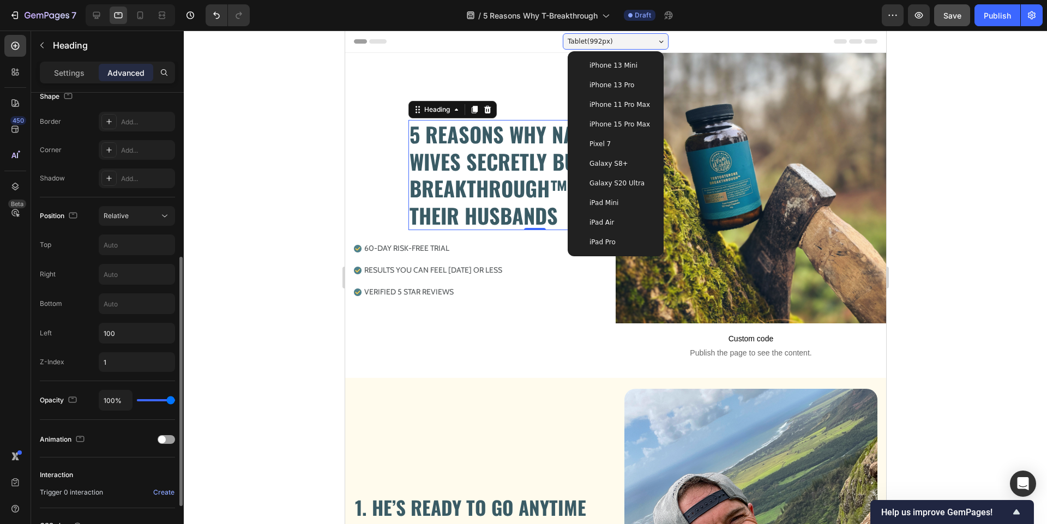
scroll to position [302, 0]
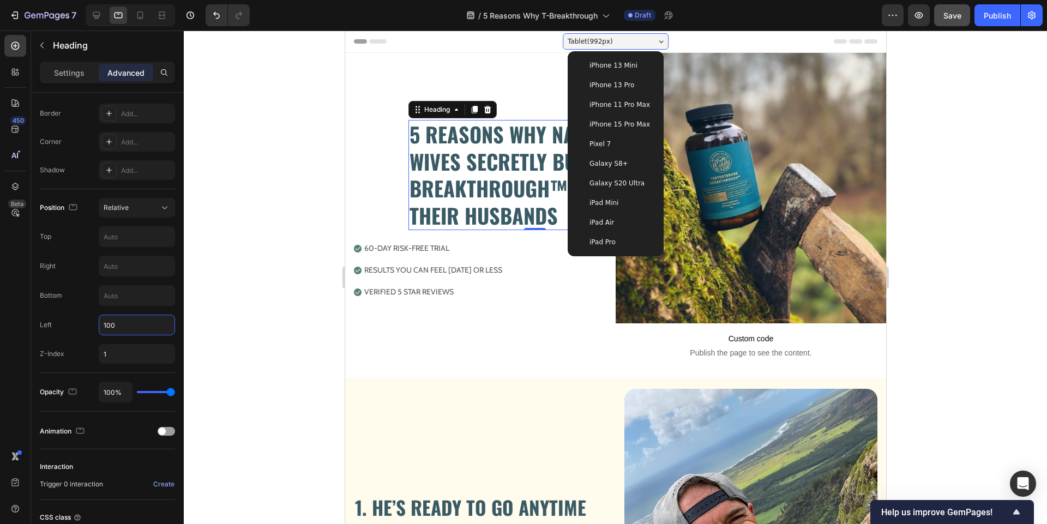
click at [127, 329] on input "100" at bounding box center [136, 325] width 75 height 20
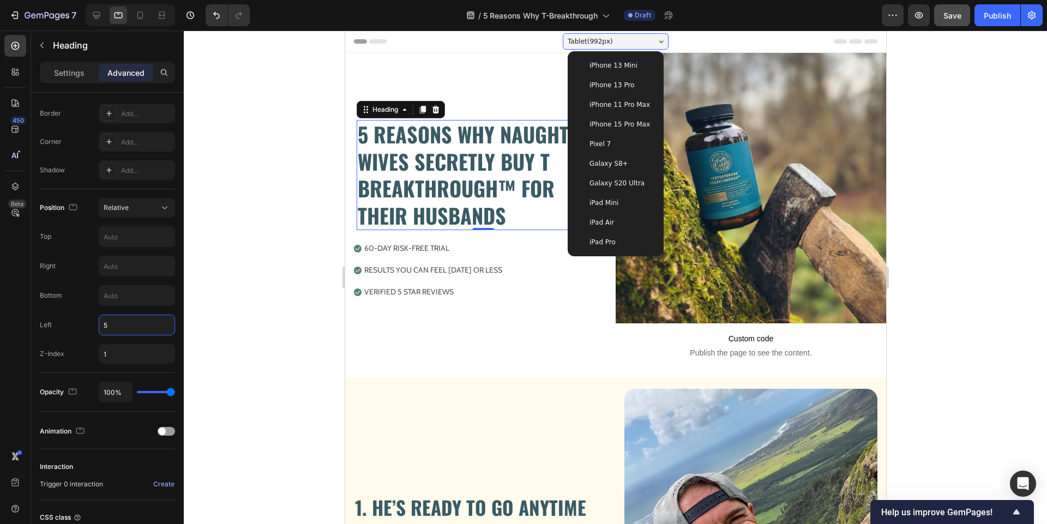
type input "50"
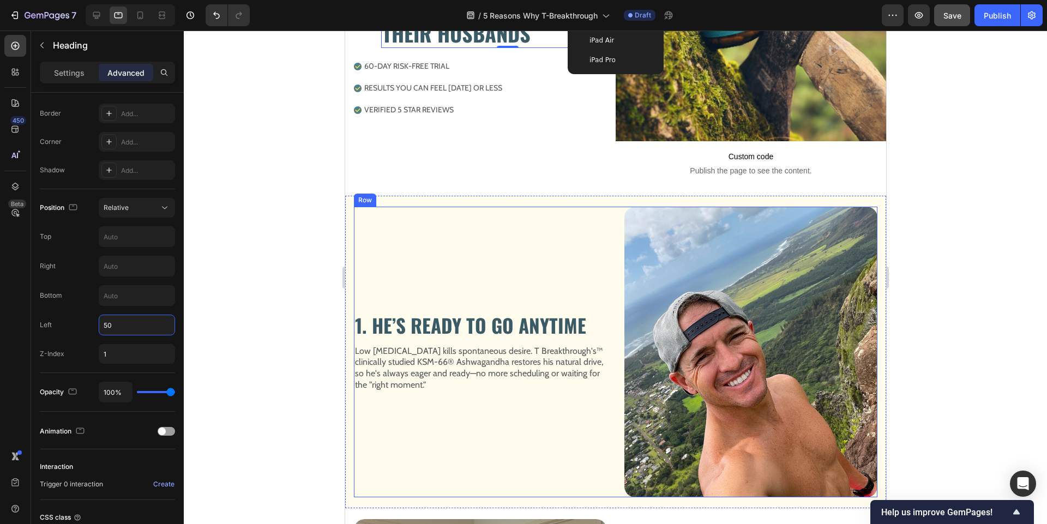
scroll to position [186, 0]
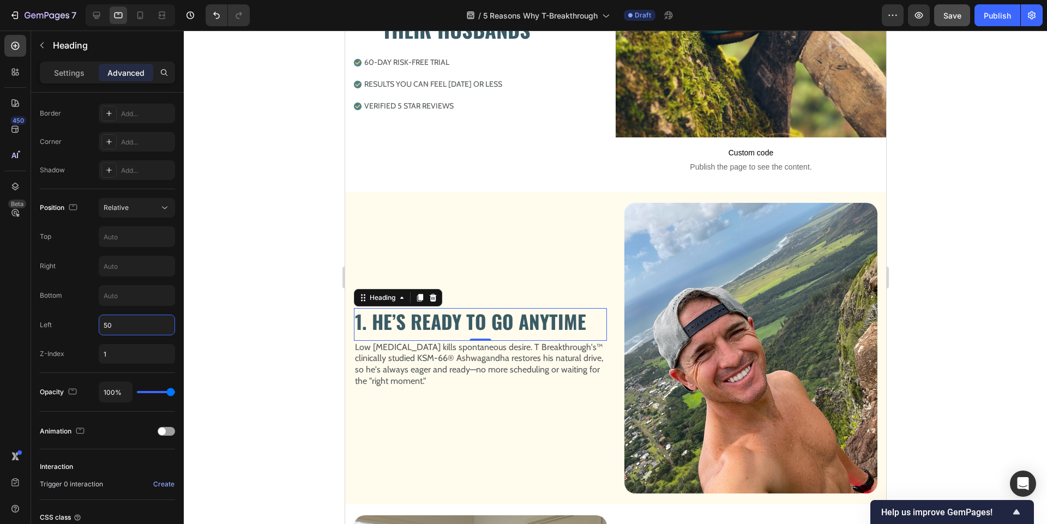
click at [381, 324] on h2 "1. HE’S READY TO GO ANYTIME" at bounding box center [479, 321] width 253 height 27
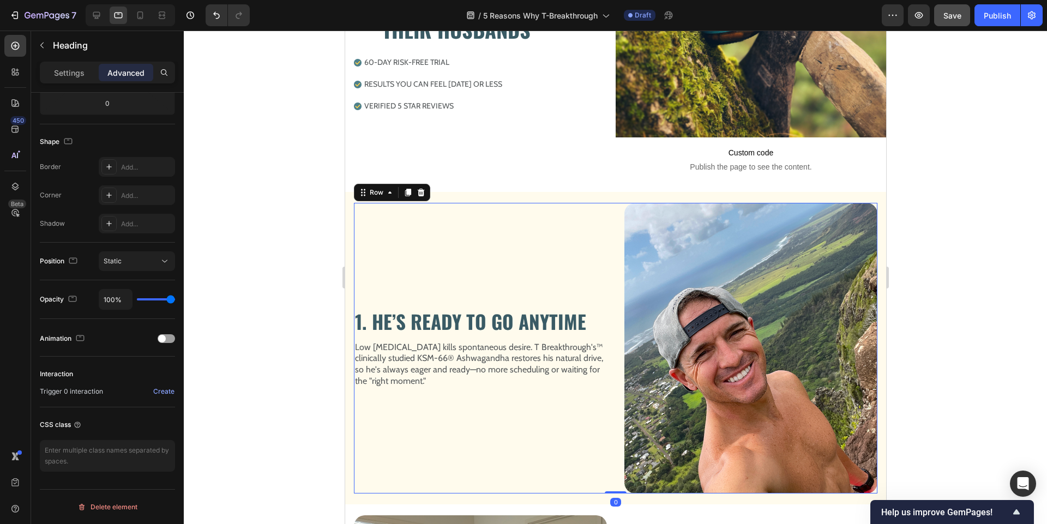
click at [394, 231] on div "1. HE’S READY TO GO ANYTIME Heading Image Low [MEDICAL_DATA] kills spontaneous …" at bounding box center [479, 348] width 253 height 291
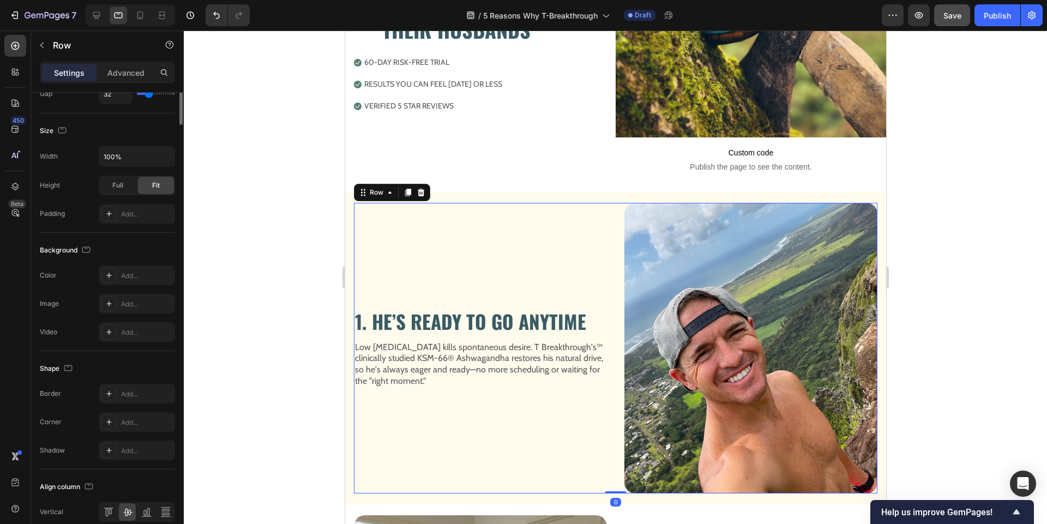
scroll to position [0, 0]
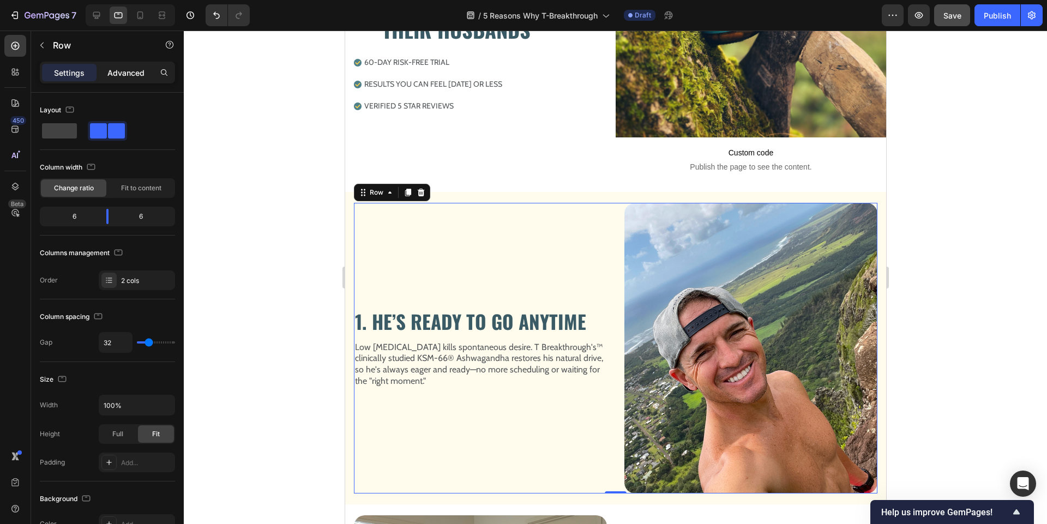
click at [136, 73] on p "Advanced" at bounding box center [125, 72] width 37 height 11
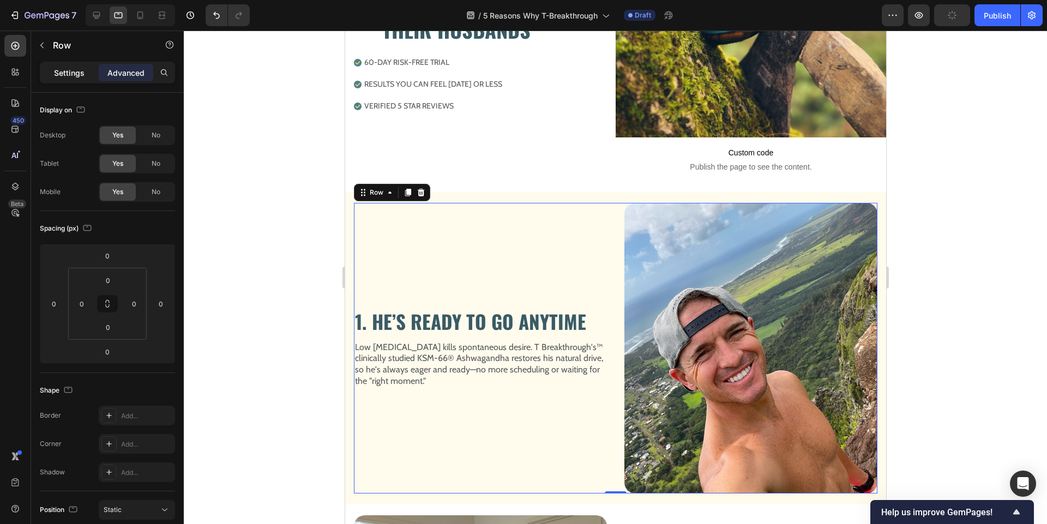
click at [83, 73] on p "Settings" at bounding box center [69, 72] width 31 height 11
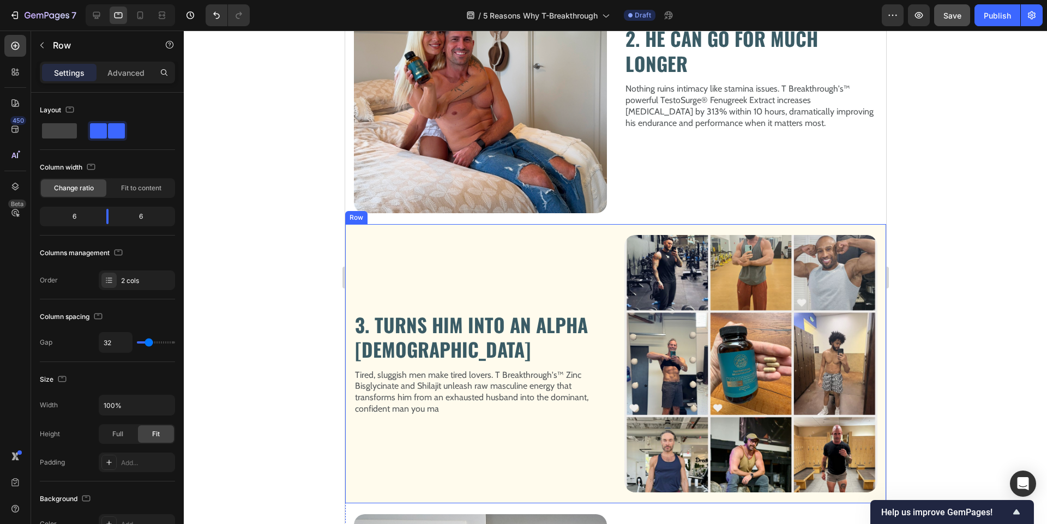
scroll to position [745, 0]
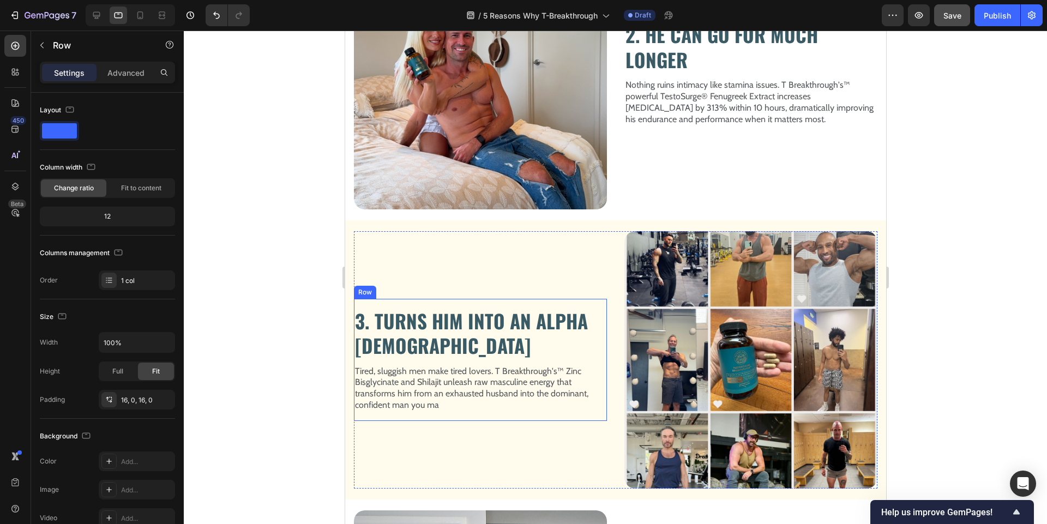
click at [473, 299] on div "3. TURNS HIM INTO AN ALPHA [DEMOGRAPHIC_DATA] Heading Image Tired, sluggish men…" at bounding box center [479, 360] width 253 height 122
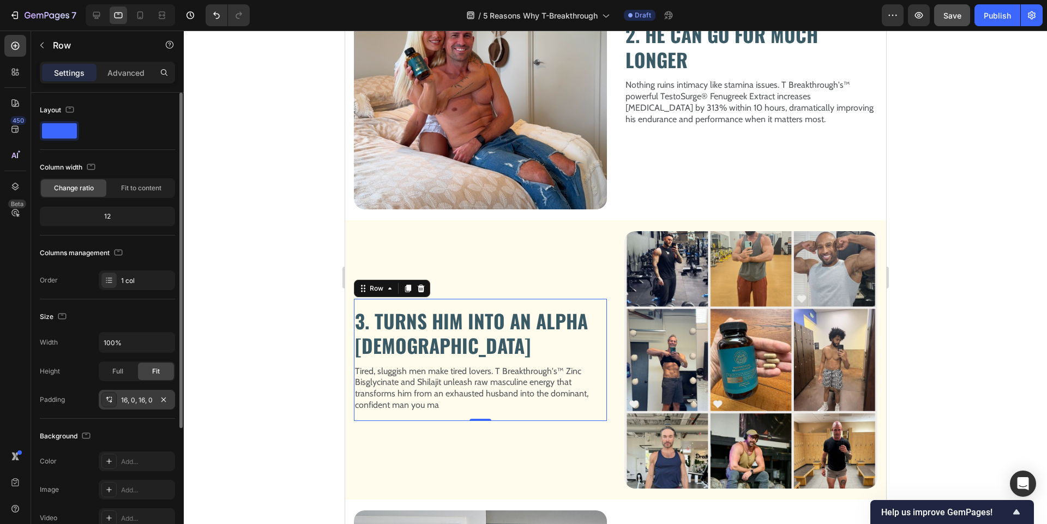
click at [131, 402] on div "16, 0, 16, 0" at bounding box center [137, 400] width 32 height 10
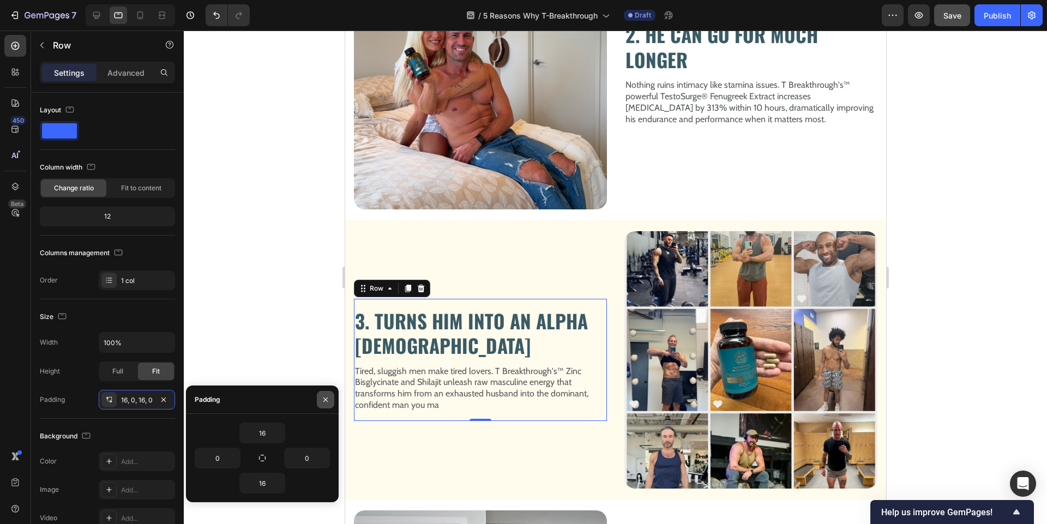
click at [328, 398] on icon "button" at bounding box center [325, 399] width 9 height 9
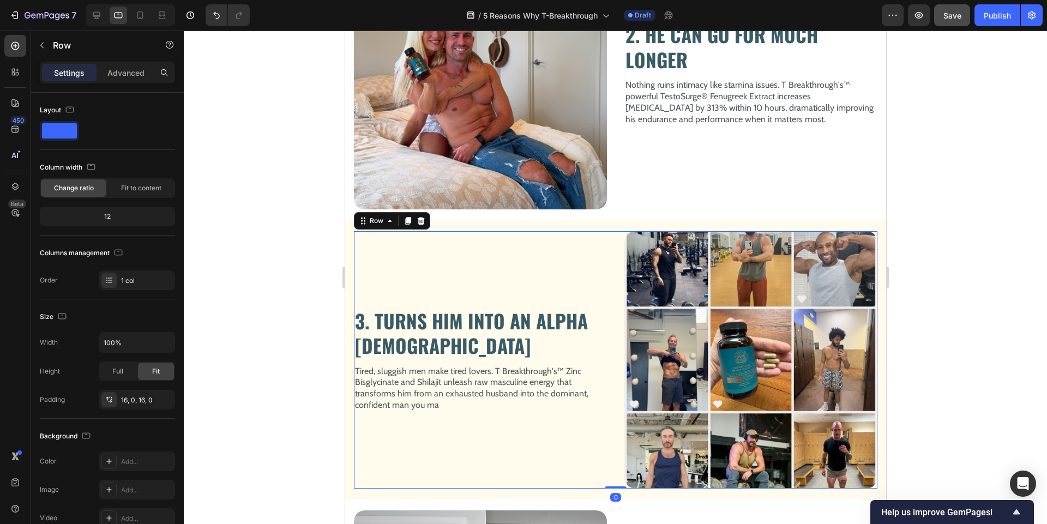
click at [440, 258] on div "3. TURNS HIM INTO AN ALPHA [DEMOGRAPHIC_DATA] Heading Image Tired, sluggish men…" at bounding box center [479, 359] width 253 height 257
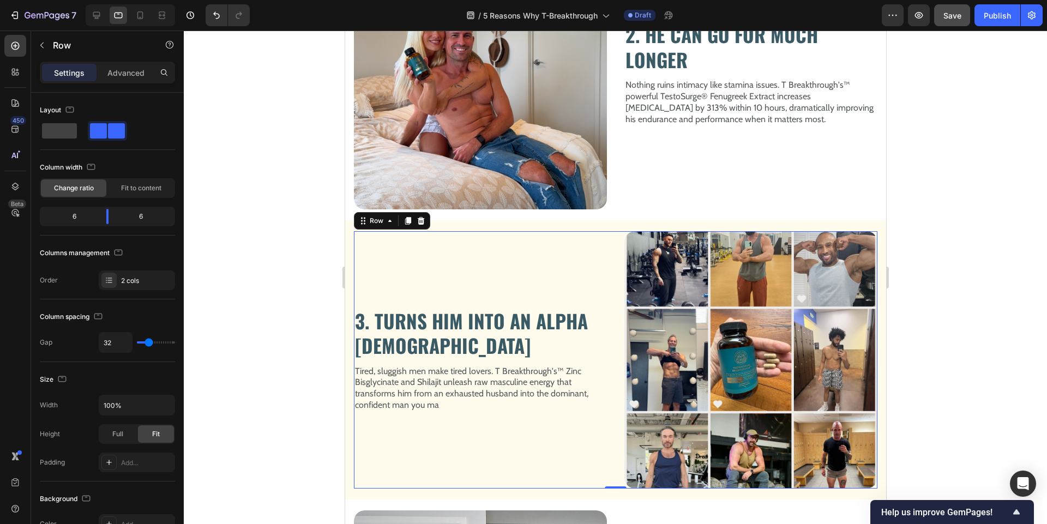
click at [450, 277] on div "3. TURNS HIM INTO AN ALPHA [DEMOGRAPHIC_DATA] Heading Image Tired, sluggish men…" at bounding box center [479, 359] width 253 height 257
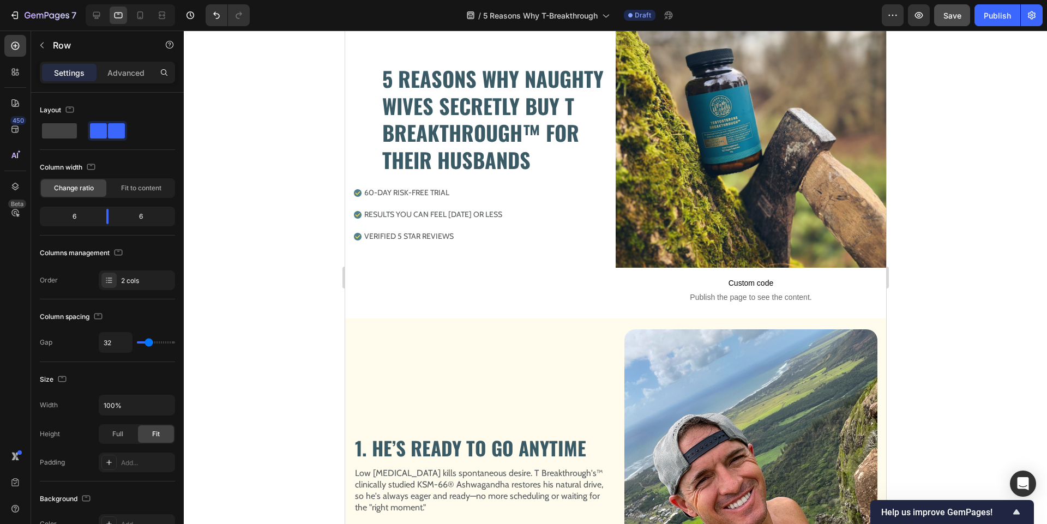
scroll to position [31, 0]
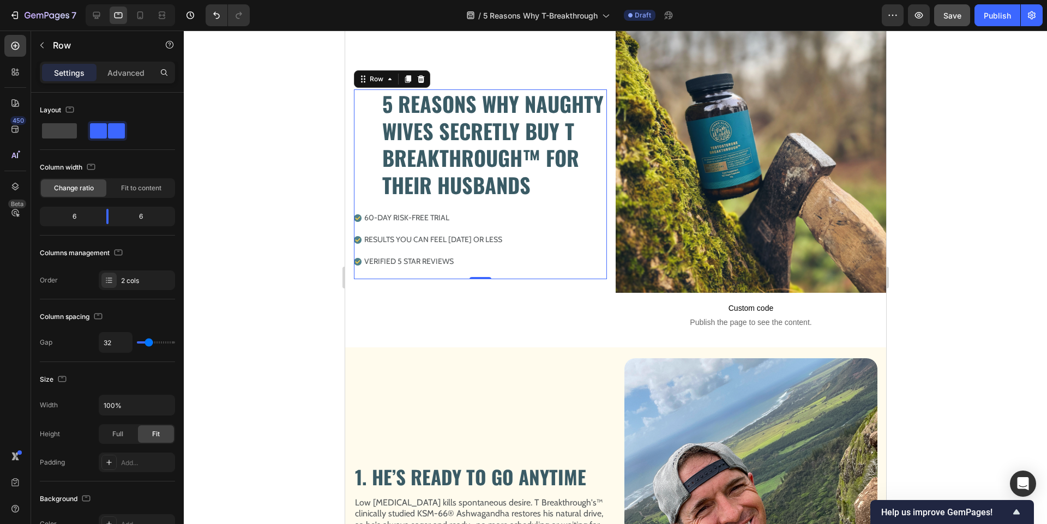
click at [376, 148] on div "5 REASONS WHY NAUGHTY WIVES SECRETLY BUY T BREAKTHROUGH™ FOR THEIR HUSBANDS Hea…" at bounding box center [479, 179] width 253 height 180
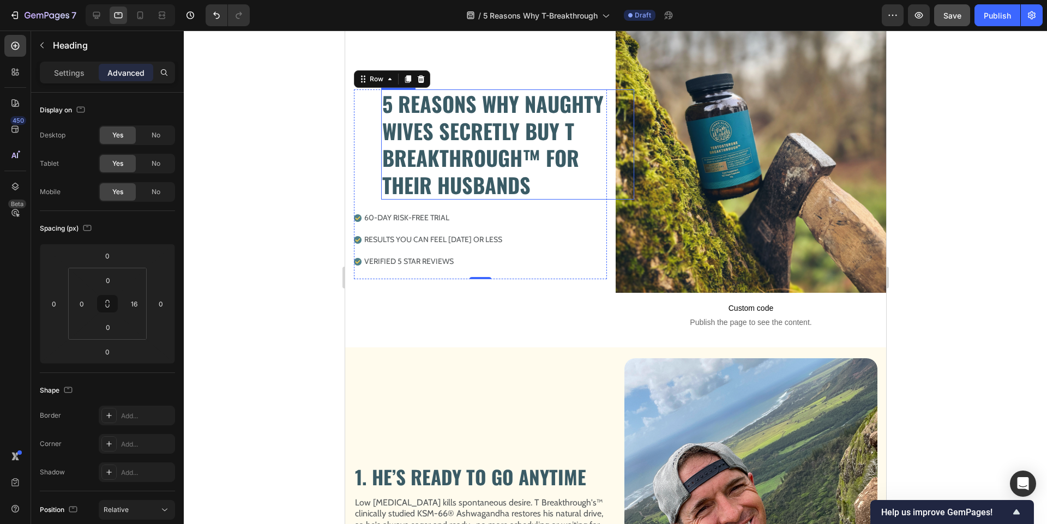
click at [402, 144] on h2 "5 REASONS WHY NAUGHTY WIVES SECRETLY BUY T BREAKTHROUGH™ FOR THEIR HUSBANDS" at bounding box center [503, 144] width 244 height 110
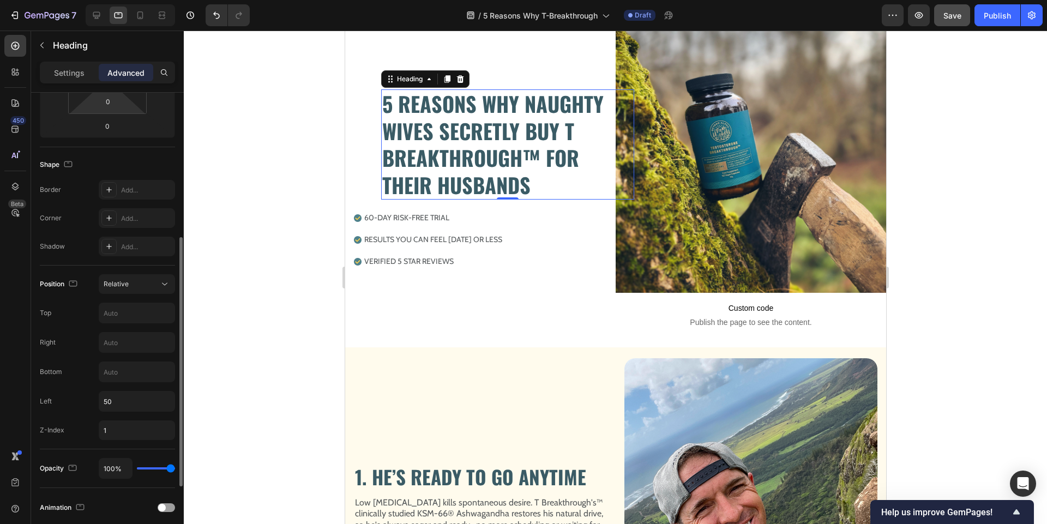
scroll to position [243, 0]
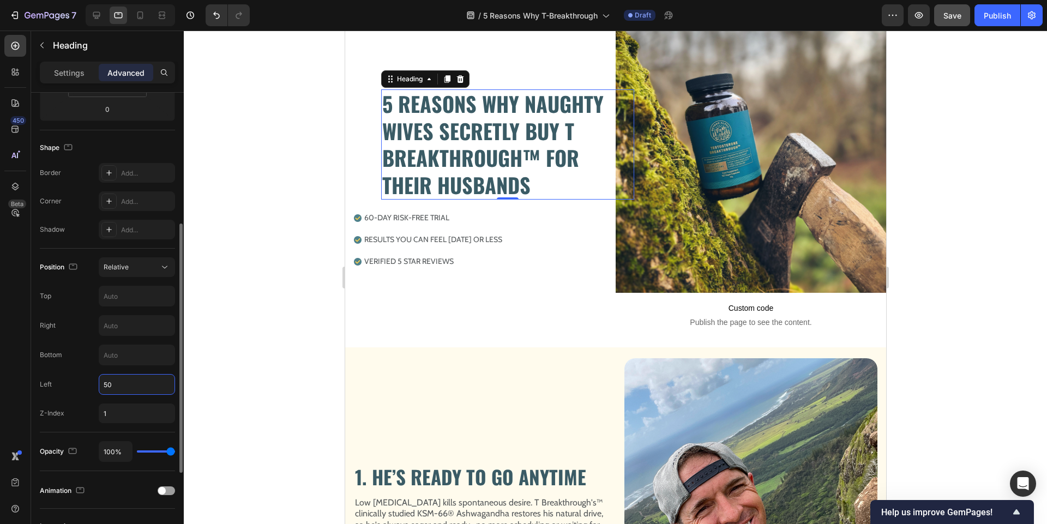
click at [133, 381] on input "50" at bounding box center [136, 385] width 75 height 20
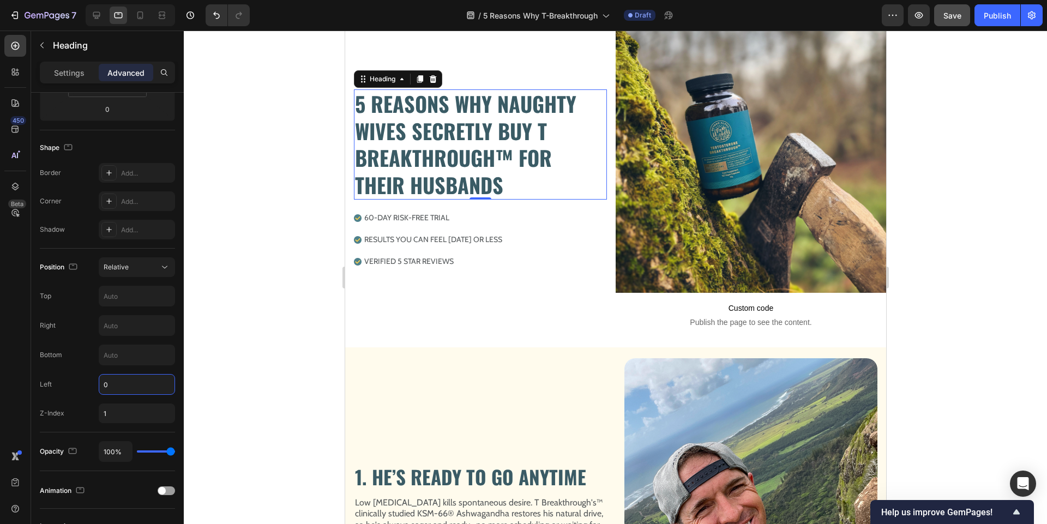
type input "0"
click at [235, 307] on div at bounding box center [615, 278] width 863 height 494
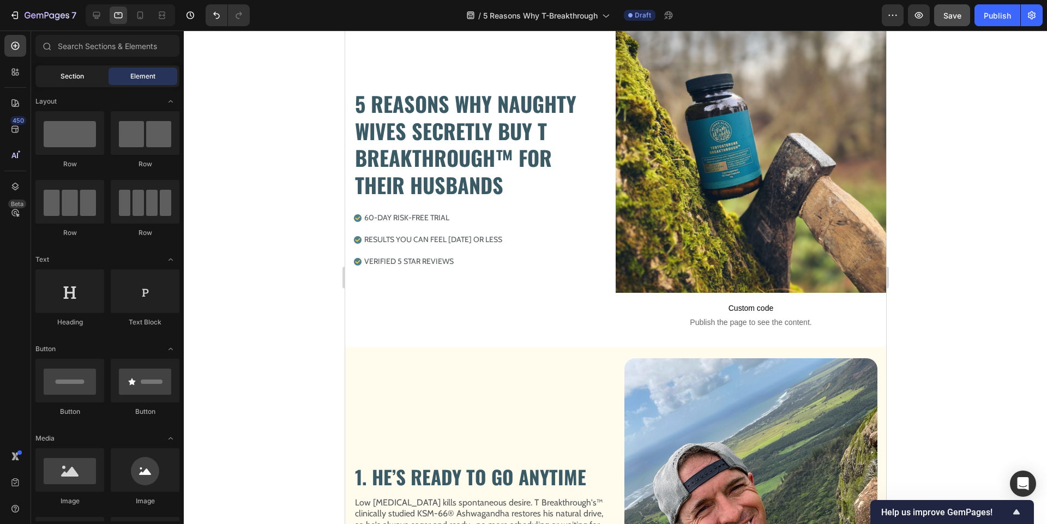
click at [77, 76] on span "Section" at bounding box center [72, 76] width 23 height 10
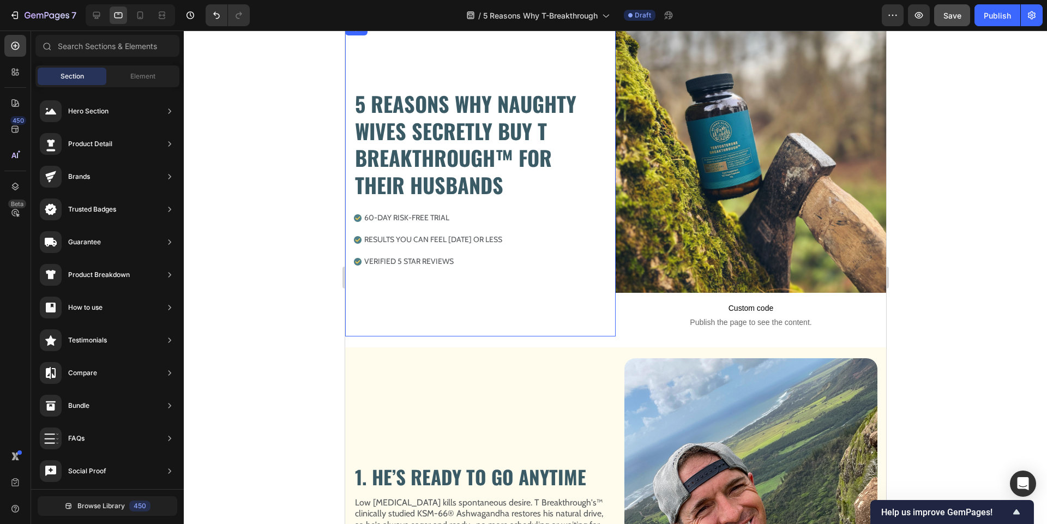
click at [287, 157] on div at bounding box center [615, 278] width 863 height 494
click at [136, 82] on div "Element" at bounding box center [143, 76] width 69 height 17
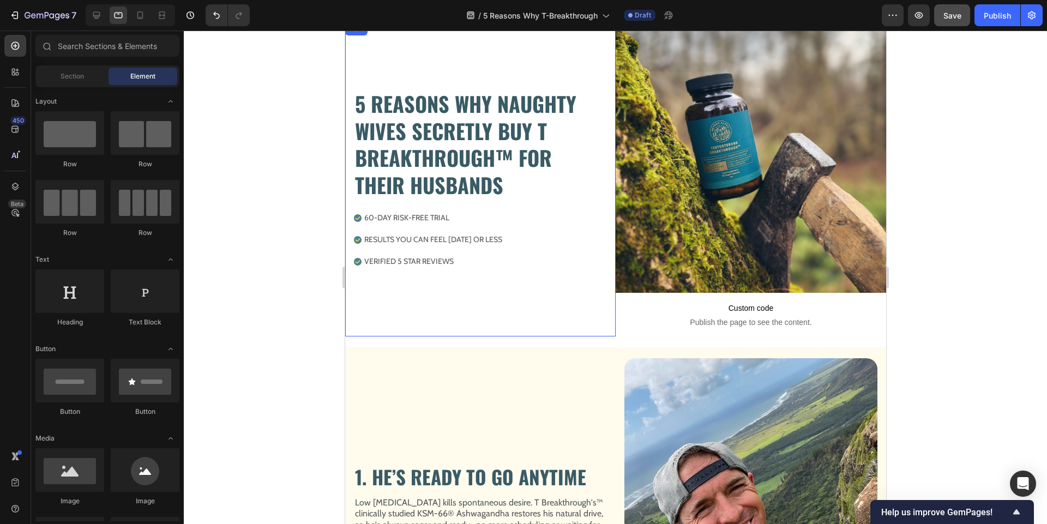
click at [267, 111] on div at bounding box center [615, 278] width 863 height 494
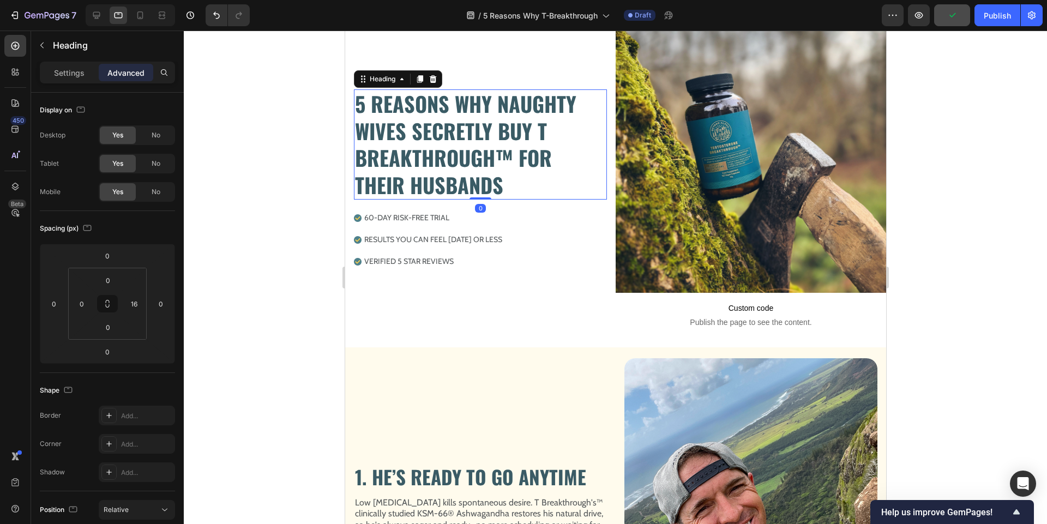
click at [572, 143] on h2 "5 REASONS WHY NAUGHTY WIVES SECRETLY BUY T BREAKTHROUGH™ FOR THEIR HUSBANDS" at bounding box center [475, 144] width 244 height 110
click at [136, 309] on input "16" at bounding box center [134, 304] width 16 height 16
type input "2"
type input "26"
click at [246, 275] on div at bounding box center [615, 278] width 863 height 494
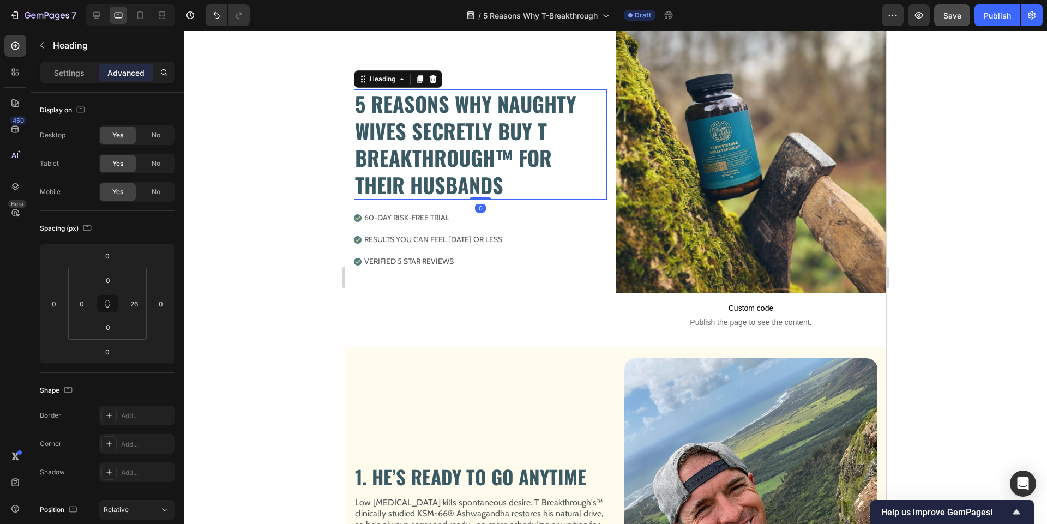
click at [561, 153] on h2 "5 REASONS WHY NAUGHTY WIVES SECRETLY BUY T BREAKTHROUGH™ FOR THEIR HUSBANDS" at bounding box center [472, 144] width 239 height 110
click at [141, 300] on input "26" at bounding box center [134, 304] width 16 height 16
type input "16"
click at [256, 285] on div at bounding box center [615, 278] width 863 height 494
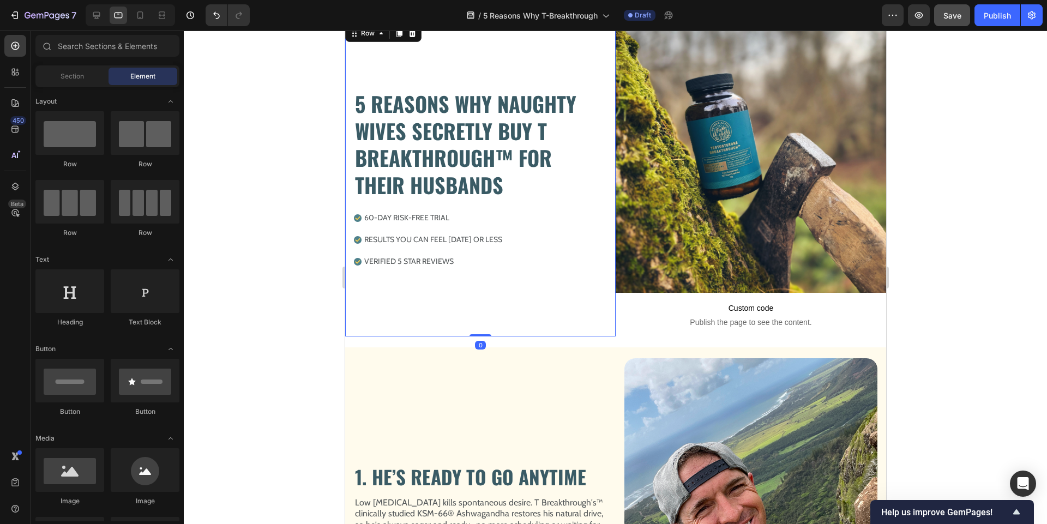
click at [515, 84] on div "5 REASONS WHY NAUGHTY WIVES SECRETLY BUY T BREAKTHROUGH™ FOR THEIR HUSBANDS Hea…" at bounding box center [479, 184] width 253 height 304
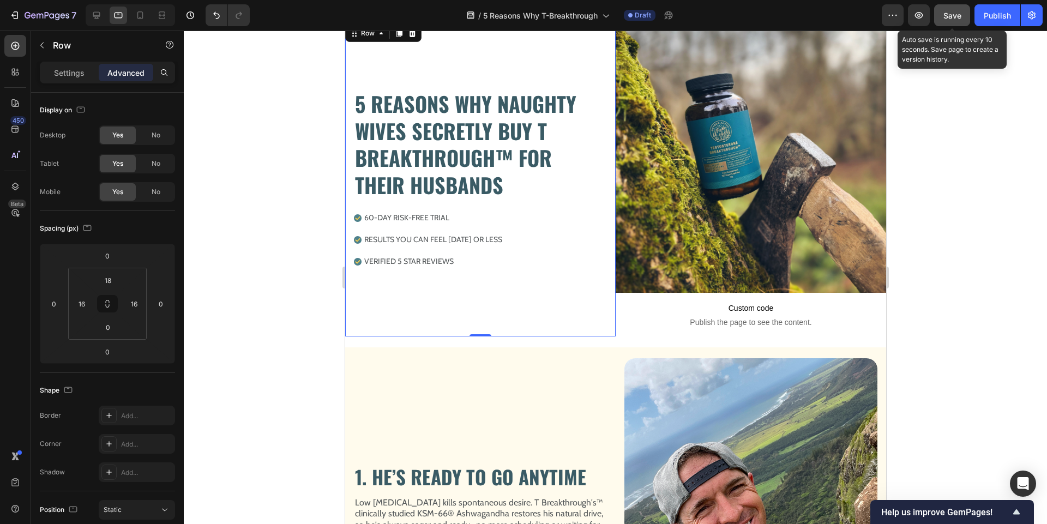
click at [948, 11] on span "Save" at bounding box center [952, 15] width 18 height 9
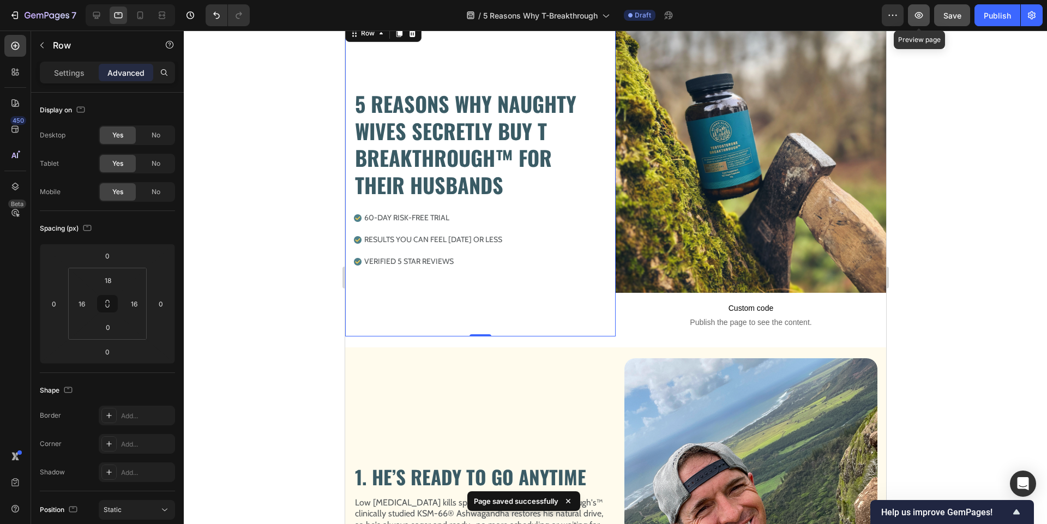
click at [919, 21] on button "button" at bounding box center [919, 15] width 22 height 22
click at [545, 303] on div "5 REASONS WHY NAUGHTY WIVES SECRETLY BUY T BREAKTHROUGH™ FOR THEIR HUSBANDS Hea…" at bounding box center [479, 184] width 253 height 304
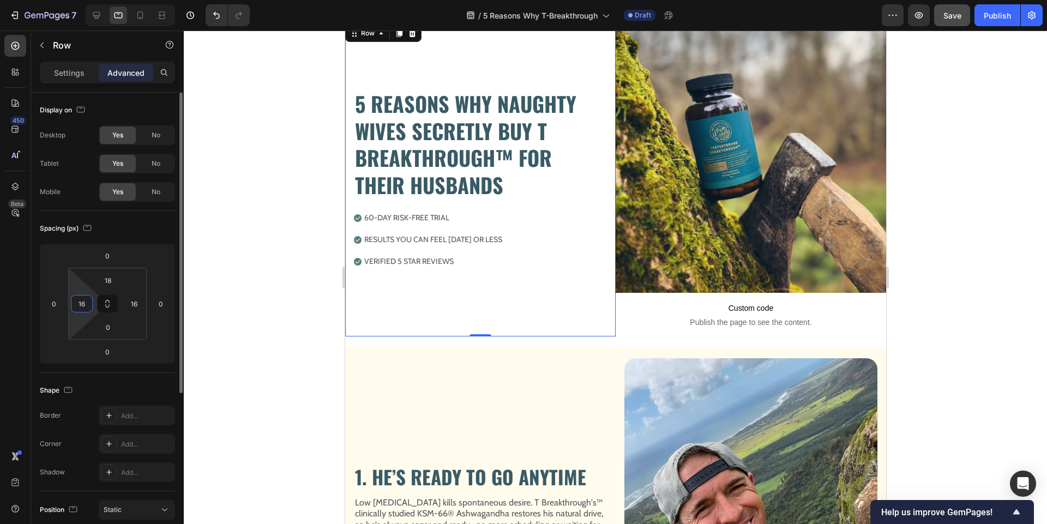
click at [84, 299] on input "16" at bounding box center [82, 304] width 16 height 16
type input "2"
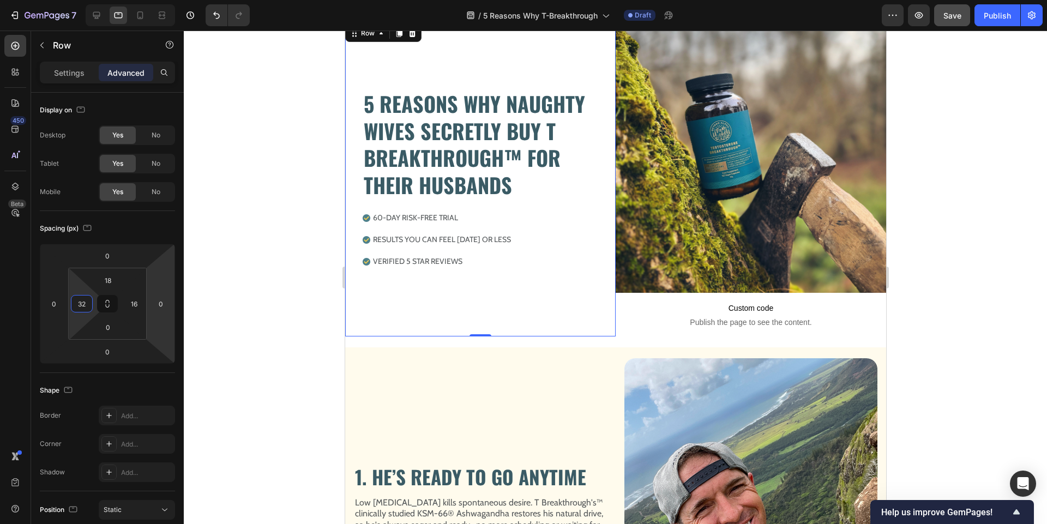
type input "32"
click at [284, 284] on div at bounding box center [615, 278] width 863 height 494
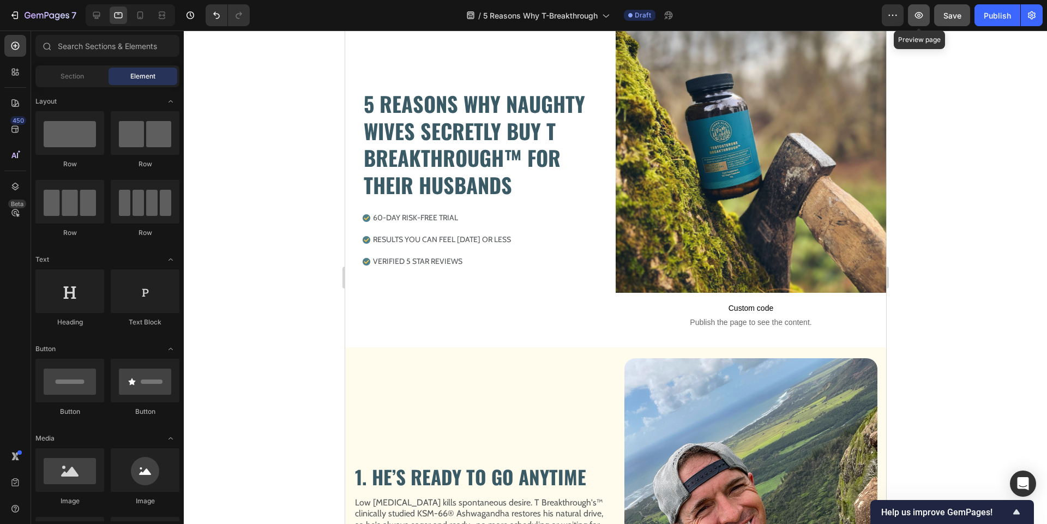
click at [924, 13] on icon "button" at bounding box center [918, 15] width 11 height 11
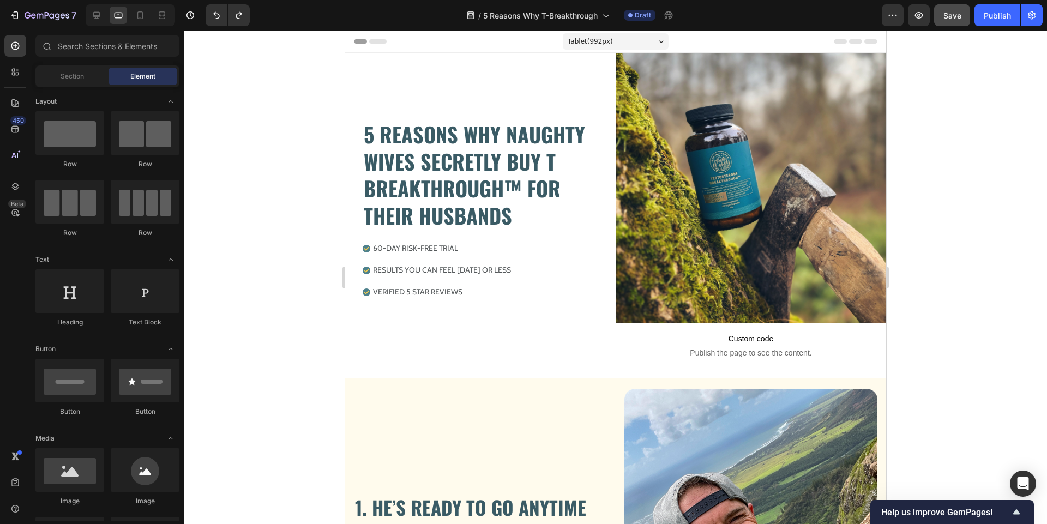
click at [311, 280] on div at bounding box center [615, 278] width 863 height 494
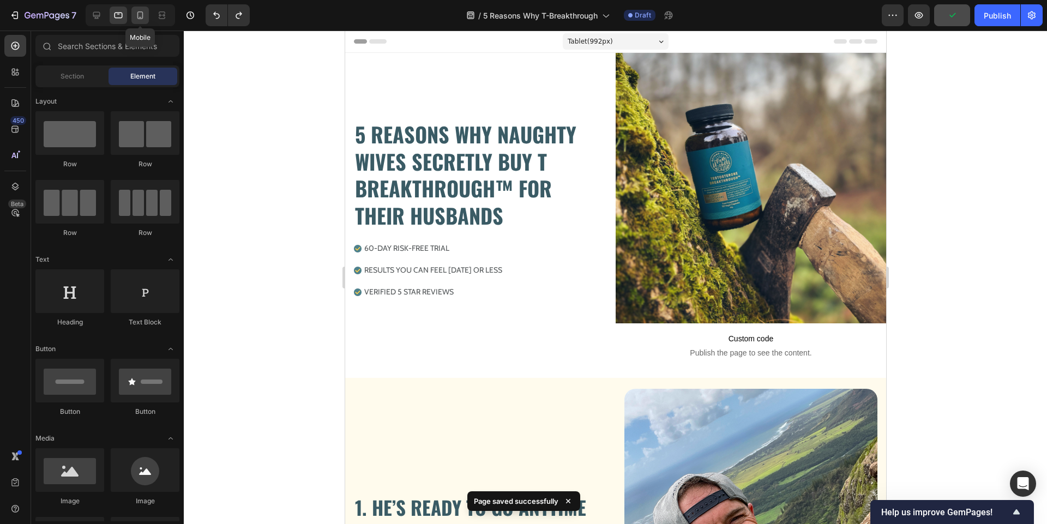
click at [139, 17] on icon at bounding box center [140, 15] width 11 height 11
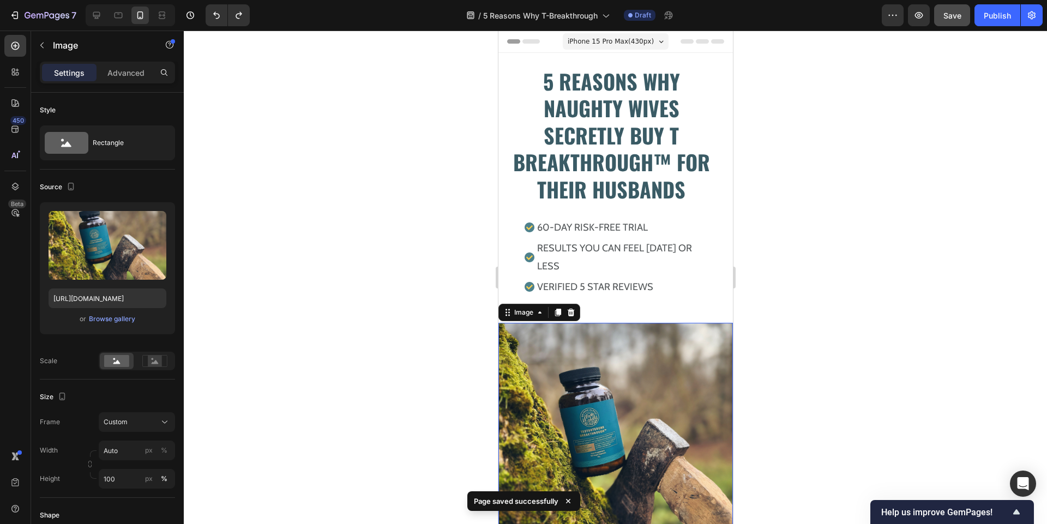
click at [603, 376] on img at bounding box center [615, 440] width 234 height 234
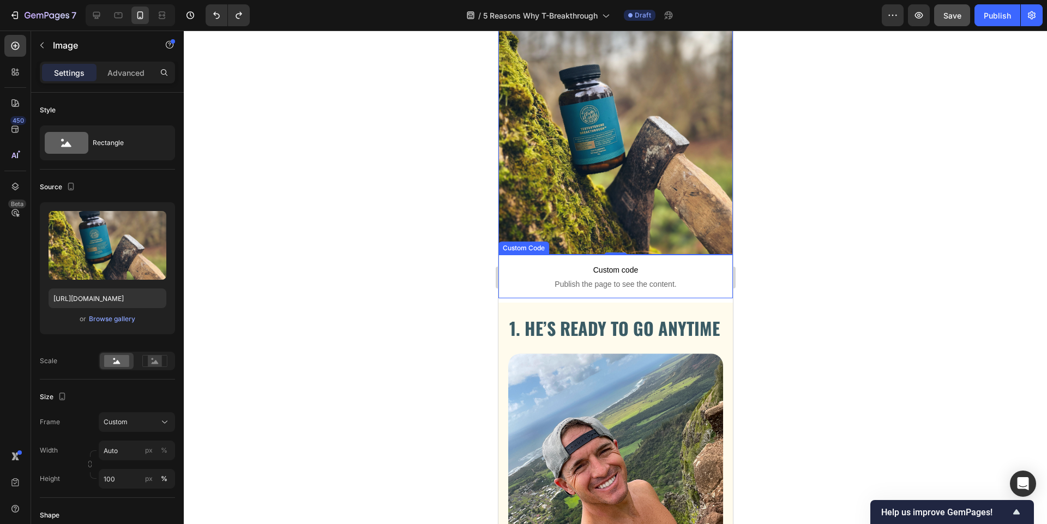
click at [600, 279] on span "Publish the page to see the content." at bounding box center [615, 284] width 234 height 11
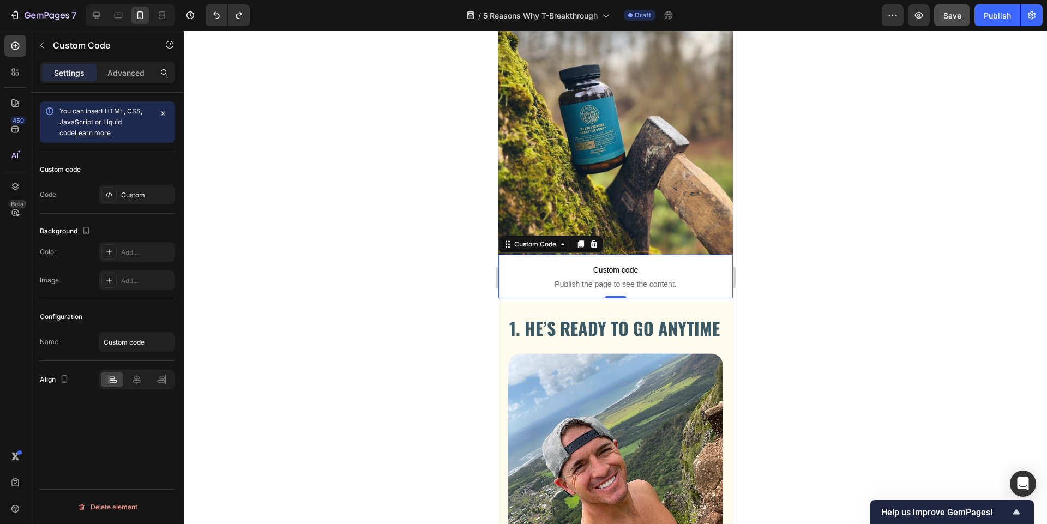
click at [600, 279] on span "Publish the page to see the content." at bounding box center [615, 284] width 234 height 11
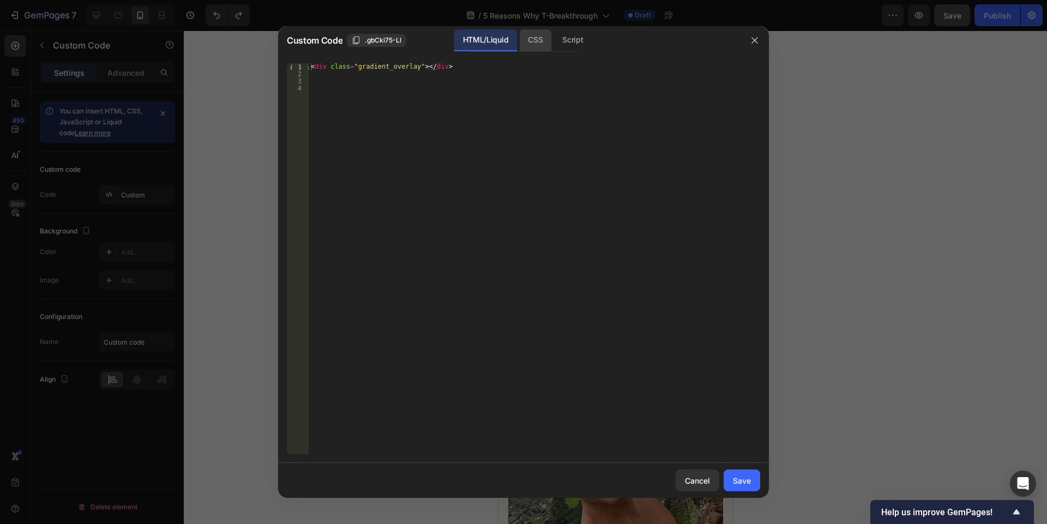
click at [523, 37] on div "CSS" at bounding box center [535, 40] width 32 height 22
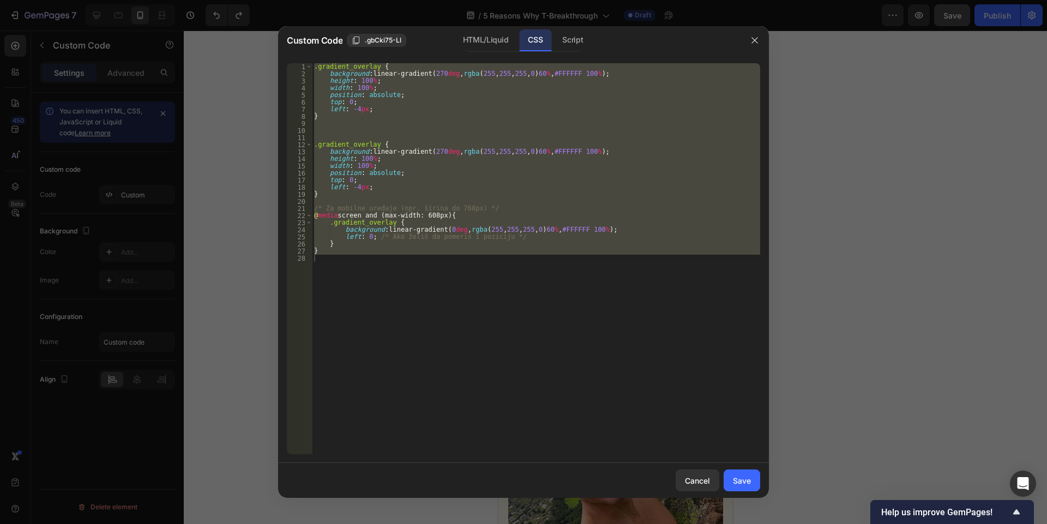
click at [435, 216] on div ".gradient_overlay { background : linear-gradient( 270 deg , rgba ( 255 , 255 , …" at bounding box center [536, 258] width 448 height 391
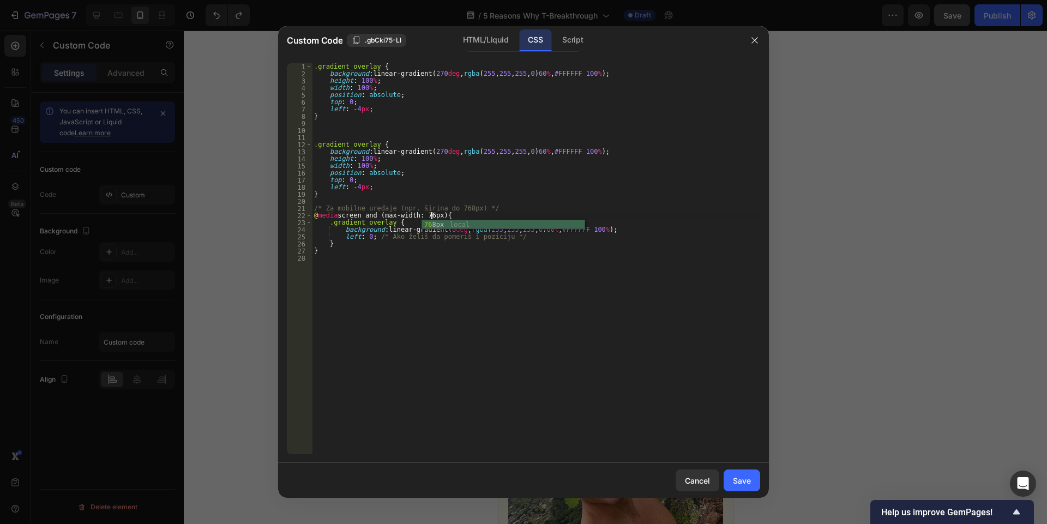
scroll to position [0, 10]
click at [504, 209] on div ".gradient_overlay { background : linear-gradient( 270 deg , rgba ( 255 , 255 , …" at bounding box center [536, 265] width 448 height 405
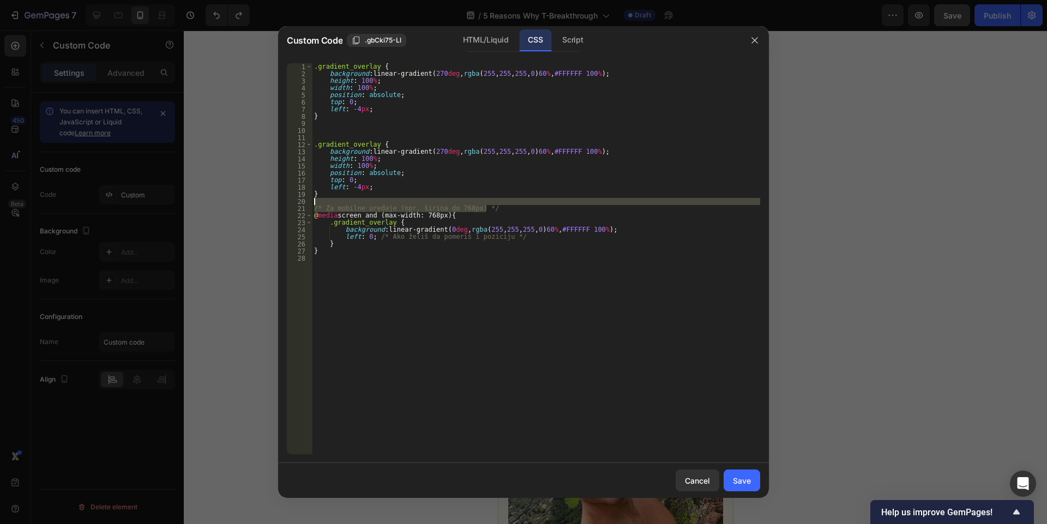
drag, startPoint x: 504, startPoint y: 209, endPoint x: 314, endPoint y: 205, distance: 189.8
click at [314, 205] on div ".gradient_overlay { background : linear-gradient( 270 deg , rgba ( 255 , 255 , …" at bounding box center [536, 265] width 448 height 405
type textarea "/* Za mobilne uređaje (npr. širina do 768px) */"
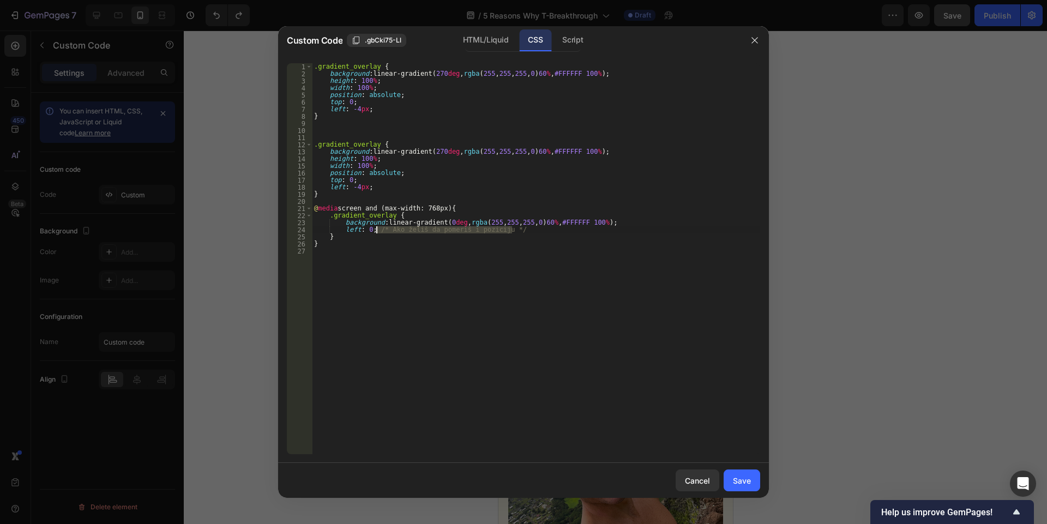
drag, startPoint x: 524, startPoint y: 231, endPoint x: 378, endPoint y: 230, distance: 146.1
click at [378, 230] on div ".gradient_overlay { background : linear-gradient( 270 deg , rgba ( 255 , 255 , …" at bounding box center [536, 265] width 448 height 405
type textarea "left: 0;"
click at [740, 486] on div "Save" at bounding box center [742, 480] width 18 height 11
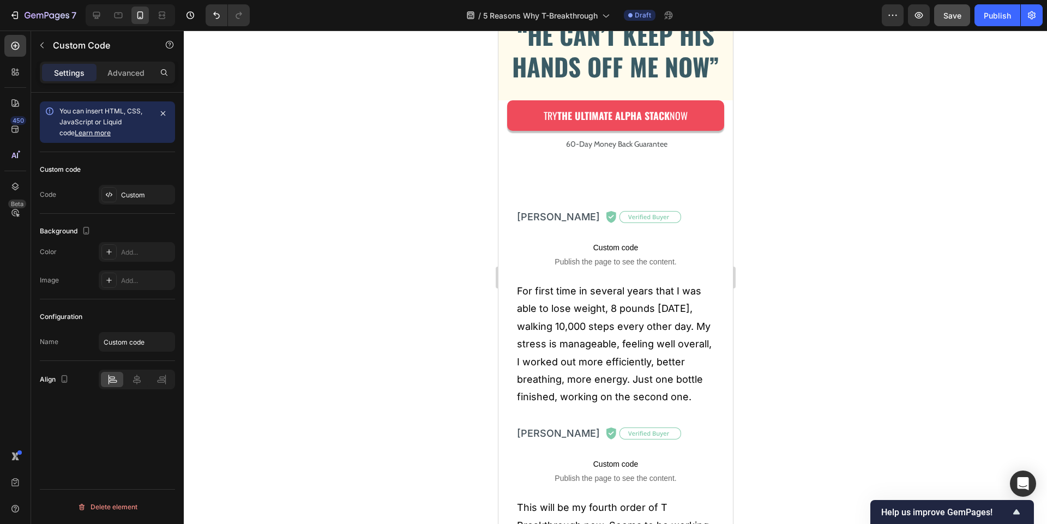
scroll to position [2904, 0]
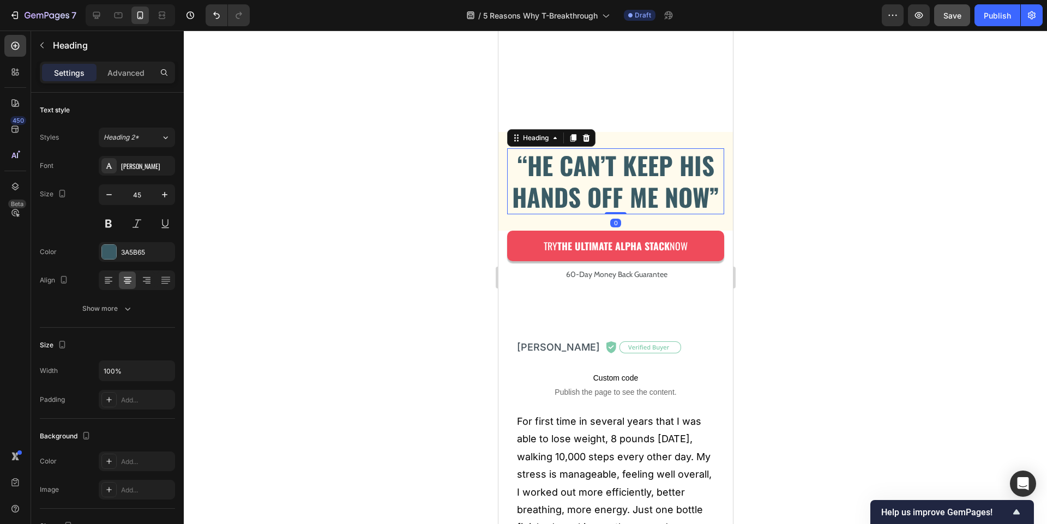
click at [590, 189] on h2 "“HE CAN’T KEEP HIS HANDS OFF ME NOW”" at bounding box center [615, 181] width 217 height 66
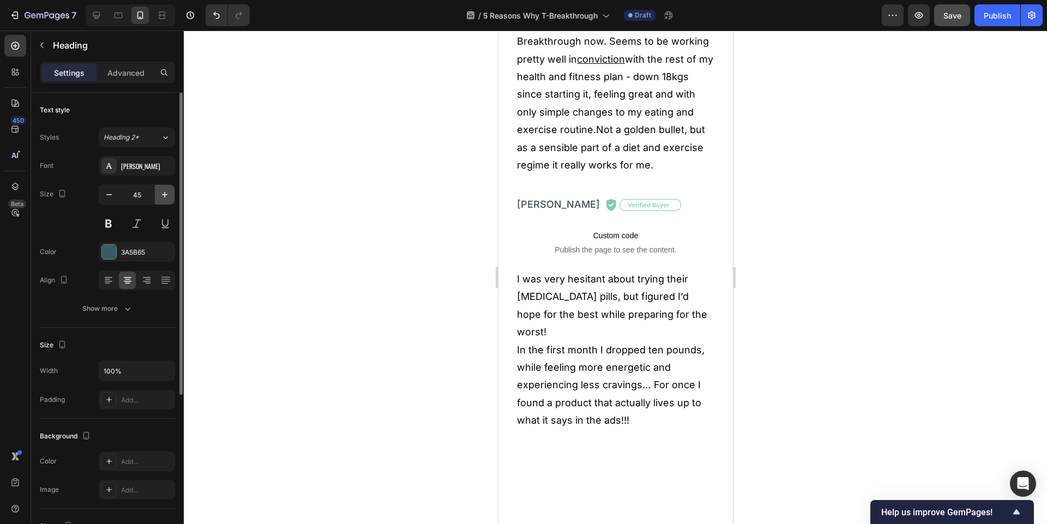
click at [170, 199] on icon "button" at bounding box center [164, 194] width 11 height 11
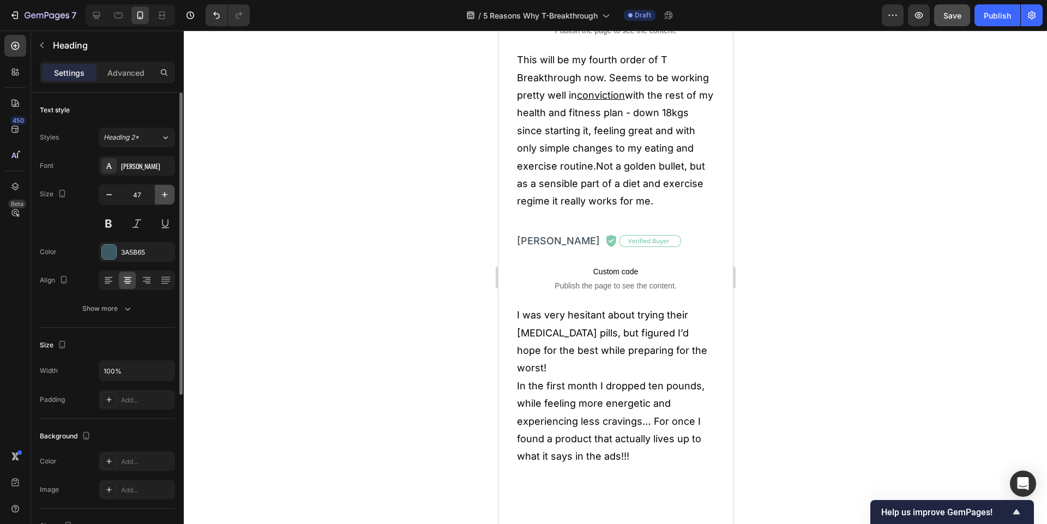
click at [170, 199] on icon "button" at bounding box center [164, 194] width 11 height 11
type input "48"
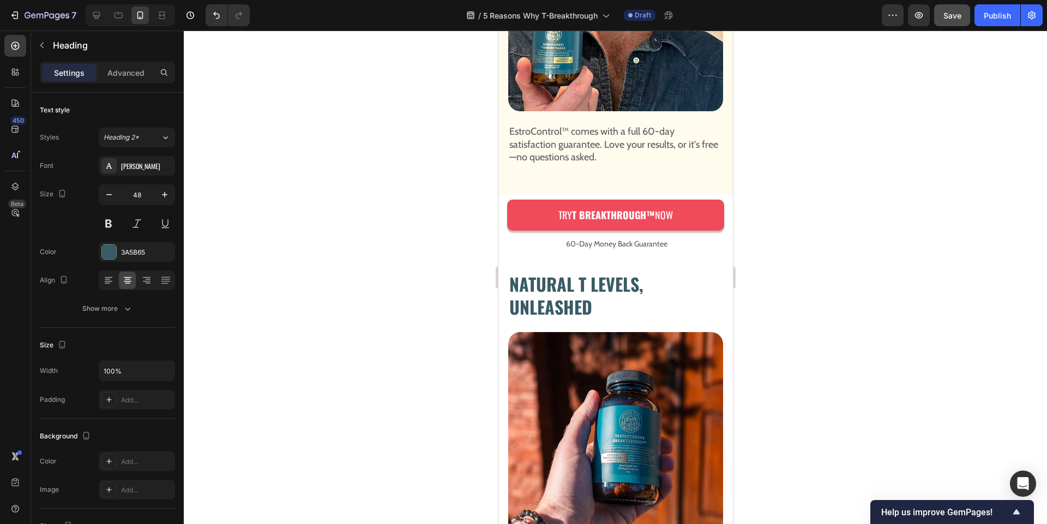
scroll to position [2418, 0]
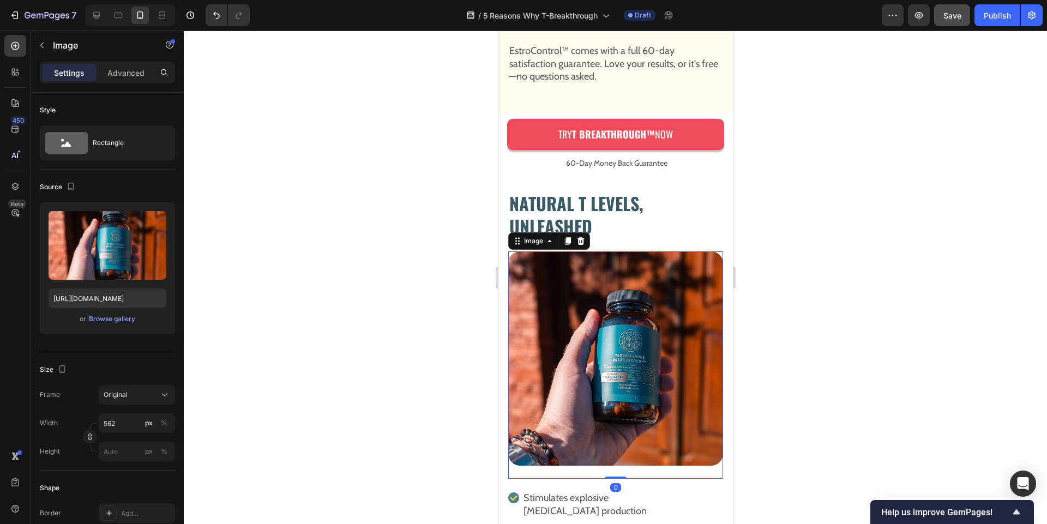
click at [613, 296] on img at bounding box center [615, 358] width 215 height 214
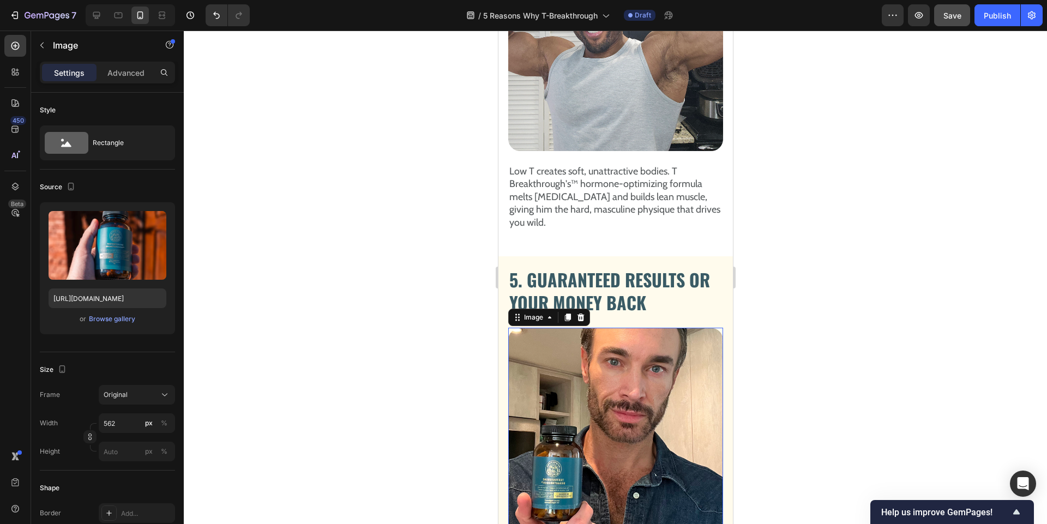
scroll to position [243, 0]
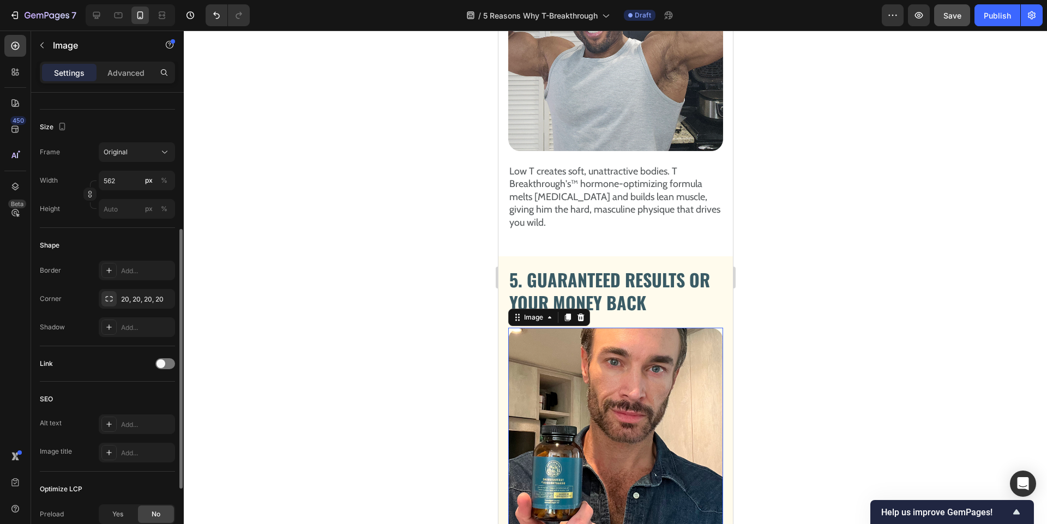
click at [605, 332] on img at bounding box center [615, 437] width 215 height 219
click at [606, 353] on img at bounding box center [615, 437] width 215 height 219
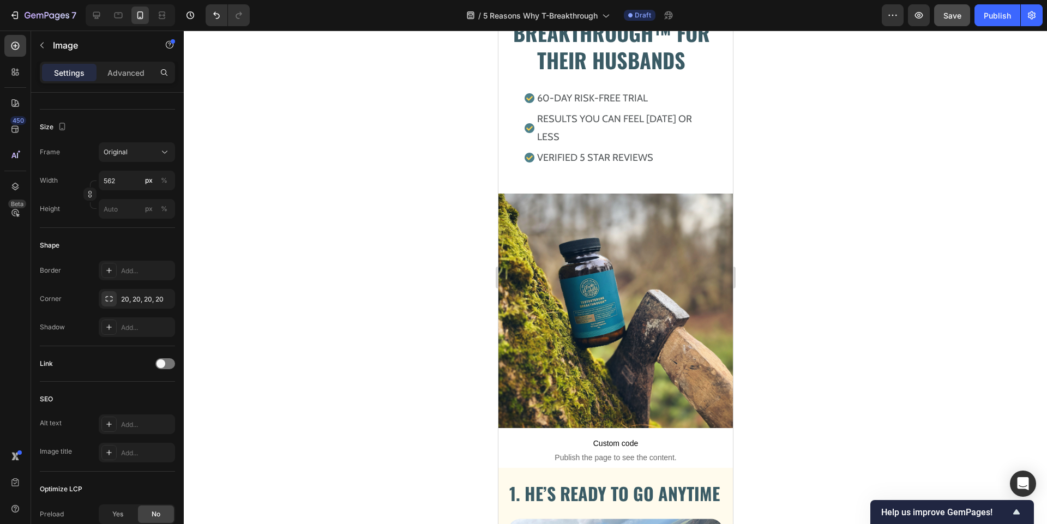
scroll to position [0, 0]
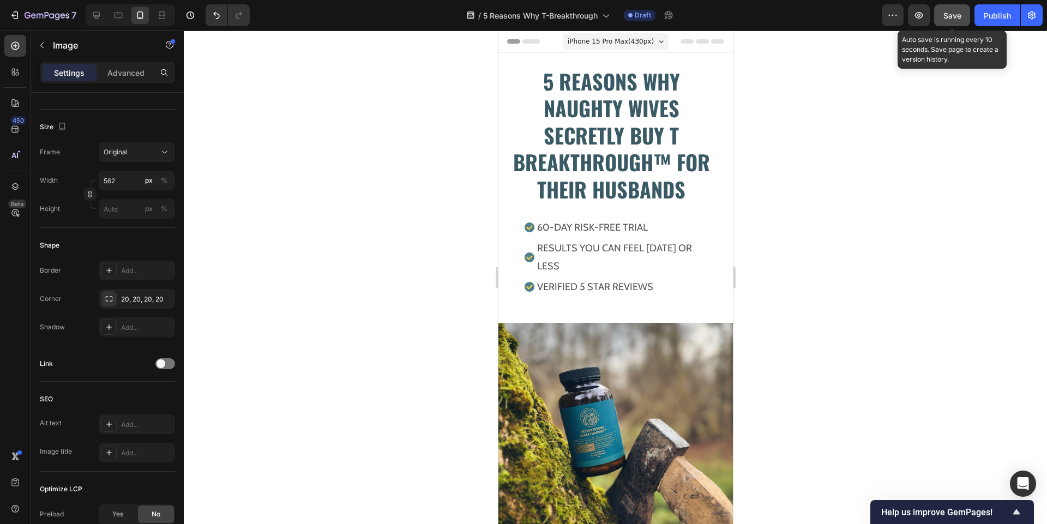
click at [960, 15] on span "Save" at bounding box center [952, 15] width 18 height 9
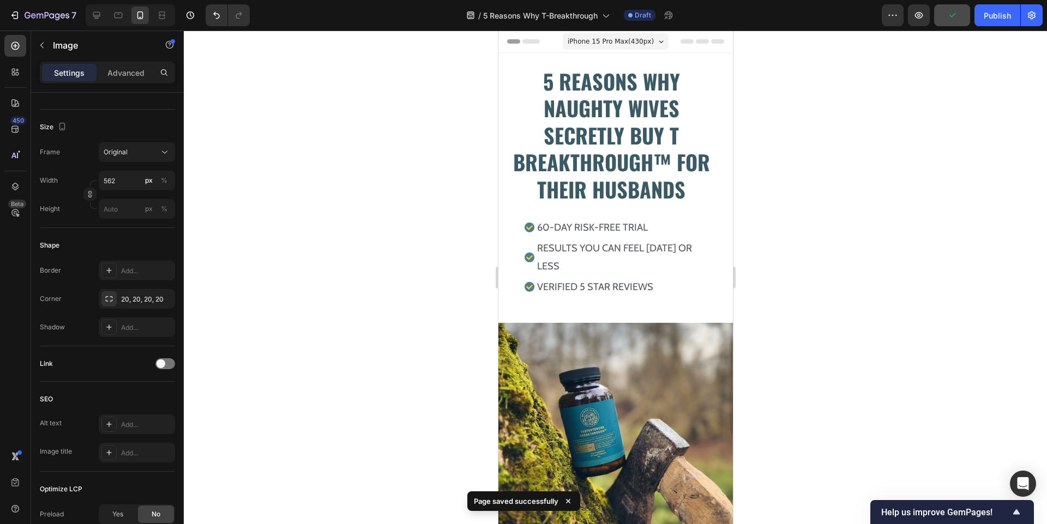
click at [618, 47] on div "iPhone 15 Pro Max ( 430 px)" at bounding box center [615, 41] width 106 height 16
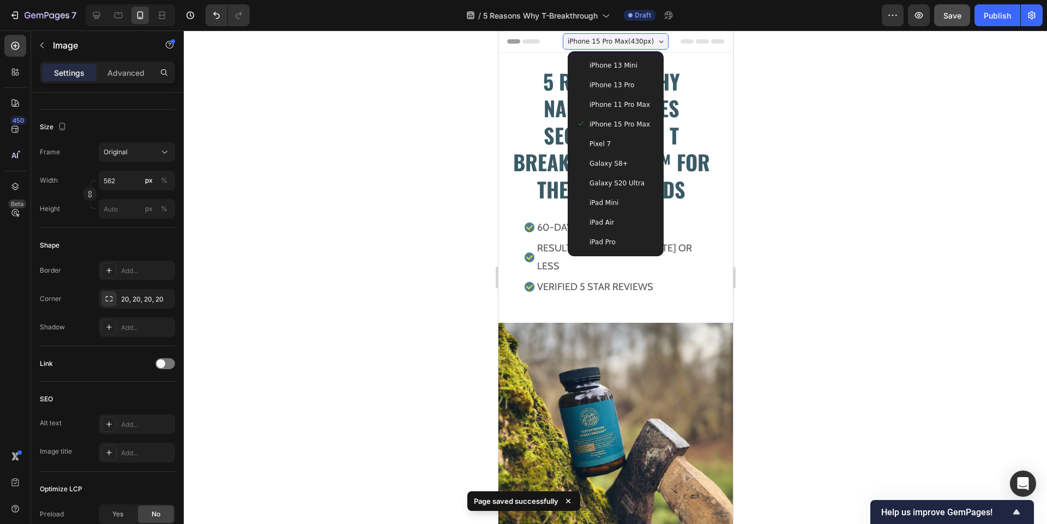
click at [622, 182] on span "Galaxy S20 Ultra" at bounding box center [616, 183] width 55 height 11
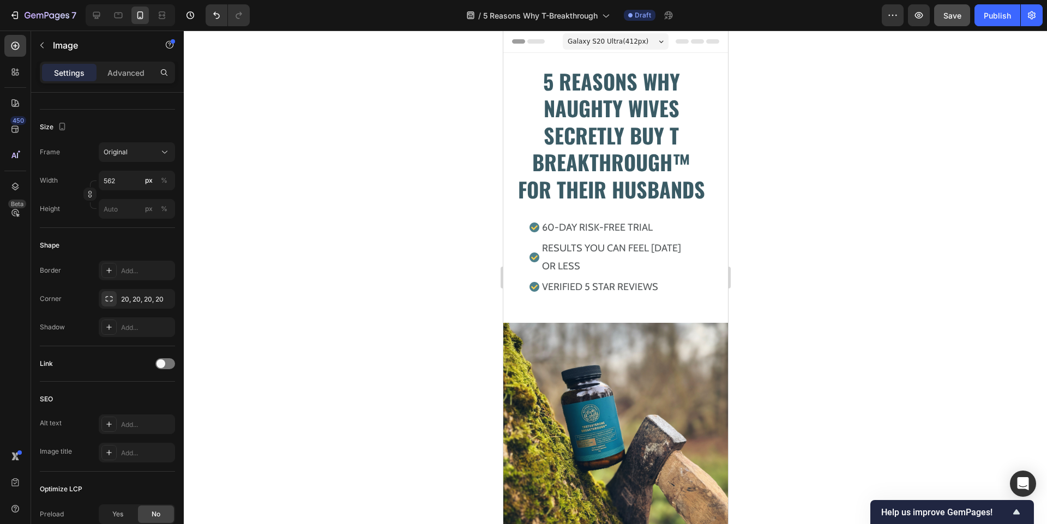
click at [617, 46] on span "Galaxy S20 Ultra ( 412 px)" at bounding box center [607, 41] width 81 height 11
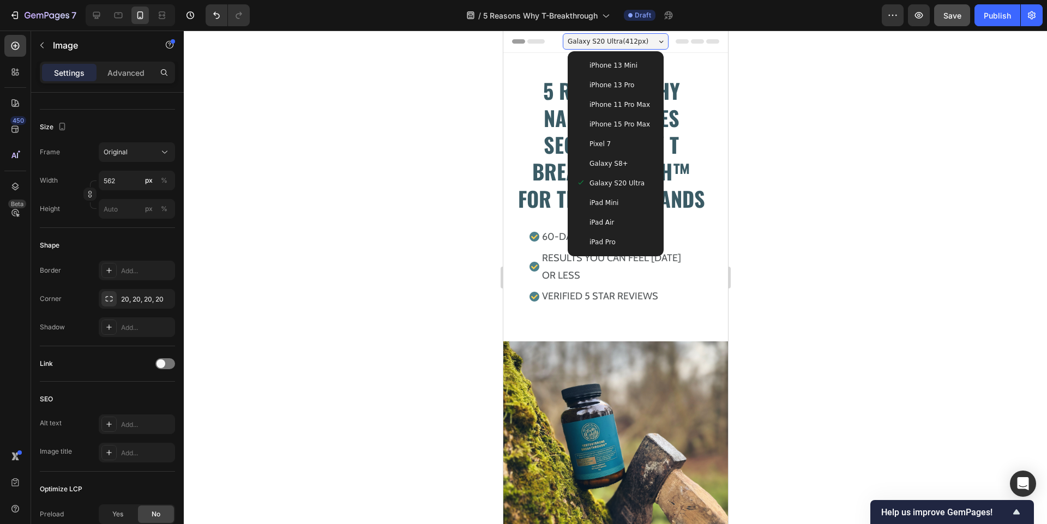
click at [593, 96] on div "iPhone 11 Pro Max" at bounding box center [614, 105] width 87 height 20
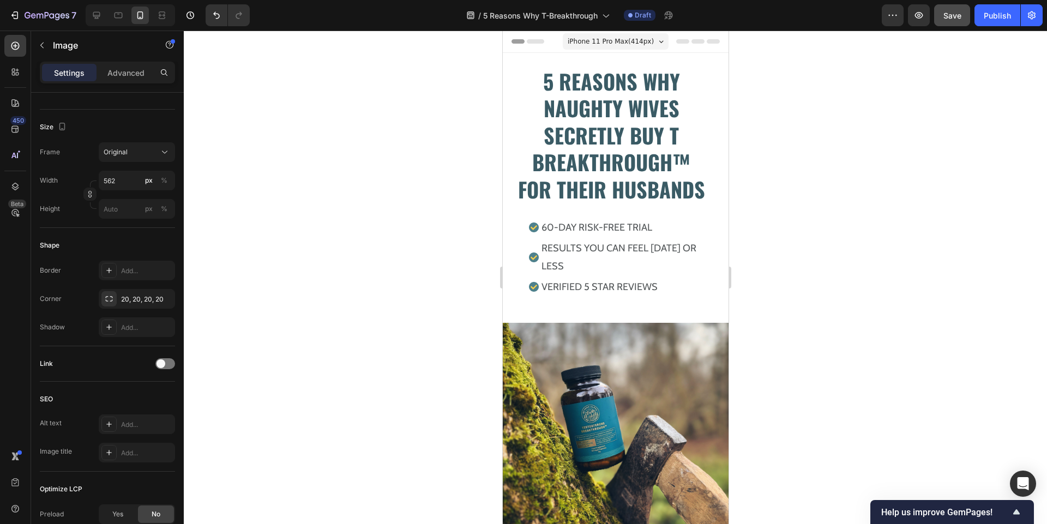
click at [623, 44] on span "iPhone 11 Pro Max ( 414 px)" at bounding box center [610, 41] width 86 height 11
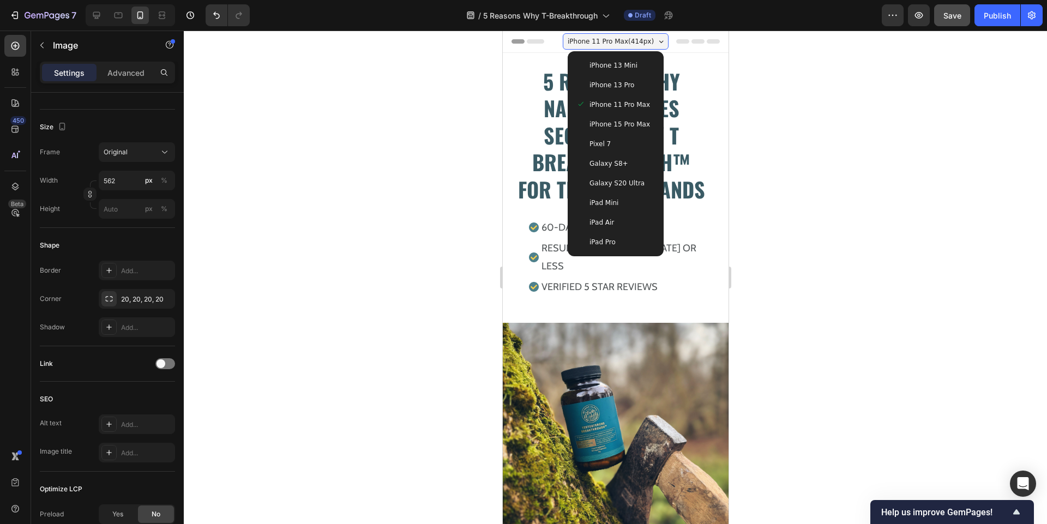
click at [606, 249] on div "iPad Pro" at bounding box center [614, 242] width 87 height 20
type input "[URL][DOMAIN_NAME]"
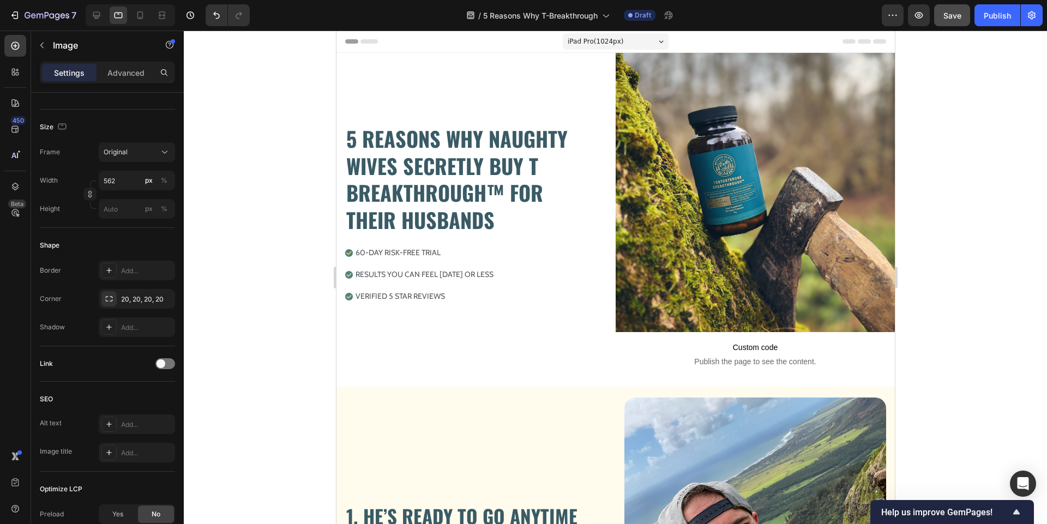
click at [588, 41] on span "iPad Pro ( 1024 px)" at bounding box center [595, 41] width 56 height 11
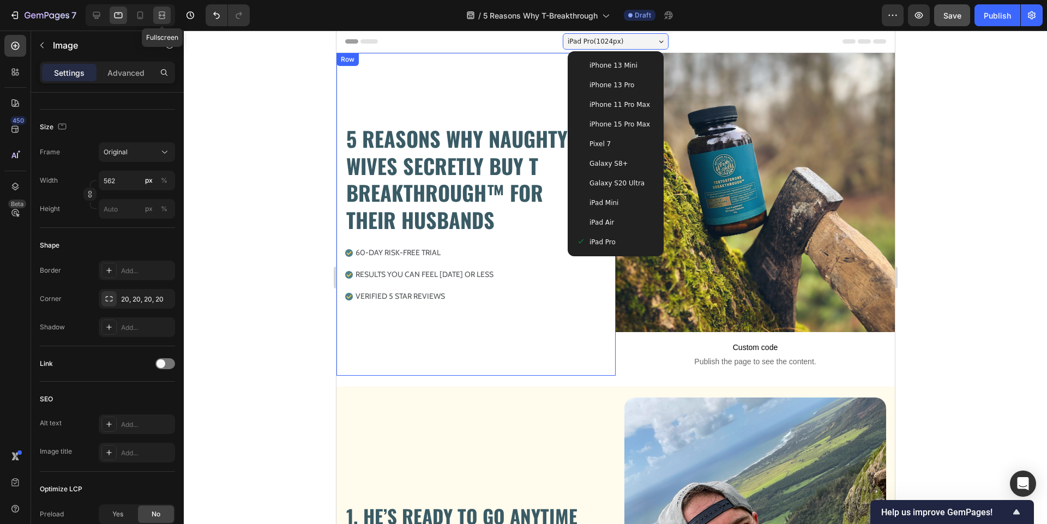
click at [162, 19] on icon at bounding box center [162, 18] width 7 height 2
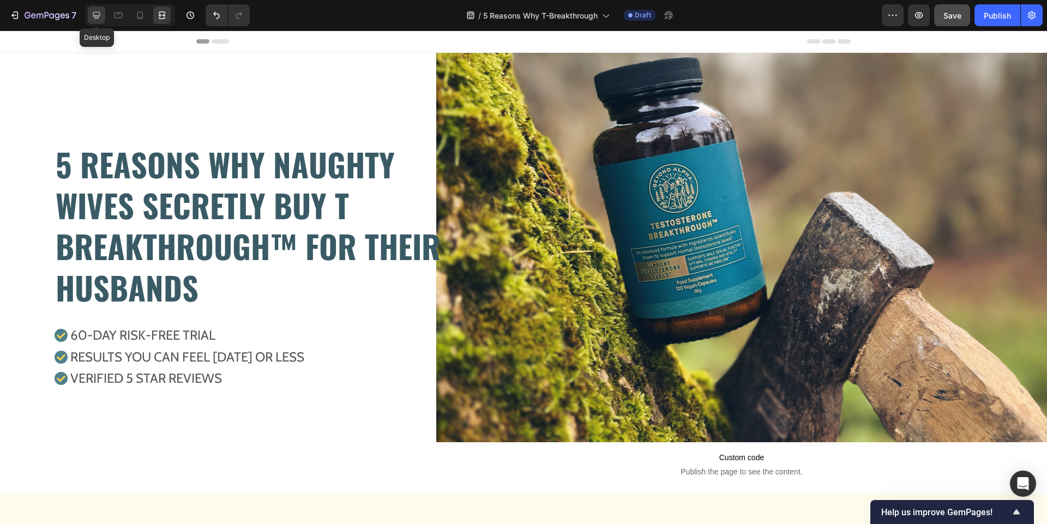
click at [97, 13] on icon at bounding box center [96, 15] width 7 height 7
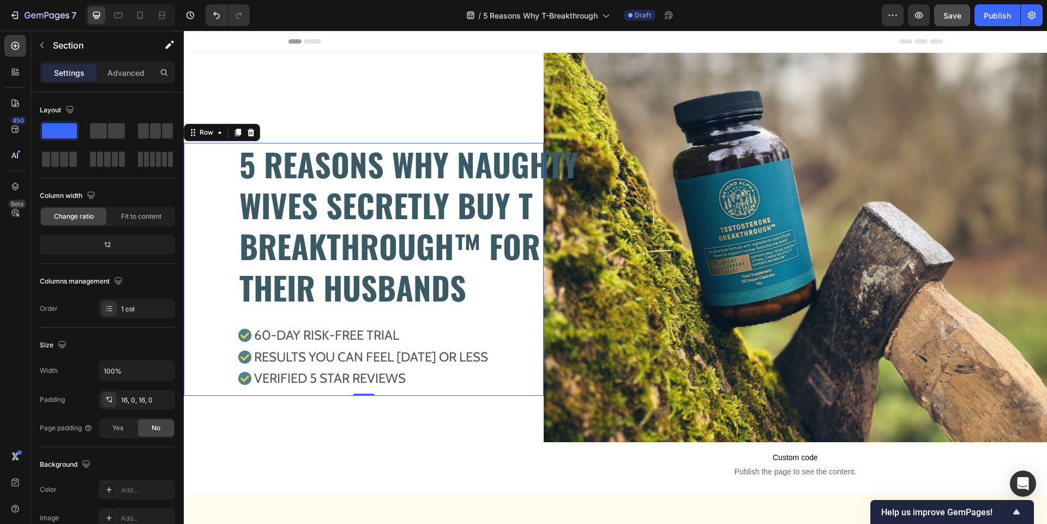
click at [205, 170] on div "5 REASONS WHY NAUGHTY WIVES SECRETLY BUY T BREAKTHROUGH™ FOR THEIR HUSBANDS Hea…" at bounding box center [364, 265] width 360 height 245
click at [128, 67] on p "Advanced" at bounding box center [125, 72] width 37 height 11
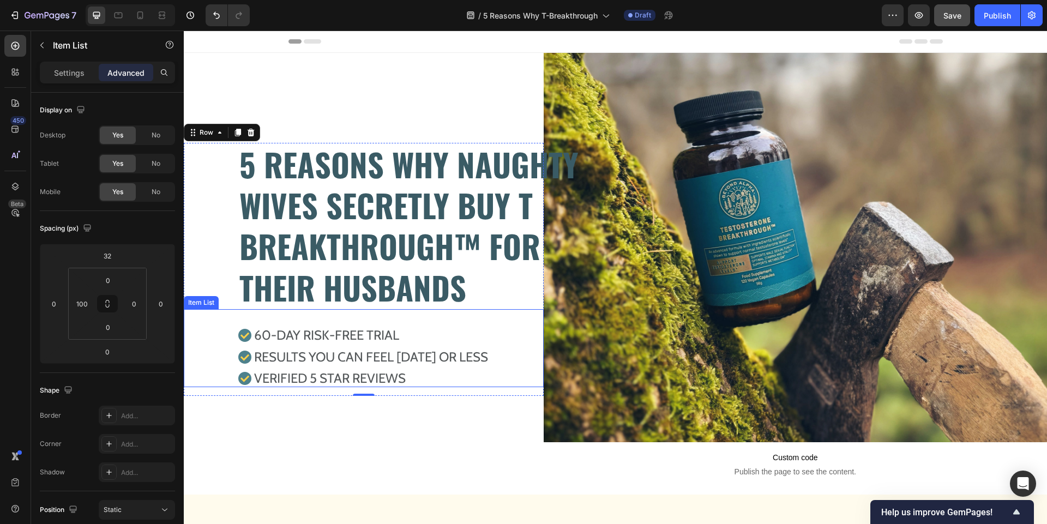
click at [244, 326] on div "60-DAY RISK-FREE TRIAL RESULTS YOU CAN FEEL [DATE] OR LESs VERIFIED 5 STAR REVI…" at bounding box center [364, 348] width 360 height 78
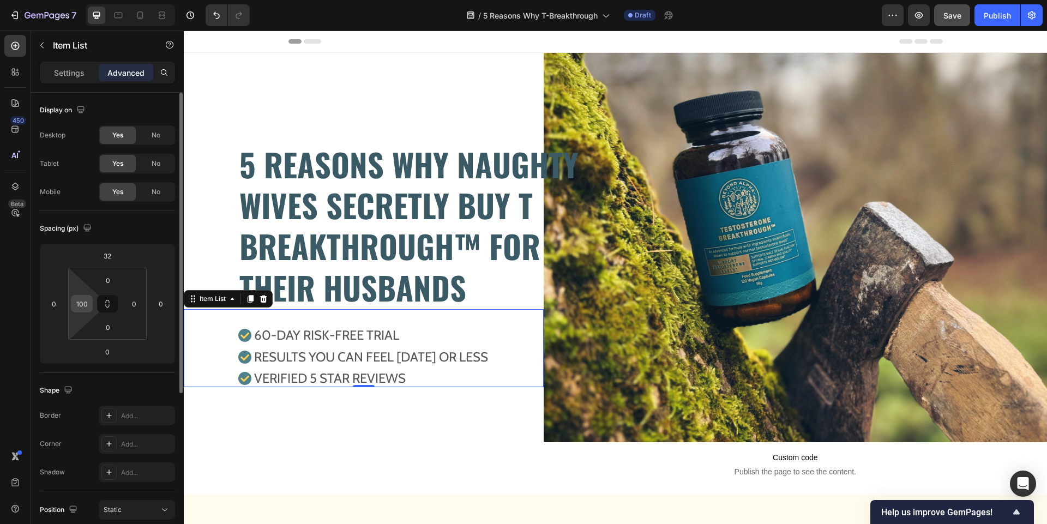
click at [83, 303] on input "100" at bounding box center [82, 304] width 16 height 16
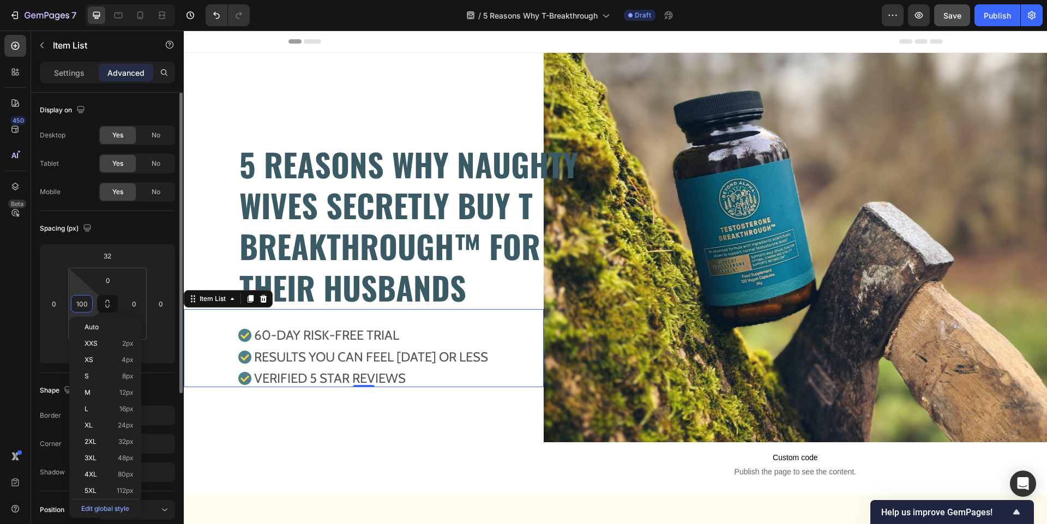
type input "8"
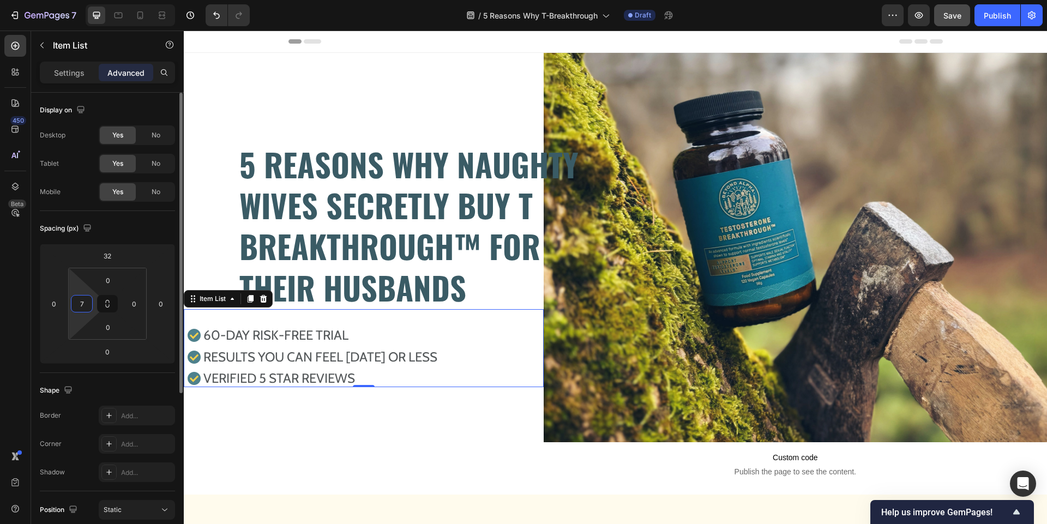
type input "70"
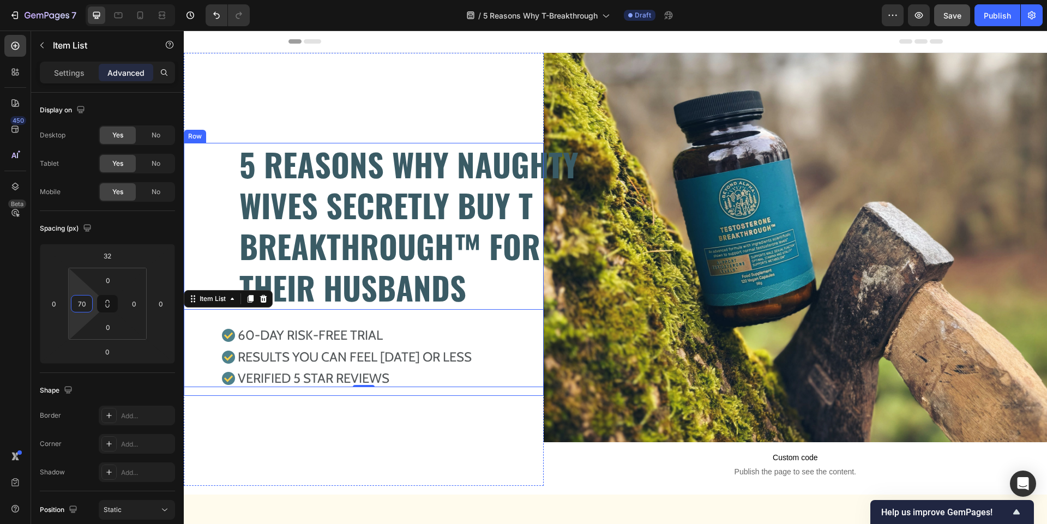
click at [230, 227] on div "5 REASONS WHY NAUGHTY WIVES SECRETLY BUY T BREAKTHROUGH™ FOR THEIR HUSBANDS Hea…" at bounding box center [364, 265] width 360 height 245
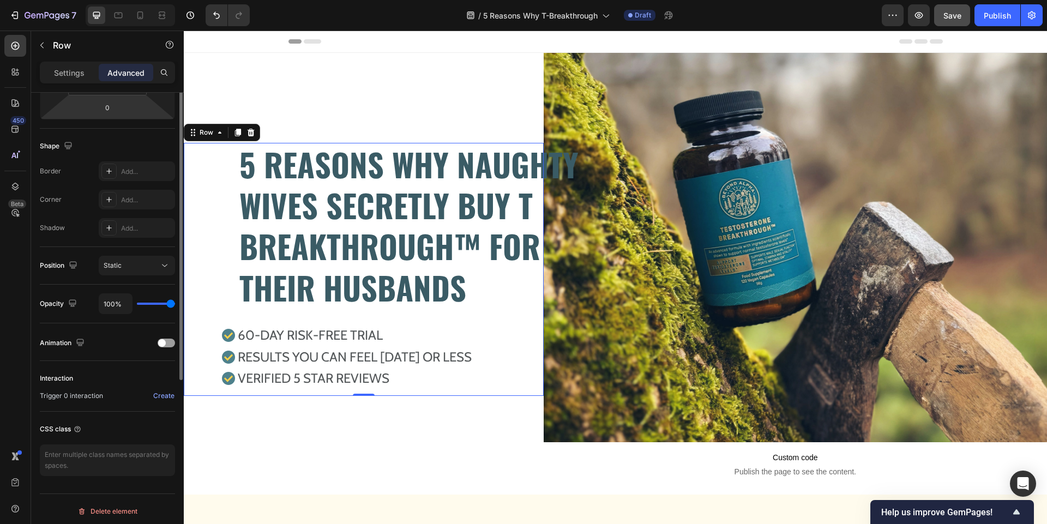
scroll to position [249, 0]
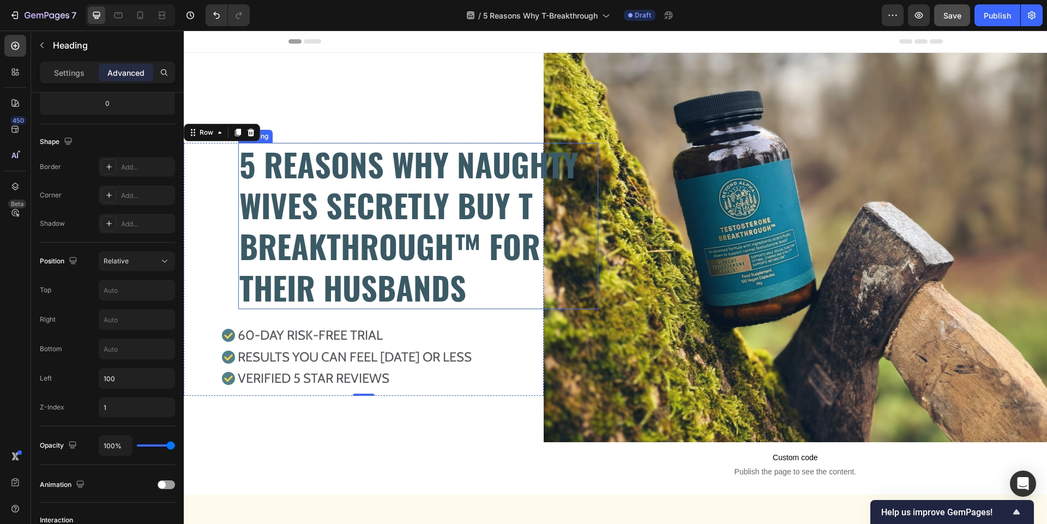
click at [309, 246] on h2 "5 REASONS WHY NAUGHTY WIVES SECRETLY BUY T BREAKTHROUGH™ FOR THEIR HUSBANDS" at bounding box center [413, 226] width 351 height 167
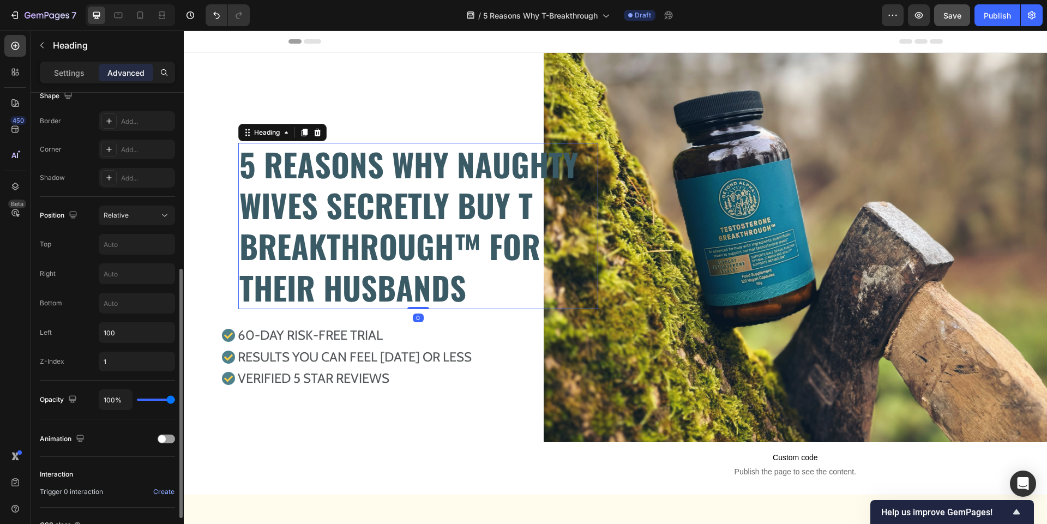
scroll to position [326, 0]
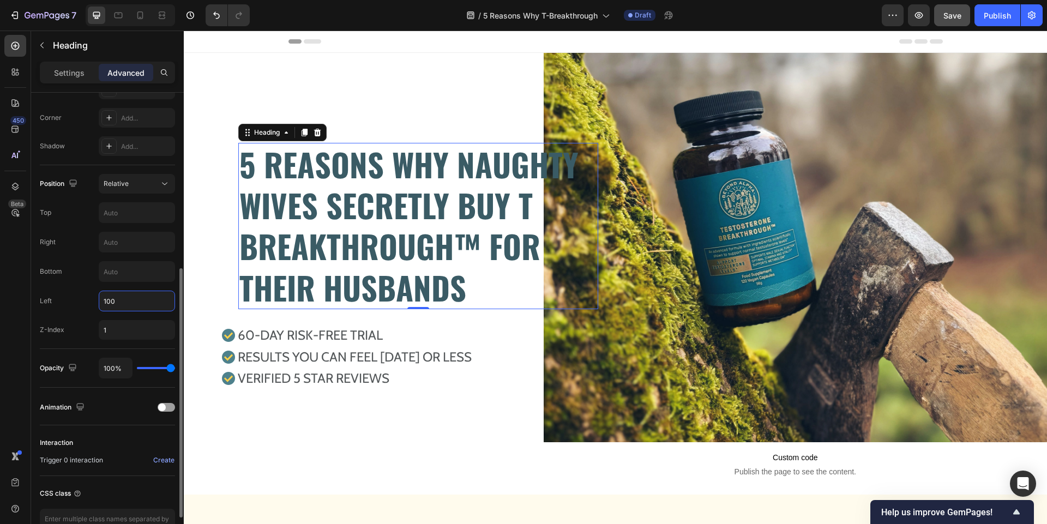
click at [122, 304] on input "100" at bounding box center [136, 301] width 75 height 20
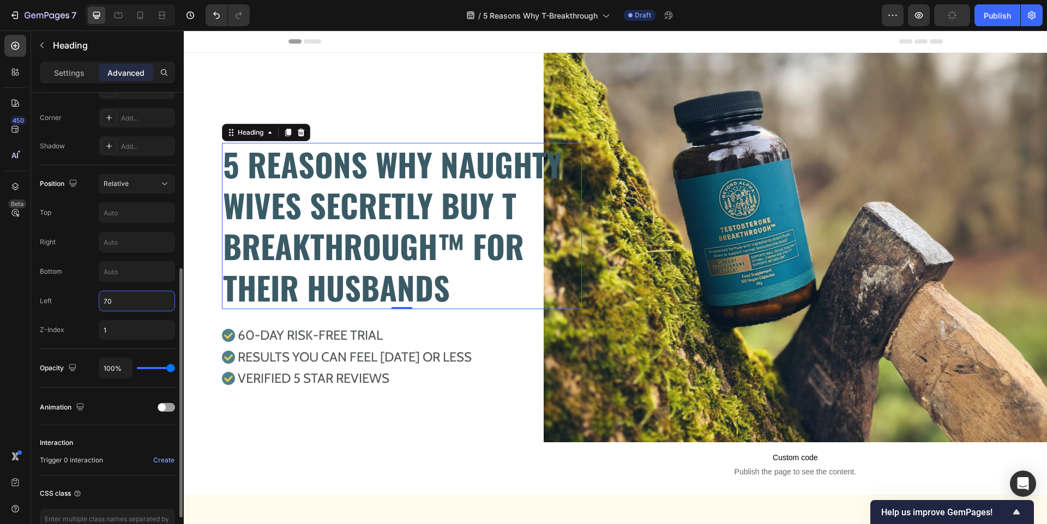
type input "7"
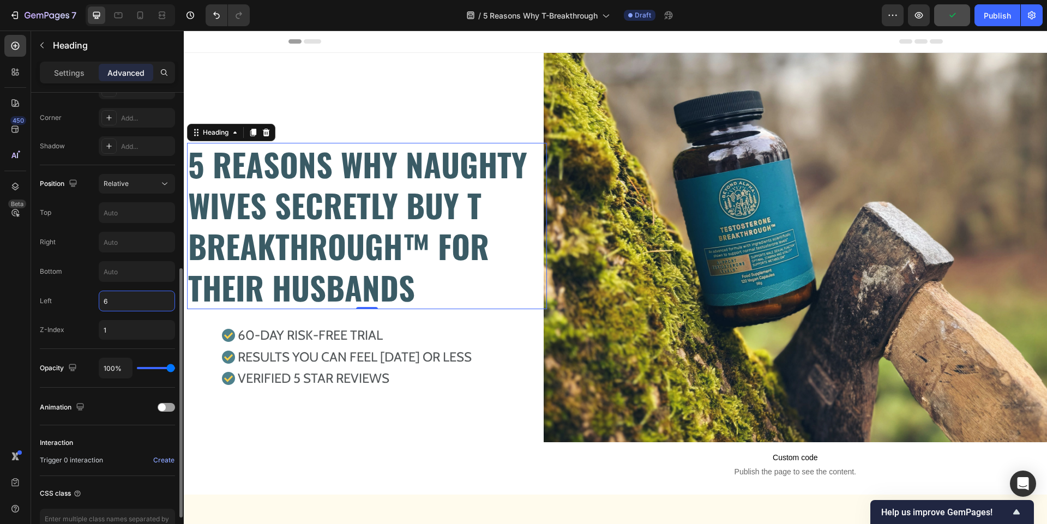
type input "60"
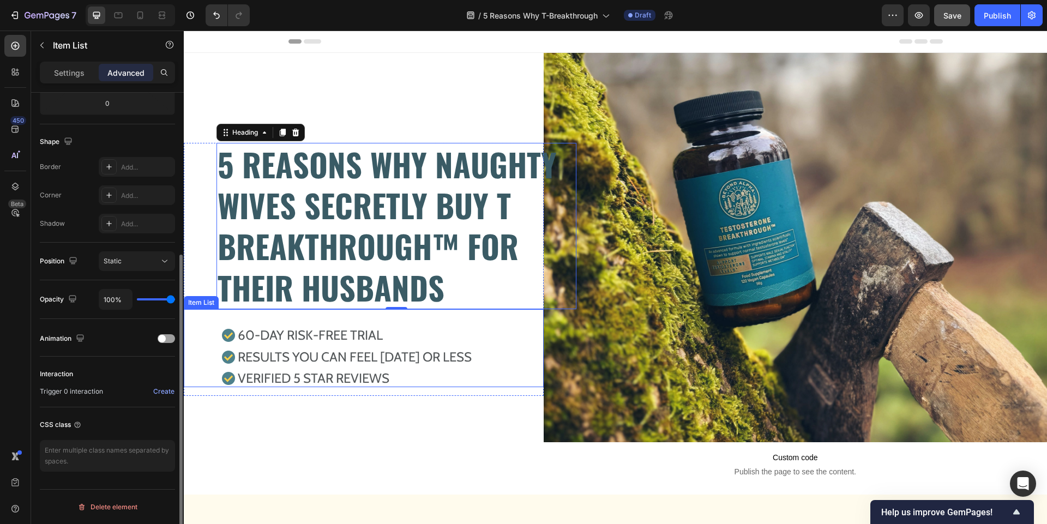
scroll to position [0, 0]
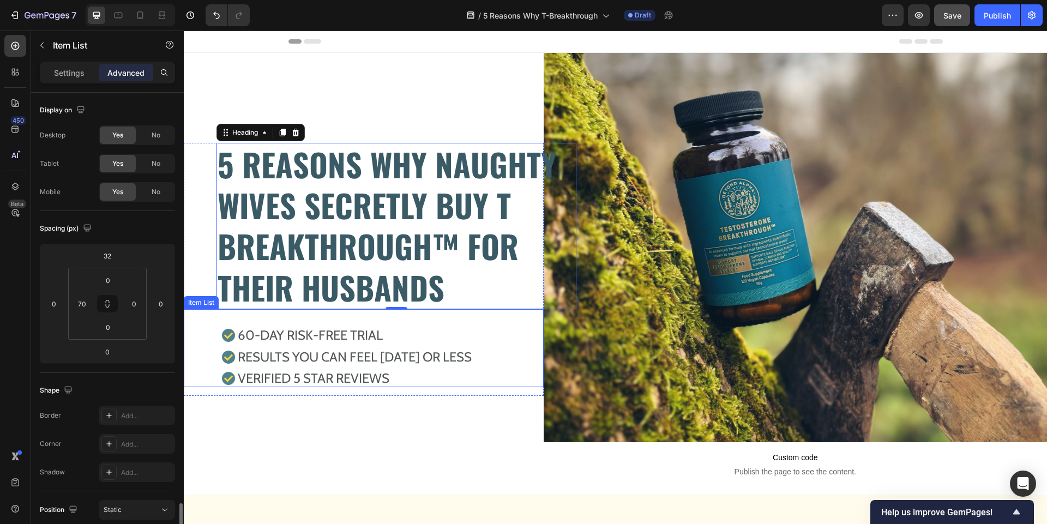
click at [224, 328] on div "60-DAY RISK-FREE TRIAL" at bounding box center [347, 335] width 251 height 17
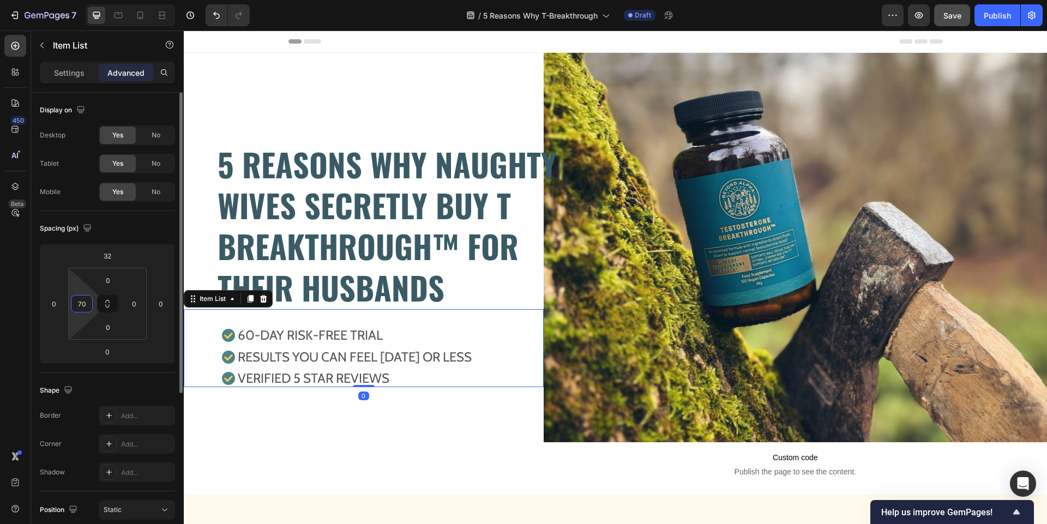
click at [86, 302] on input "70" at bounding box center [82, 304] width 16 height 16
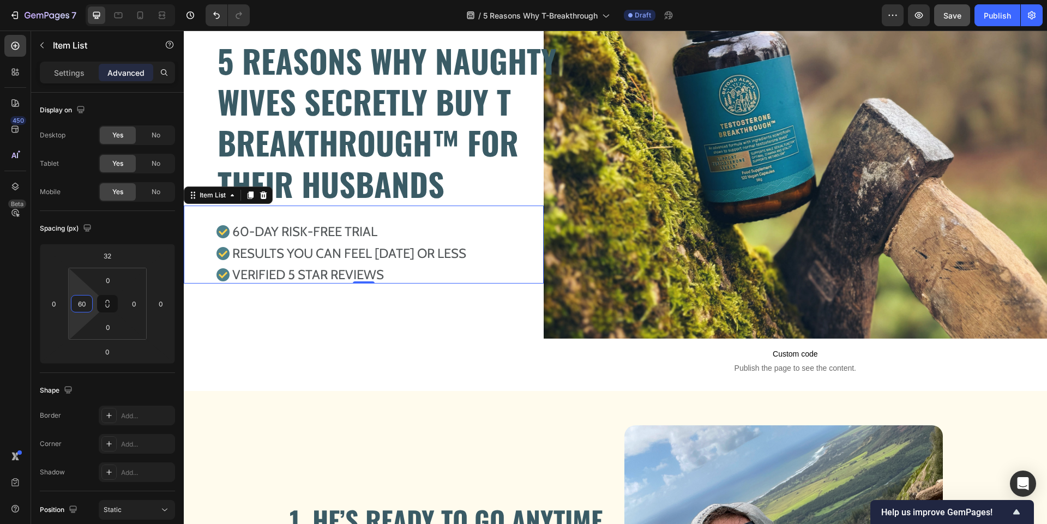
scroll to position [94, 0]
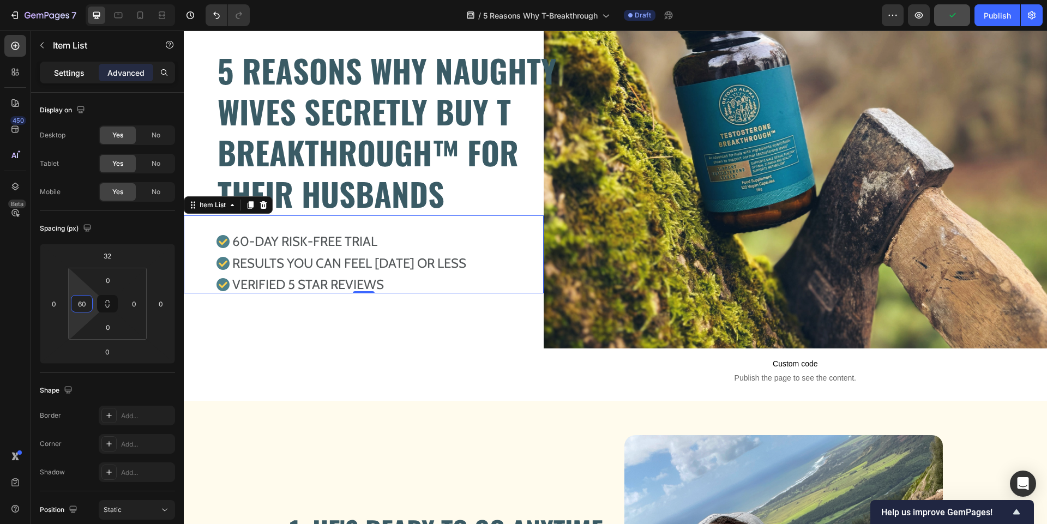
type input "60"
click at [74, 69] on p "Settings" at bounding box center [69, 72] width 31 height 11
type input "2"
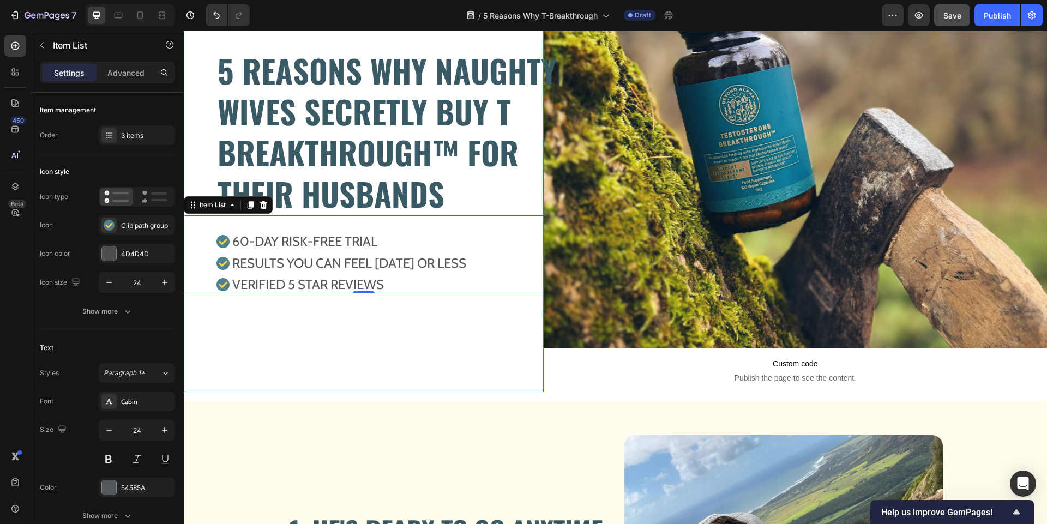
scroll to position [278, 0]
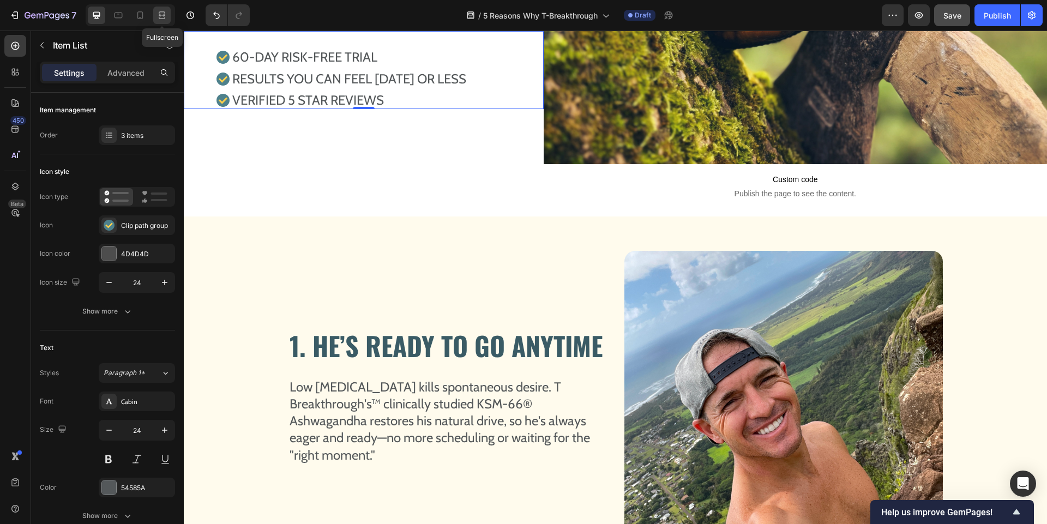
click at [156, 21] on div at bounding box center [161, 15] width 17 height 17
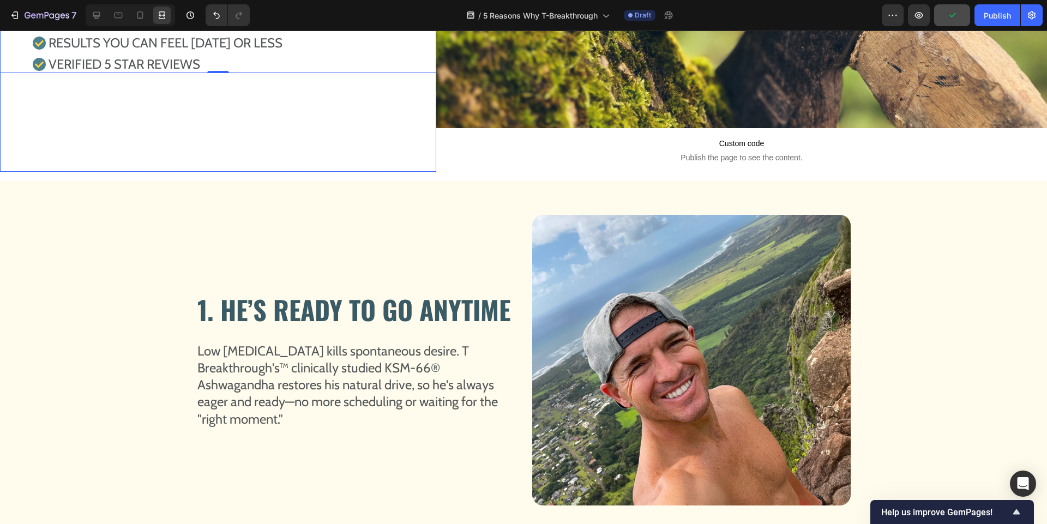
scroll to position [324, 0]
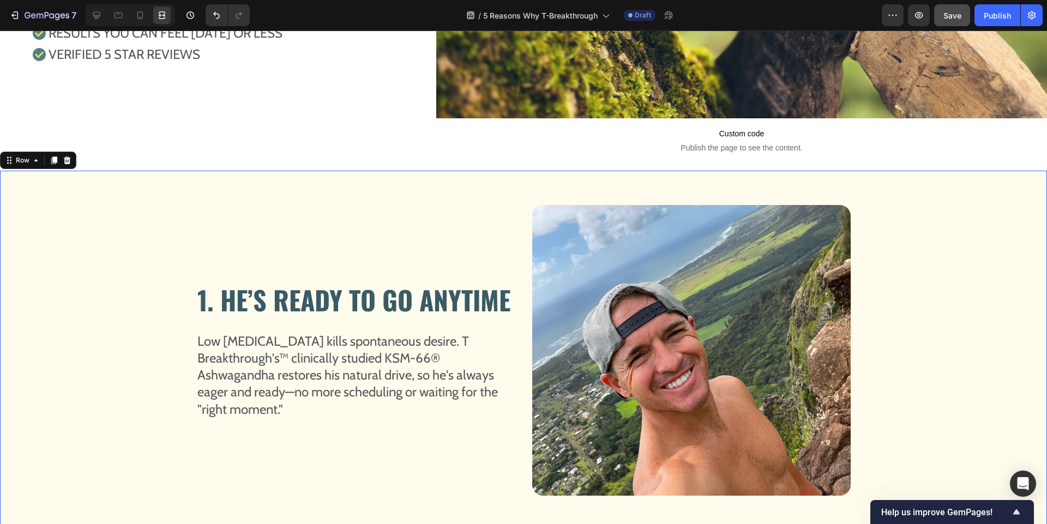
click at [497, 200] on div "1. HE’S READY TO GO ANYTIME Heading Image Low [MEDICAL_DATA] kills spontaneous …" at bounding box center [523, 350] width 1047 height 359
click at [91, 14] on icon at bounding box center [96, 15] width 11 height 11
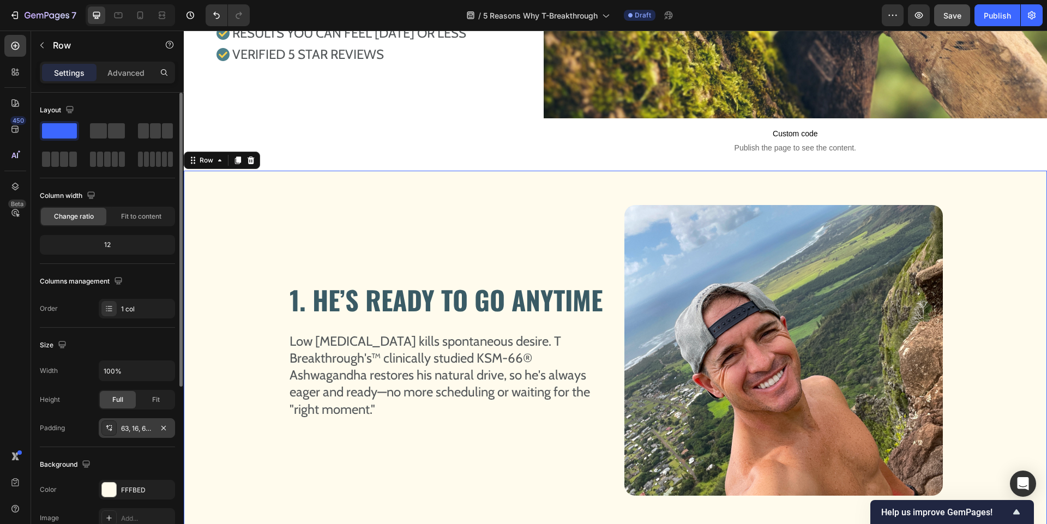
click at [143, 431] on div "63, 16, 63, 16" at bounding box center [137, 429] width 32 height 10
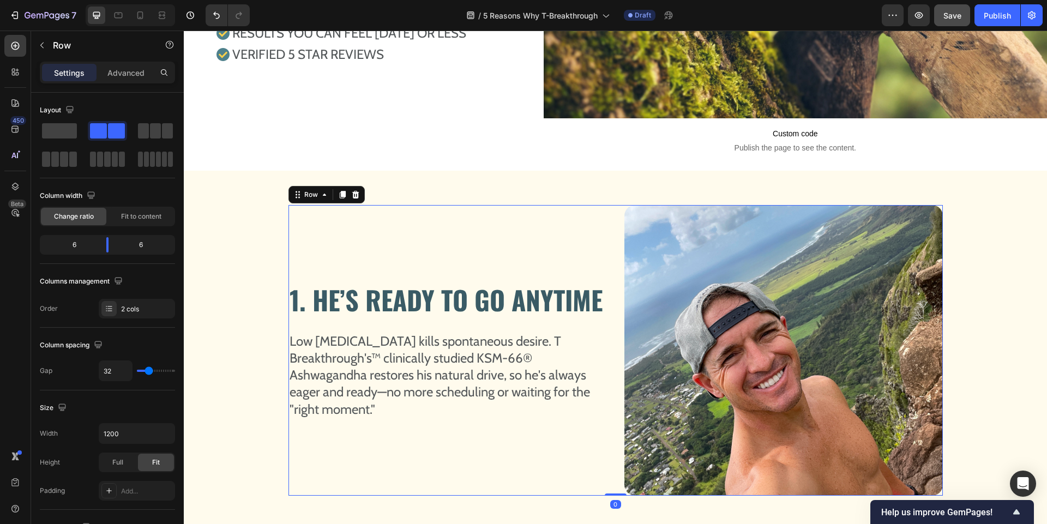
click at [294, 250] on div "1. HE’S READY TO GO ANYTIME Heading Image Low [MEDICAL_DATA] kills spontaneous …" at bounding box center [447, 350] width 318 height 291
click at [128, 70] on p "Advanced" at bounding box center [125, 72] width 37 height 11
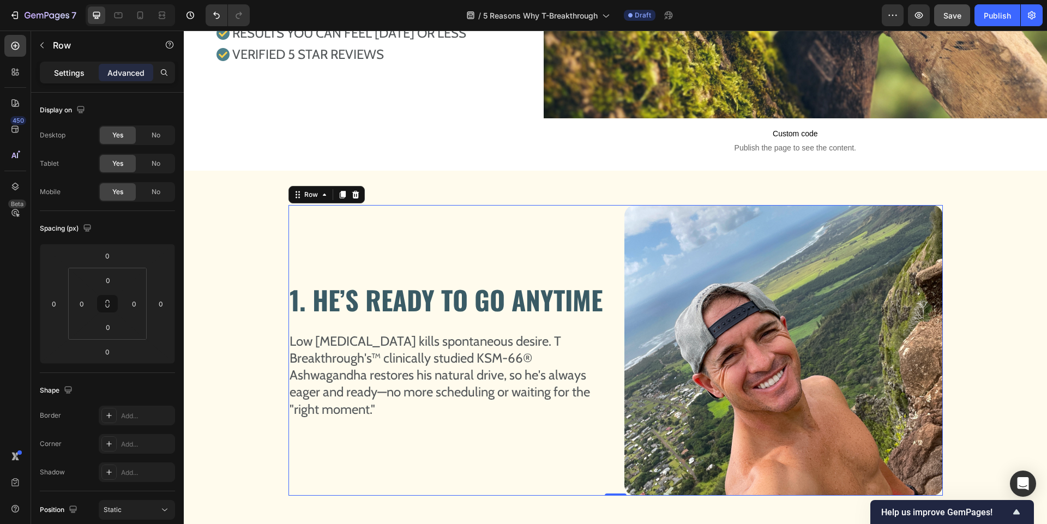
click at [67, 75] on p "Settings" at bounding box center [69, 72] width 31 height 11
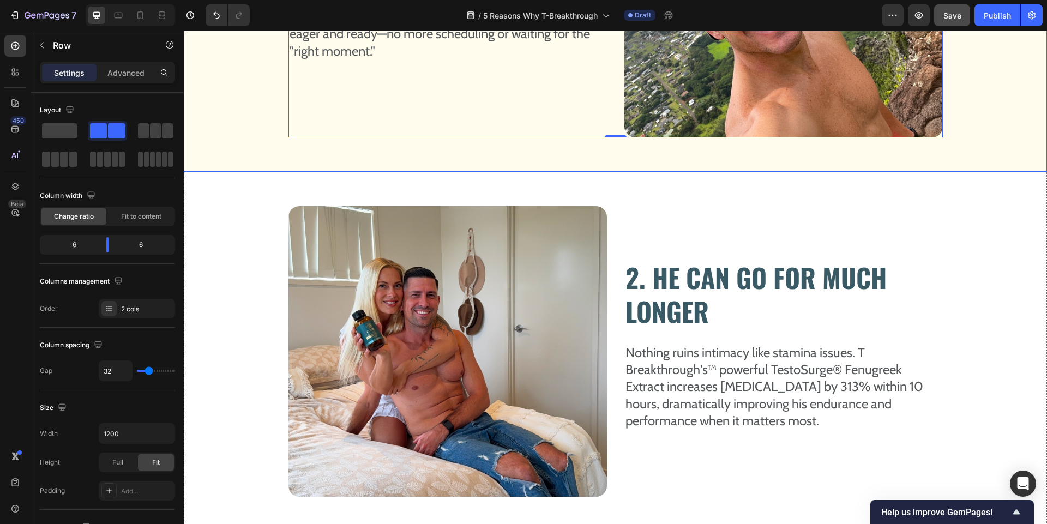
scroll to position [738, 0]
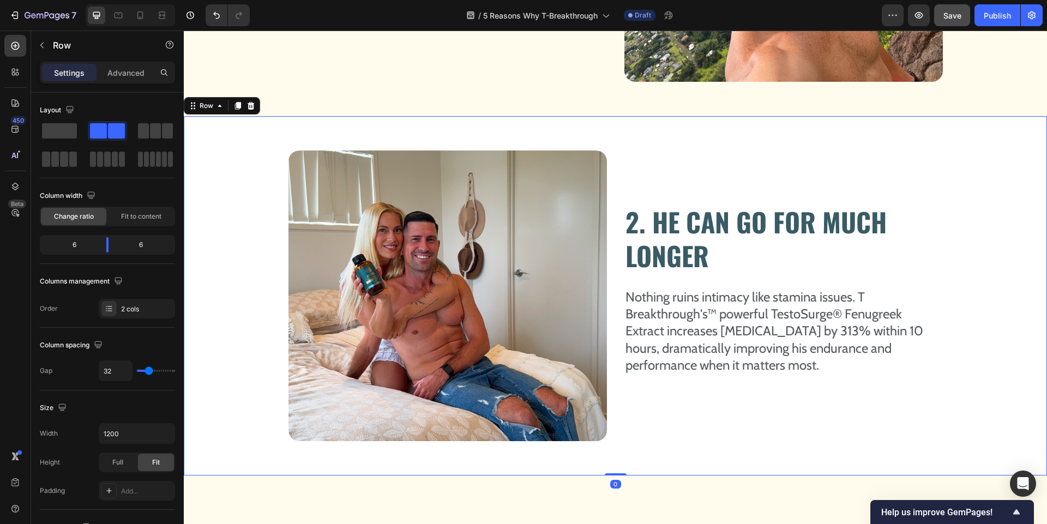
click at [255, 210] on div "2. HE CAN GO FOR MUCH LONGER Heading Image Nothing ruins intimacy like stamina …" at bounding box center [615, 296] width 846 height 291
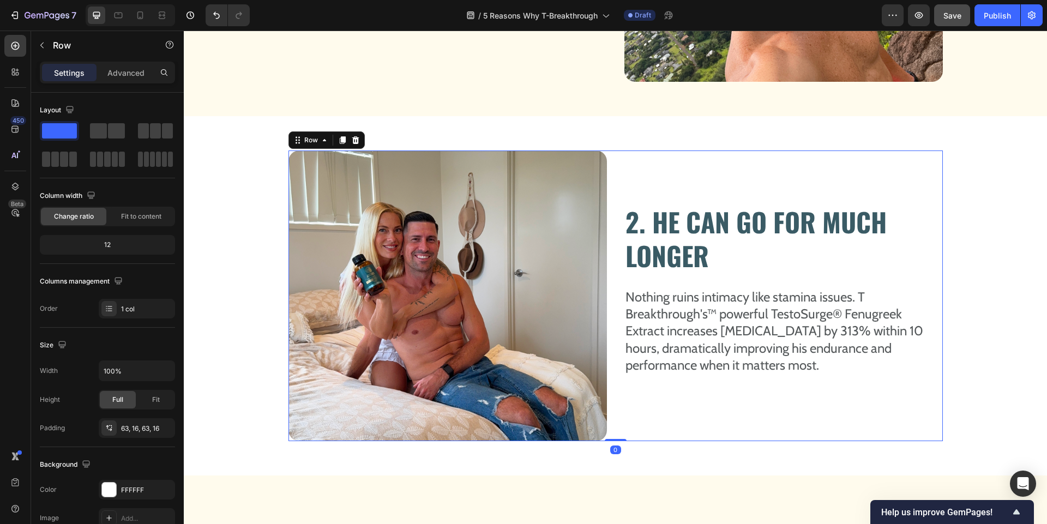
click at [640, 160] on div "2. HE CAN GO FOR MUCH LONGER Heading Image Nothing ruins intimacy like stamina …" at bounding box center [783, 296] width 318 height 291
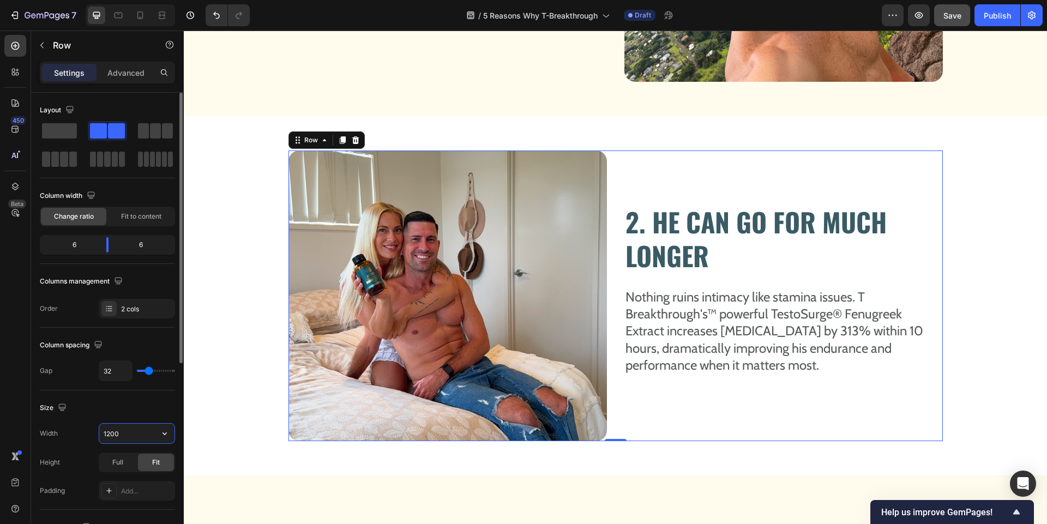
click at [129, 432] on input "1200" at bounding box center [136, 434] width 75 height 20
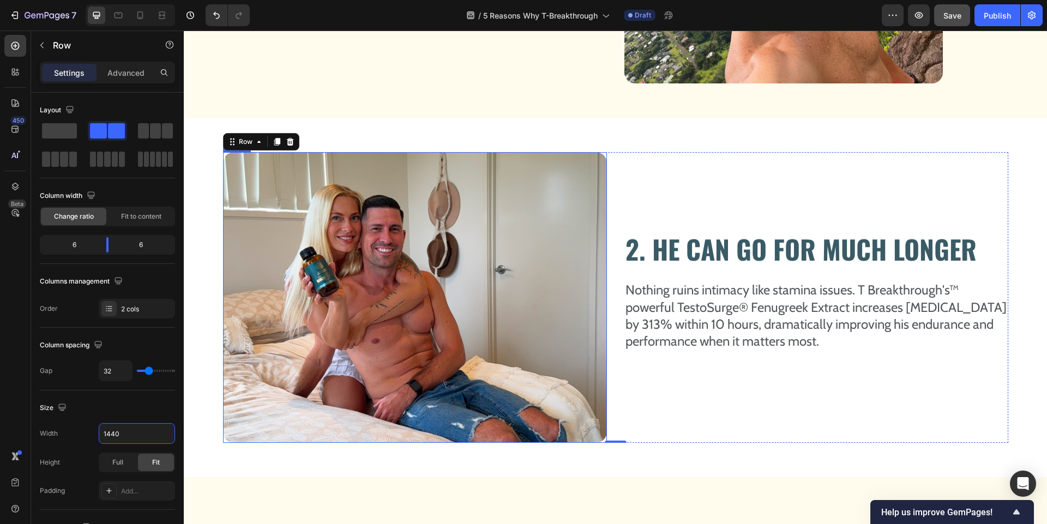
scroll to position [740, 0]
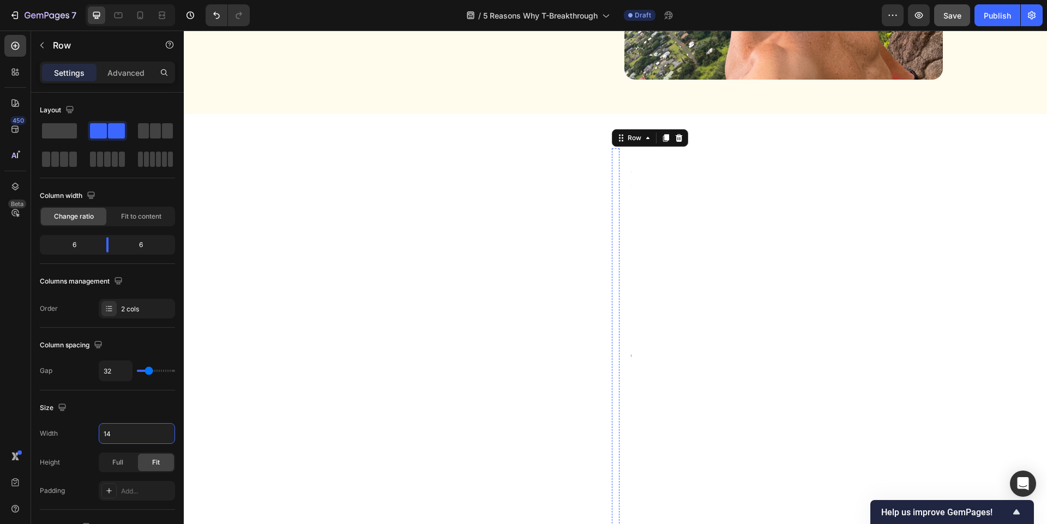
type input "1"
type input "1200"
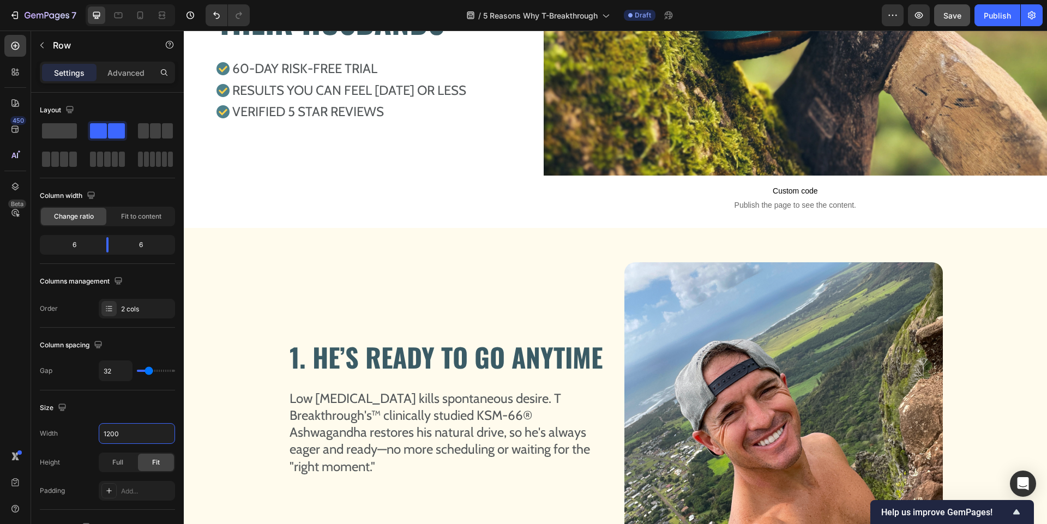
scroll to position [200, 0]
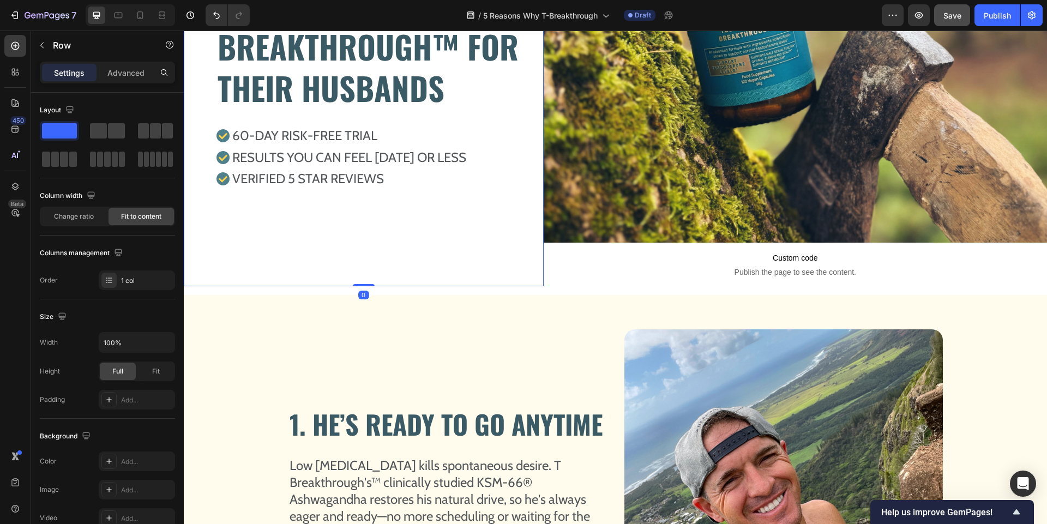
click at [330, 270] on div "5 REASONS WHY NAUGHTY WIVES SECRETLY BUY T BREAKTHROUGH™ FOR THEIR HUSBANDS Hea…" at bounding box center [364, 69] width 360 height 433
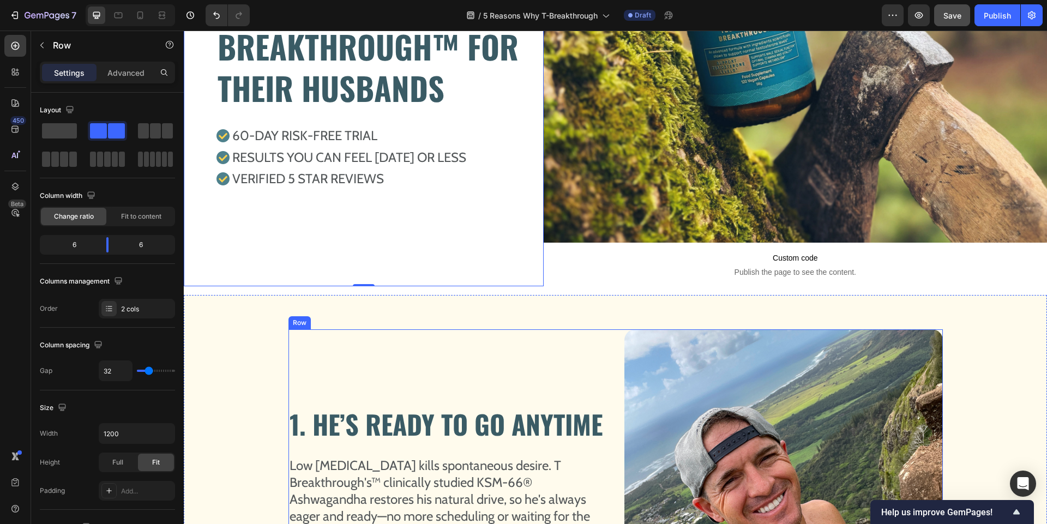
click at [305, 396] on div "1. HE’S READY TO GO ANYTIME Heading Image Low [MEDICAL_DATA] kills spontaneous …" at bounding box center [447, 474] width 318 height 291
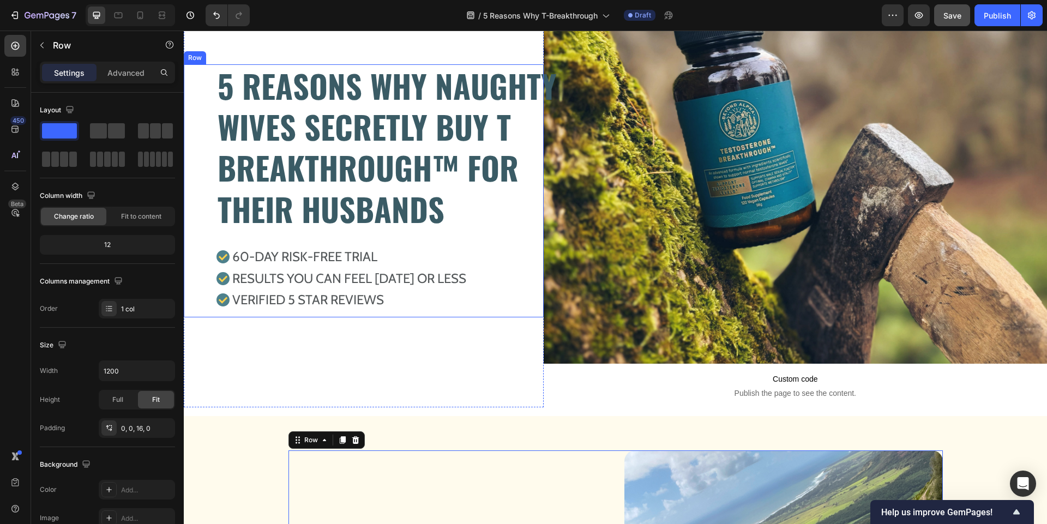
click at [204, 70] on div "5 REASONS WHY NAUGHTY WIVES SECRETLY BUY T BREAKTHROUGH™ FOR THEIR HUSBANDS Hea…" at bounding box center [364, 191] width 360 height 254
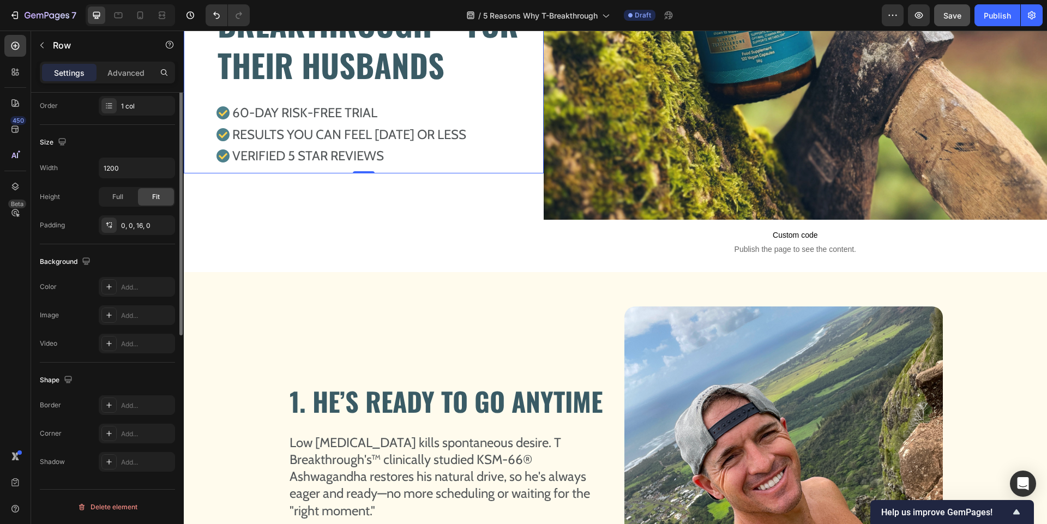
scroll to position [0, 0]
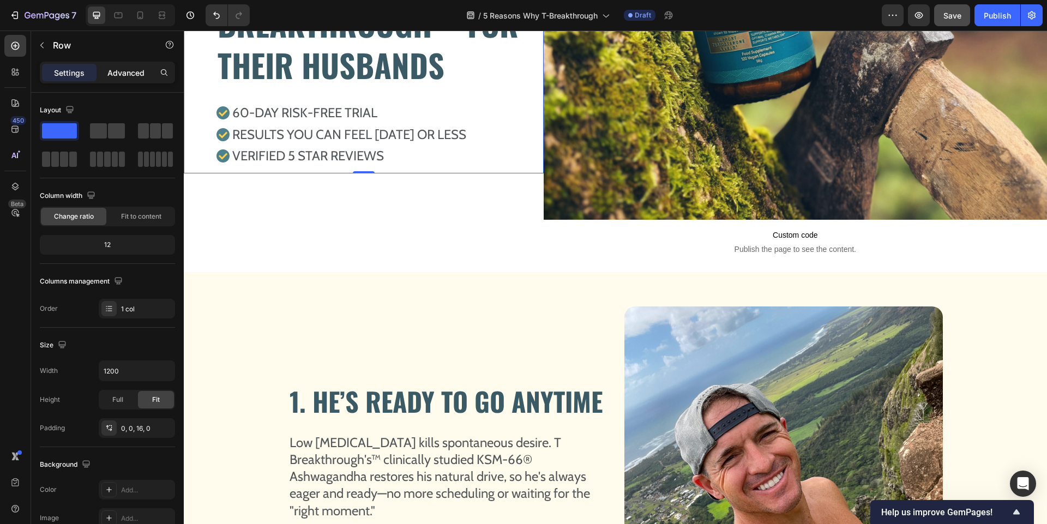
click at [133, 74] on p "Advanced" at bounding box center [125, 72] width 37 height 11
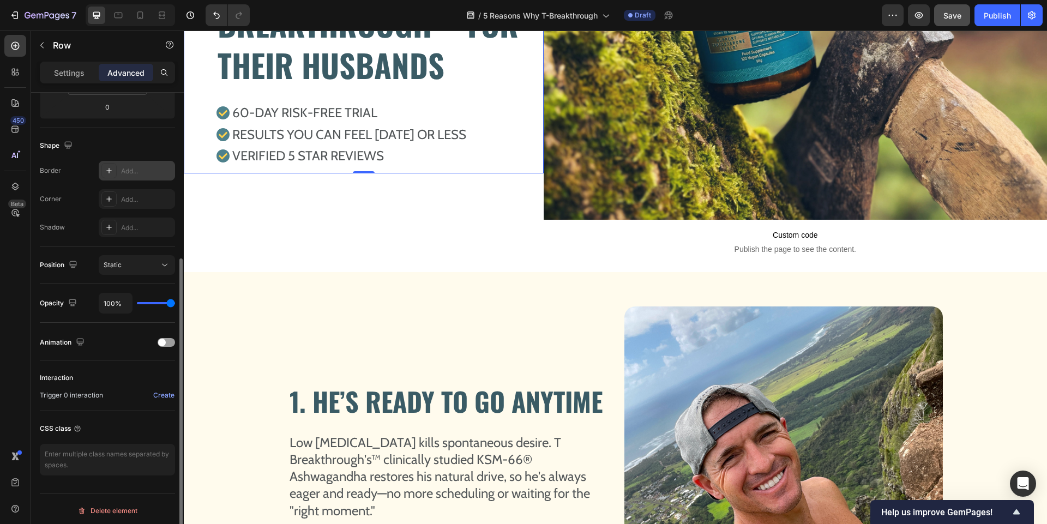
scroll to position [249, 0]
click at [70, 74] on p "Settings" at bounding box center [69, 72] width 31 height 11
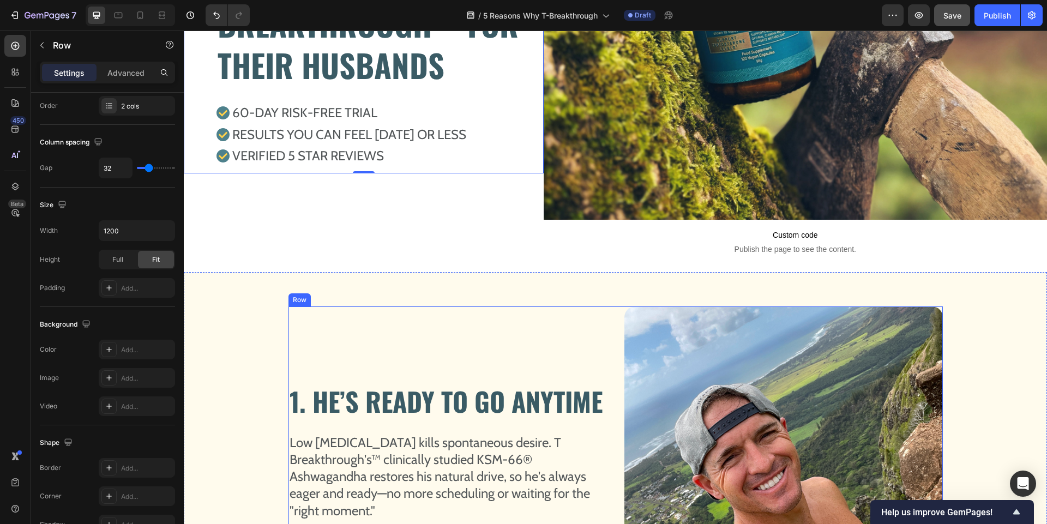
click at [420, 342] on div "1. HE’S READY TO GO ANYTIME Heading Image Low [MEDICAL_DATA] kills spontaneous …" at bounding box center [447, 451] width 318 height 291
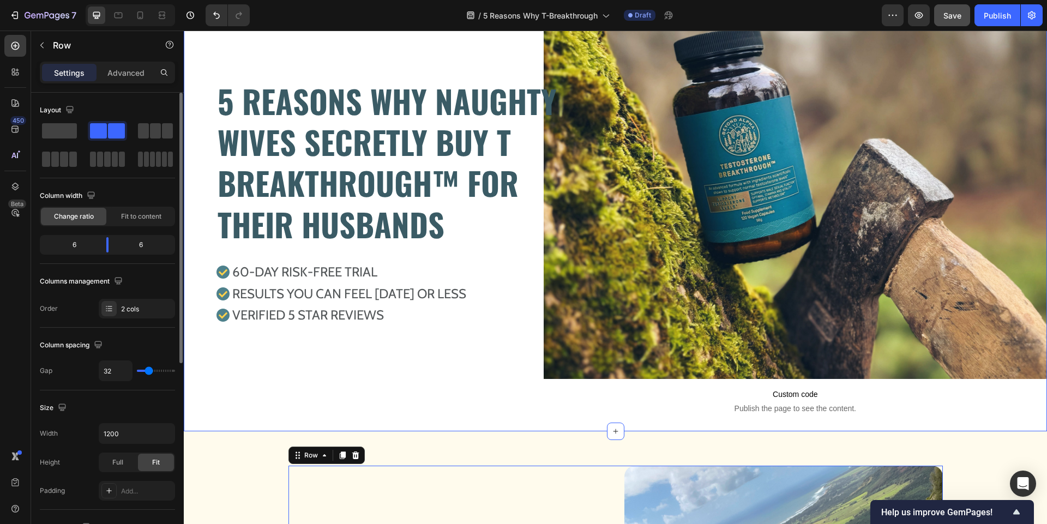
scroll to position [92, 0]
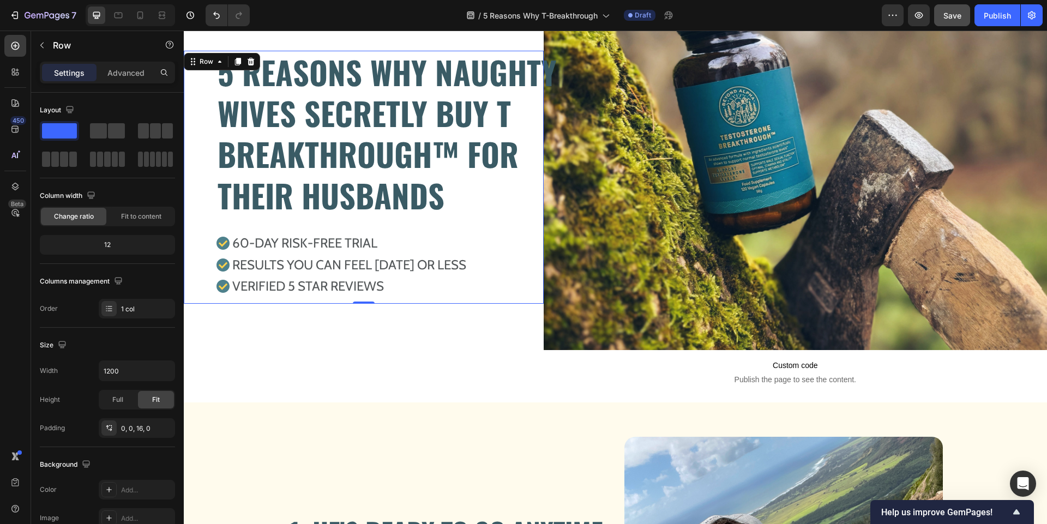
click at [200, 82] on div "5 REASONS WHY NAUGHTY WIVES SECRETLY BUY T BREAKTHROUGH™ FOR THEIR HUSBANDS Hea…" at bounding box center [364, 173] width 360 height 245
click at [139, 71] on p "Advanced" at bounding box center [125, 72] width 37 height 11
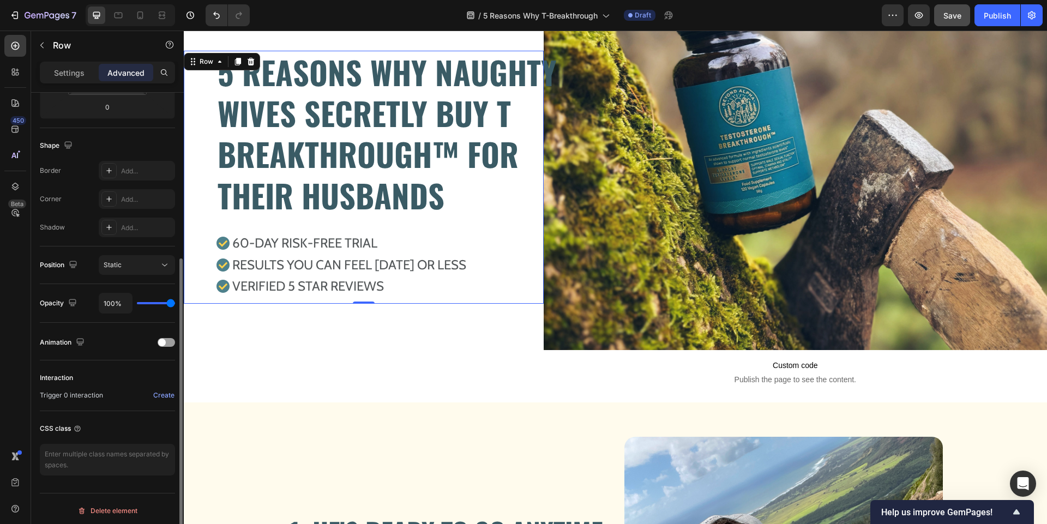
scroll to position [249, 0]
click at [52, 74] on div "Settings" at bounding box center [69, 72] width 55 height 17
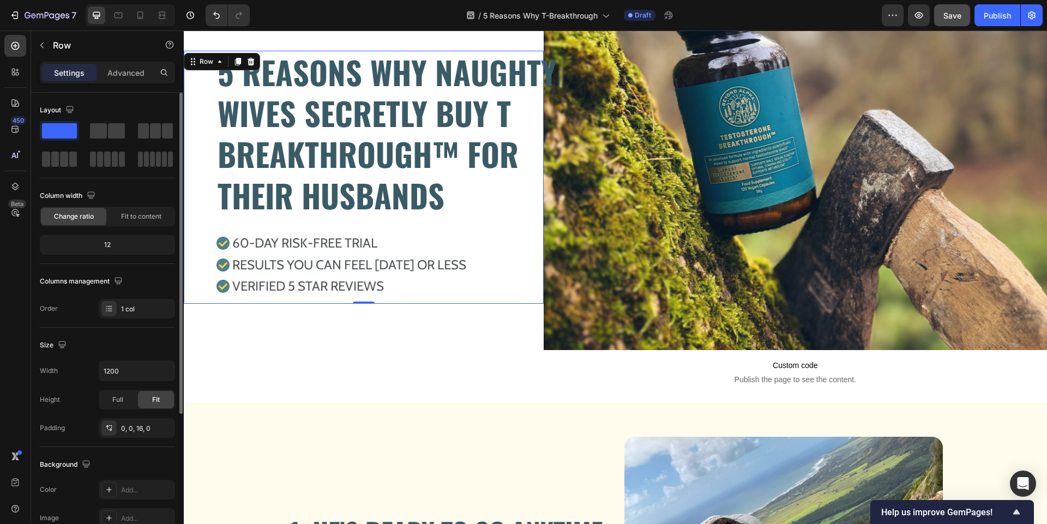
scroll to position [203, 0]
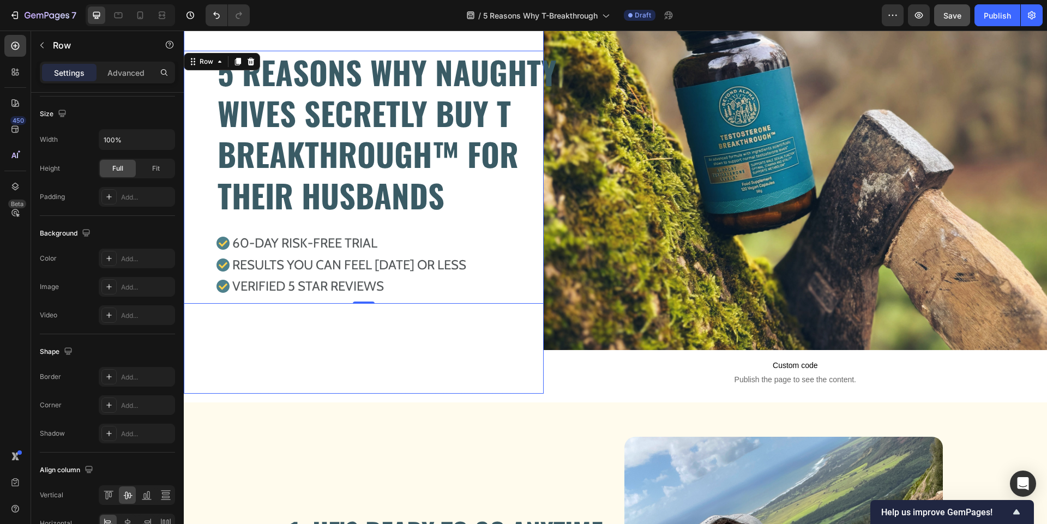
click at [433, 43] on div "5 REASONS WHY NAUGHTY WIVES SECRETLY BUY T BREAKTHROUGH™ FOR THEIR HUSBANDS Hea…" at bounding box center [364, 177] width 360 height 433
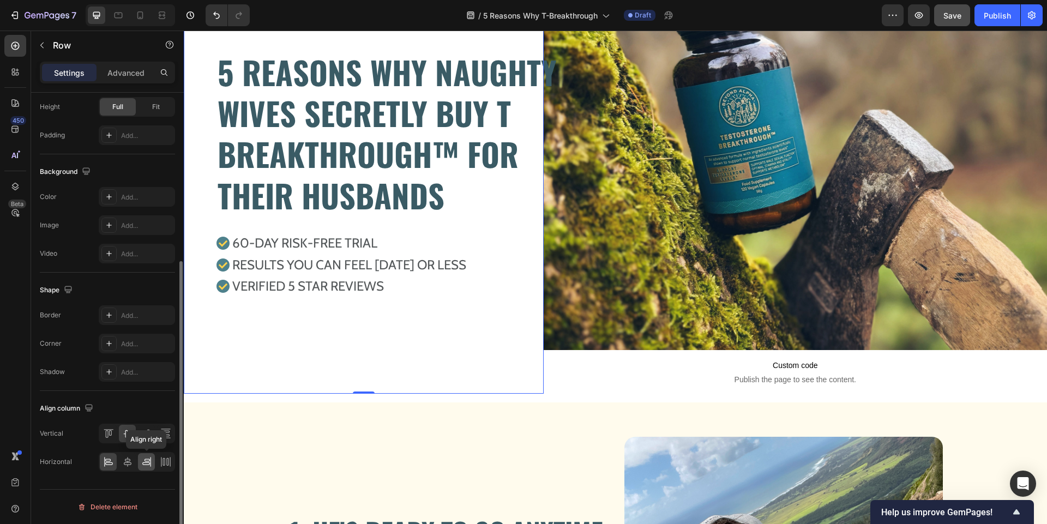
click at [151, 461] on icon at bounding box center [146, 461] width 11 height 11
click at [162, 462] on icon at bounding box center [165, 461] width 11 height 11
click at [109, 464] on icon at bounding box center [108, 461] width 11 height 11
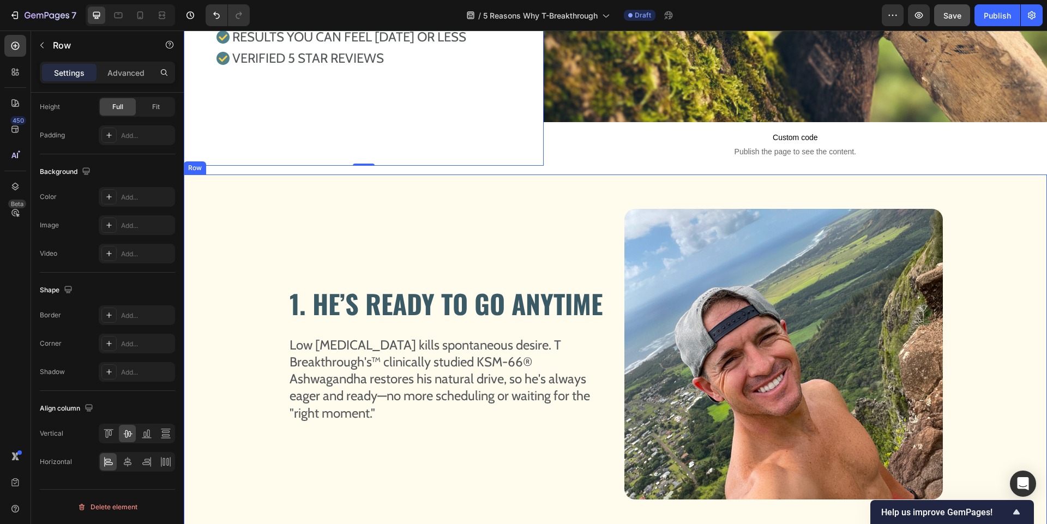
scroll to position [326, 0]
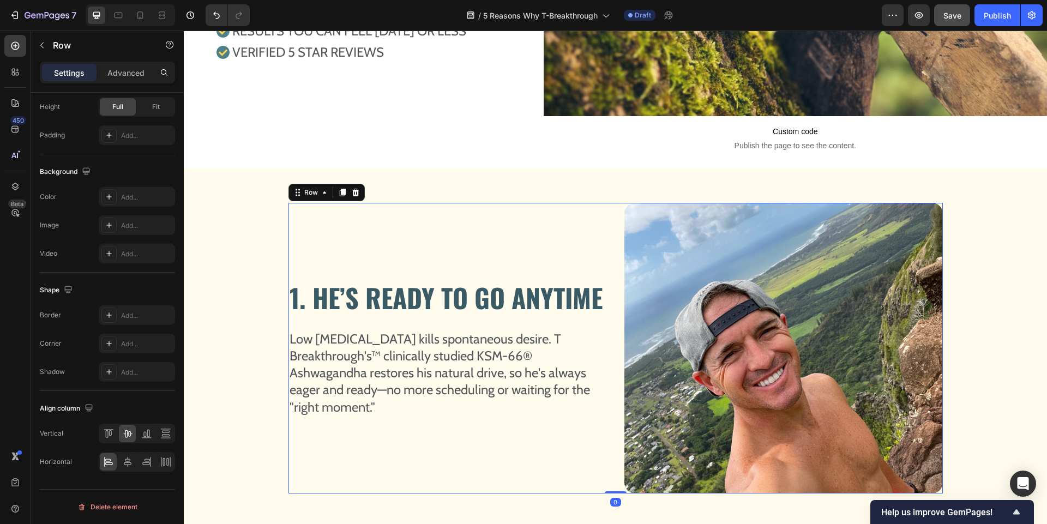
click at [341, 263] on div "1. HE’S READY TO GO ANYTIME Heading Image Low [MEDICAL_DATA] kills spontaneous …" at bounding box center [447, 348] width 318 height 291
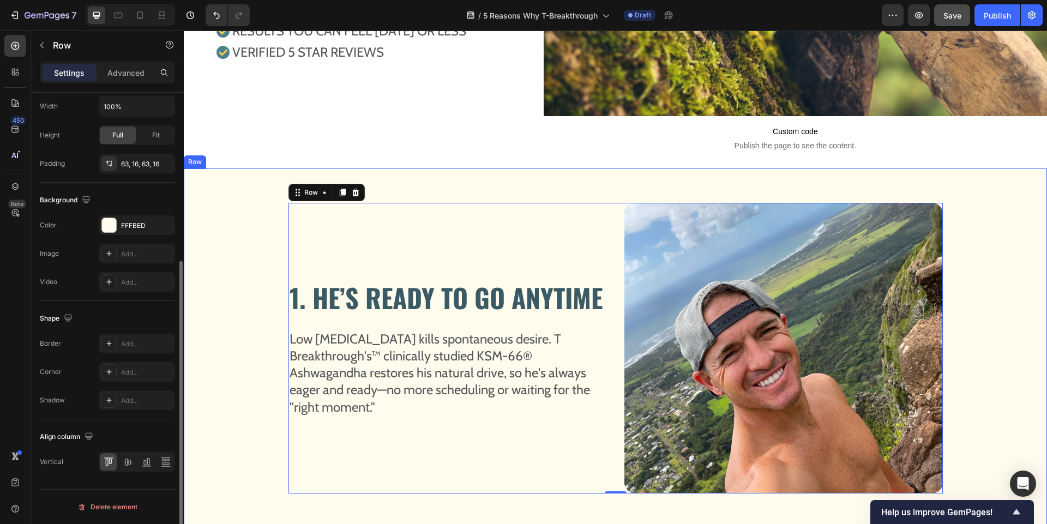
scroll to position [264, 0]
click at [230, 311] on div "1. HE’S READY TO GO ANYTIME Heading Image Low [MEDICAL_DATA] kills spontaneous …" at bounding box center [615, 348] width 846 height 291
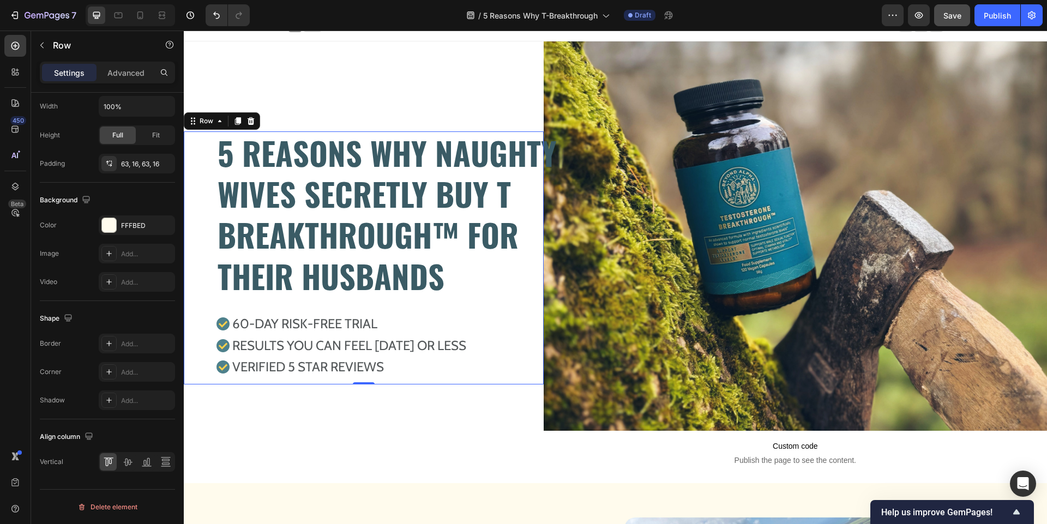
scroll to position [203, 0]
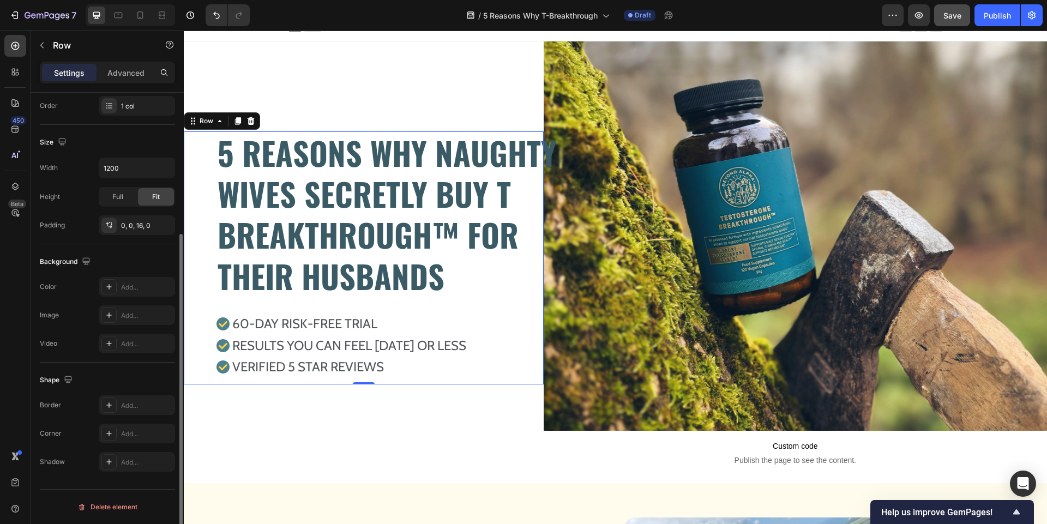
click at [204, 284] on div "5 REASONS WHY NAUGHTY WIVES SECRETLY BUY T BREAKTHROUGH™ FOR THEIR HUSBANDS Hea…" at bounding box center [364, 253] width 360 height 245
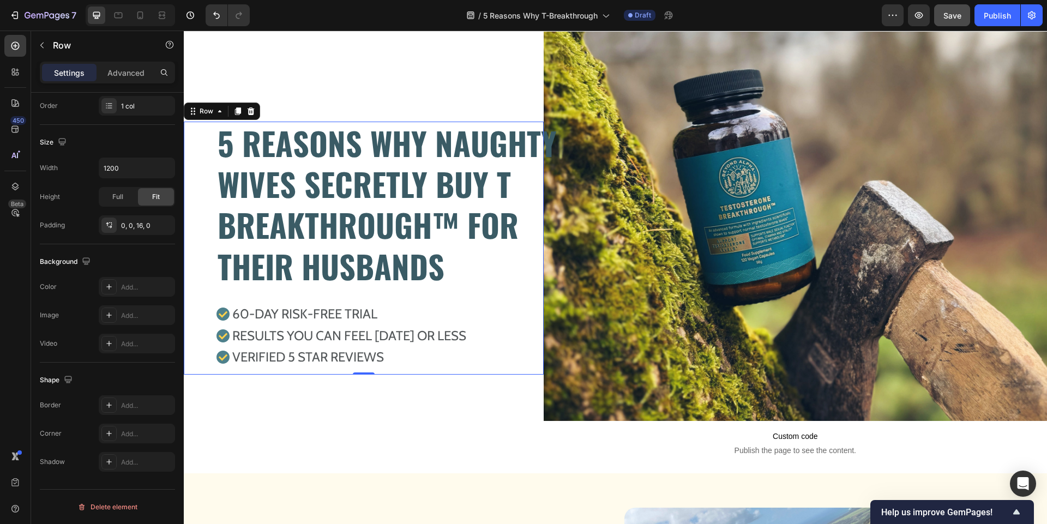
scroll to position [0, 0]
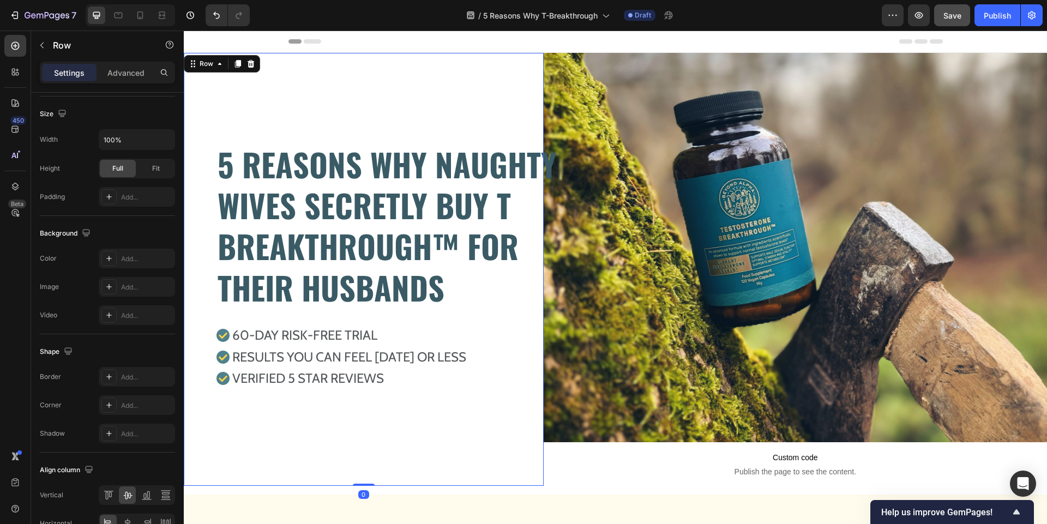
click at [317, 119] on div "5 REASONS WHY NAUGHTY WIVES SECRETLY BUY T BREAKTHROUGH™ FOR THEIR HUSBANDS Hea…" at bounding box center [364, 269] width 360 height 433
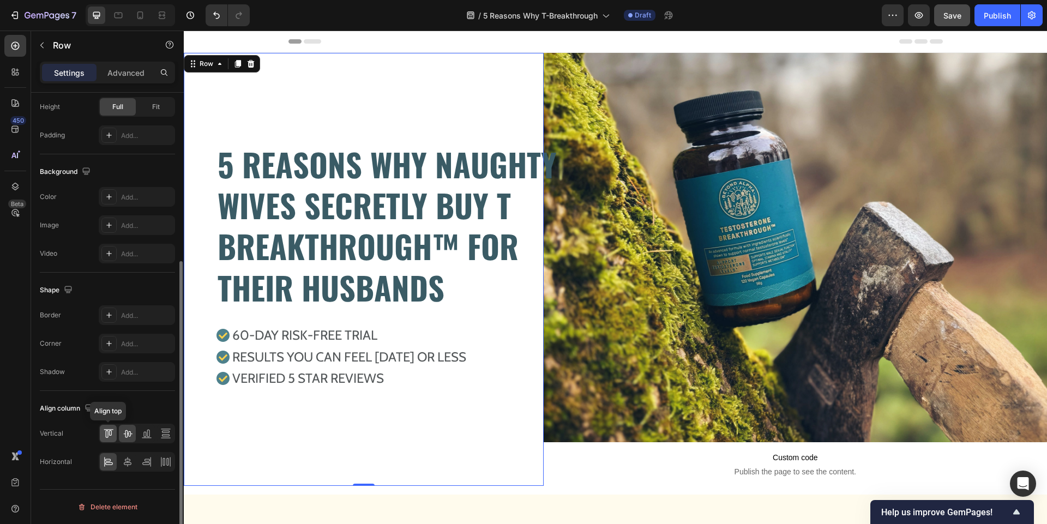
click at [111, 429] on icon at bounding box center [108, 433] width 11 height 11
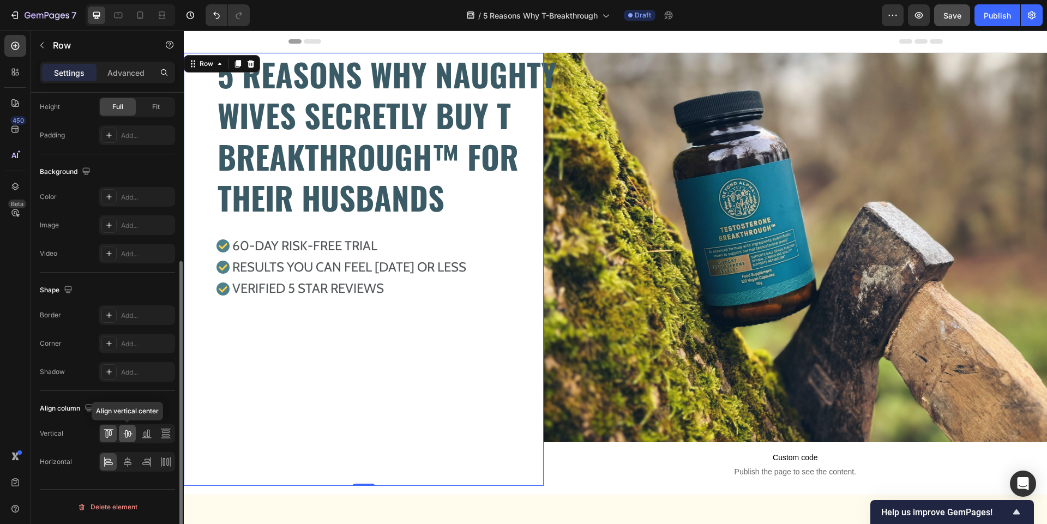
click at [130, 434] on icon at bounding box center [127, 434] width 9 height 8
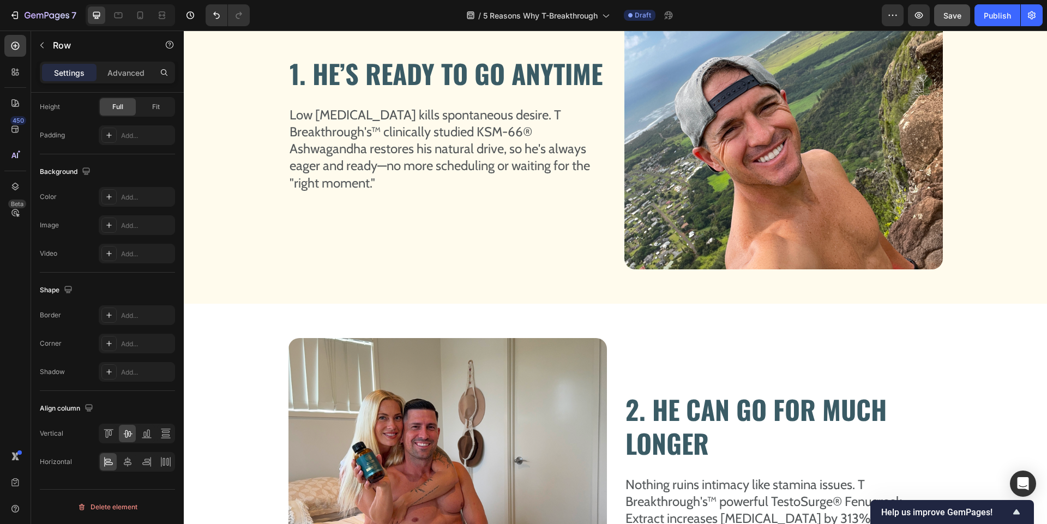
scroll to position [822, 0]
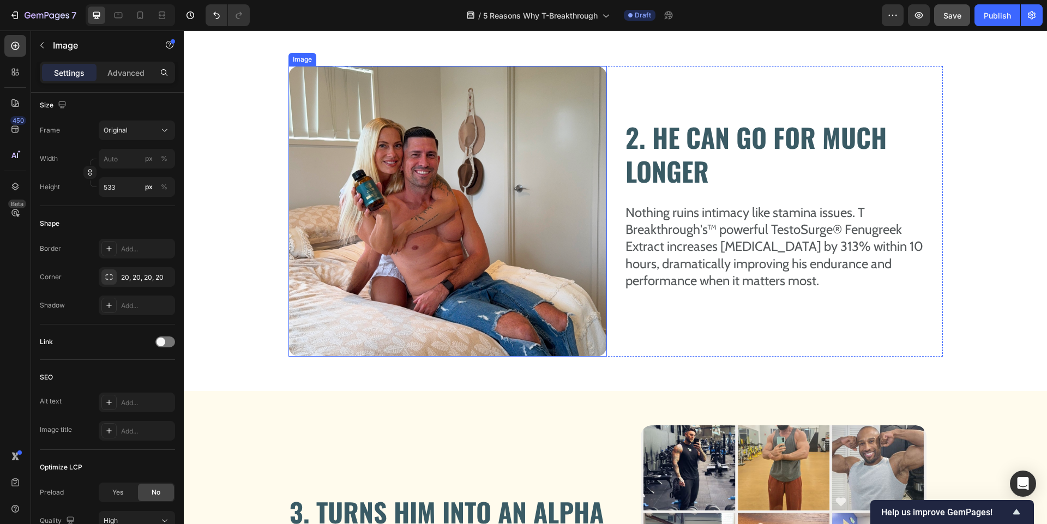
click at [423, 252] on img at bounding box center [447, 211] width 318 height 291
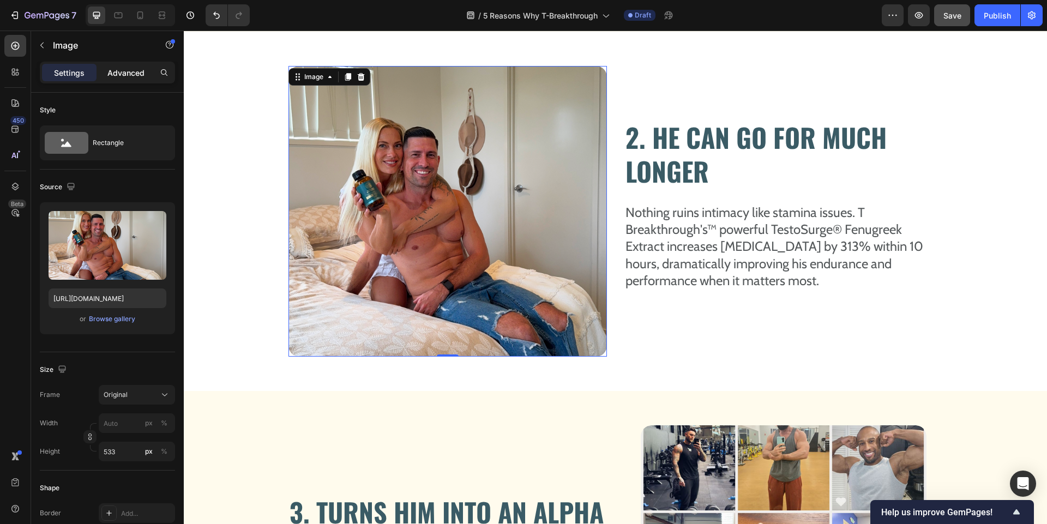
click at [135, 72] on p "Advanced" at bounding box center [125, 72] width 37 height 11
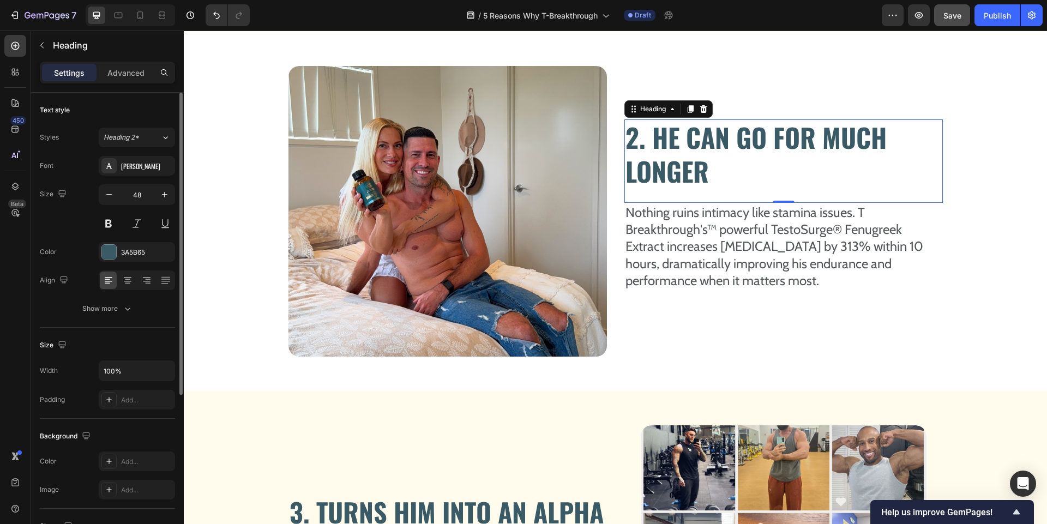
click at [720, 177] on h2 "2. HE CAN GO FOR MUCH LONGER" at bounding box center [783, 154] width 318 height 70
click at [147, 66] on div "Advanced" at bounding box center [126, 72] width 55 height 17
